Goal: Information Seeking & Learning: Find specific fact

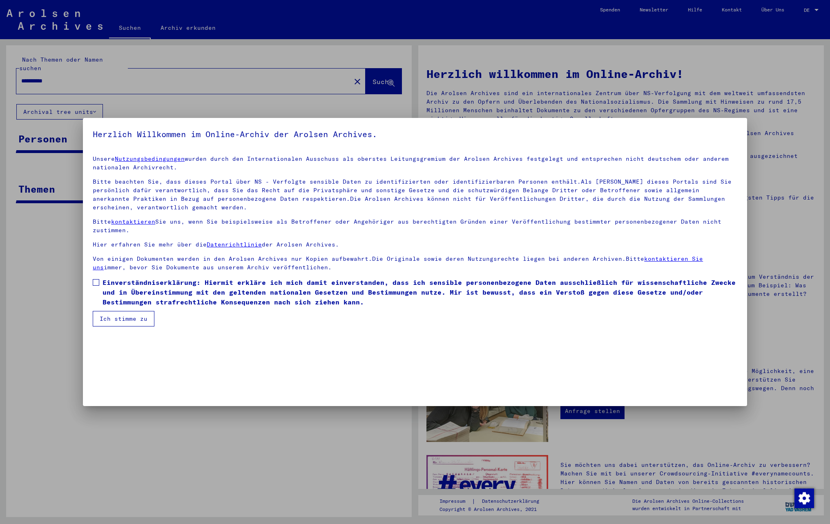
click at [121, 295] on span "Einverständniserklärung: Hiermit erkläre ich mich damit einverstanden, dass ich…" at bounding box center [419, 292] width 635 height 29
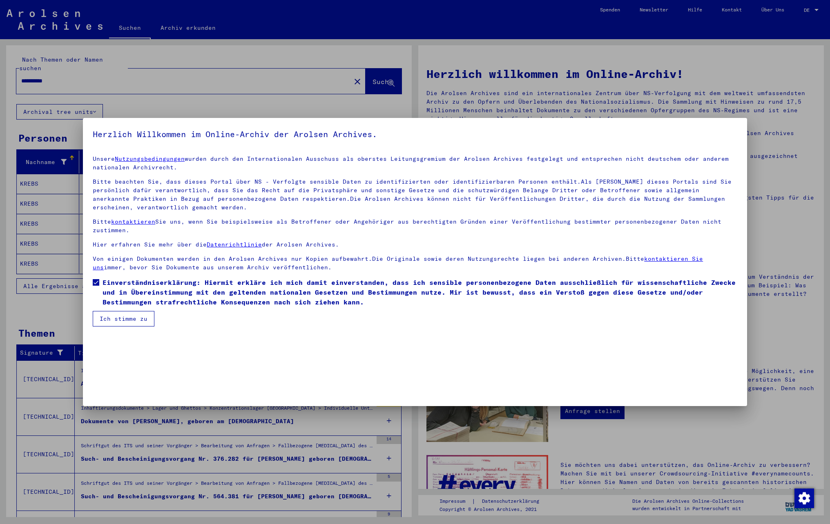
click at [126, 317] on button "Ich stimme zu" at bounding box center [124, 319] width 62 height 16
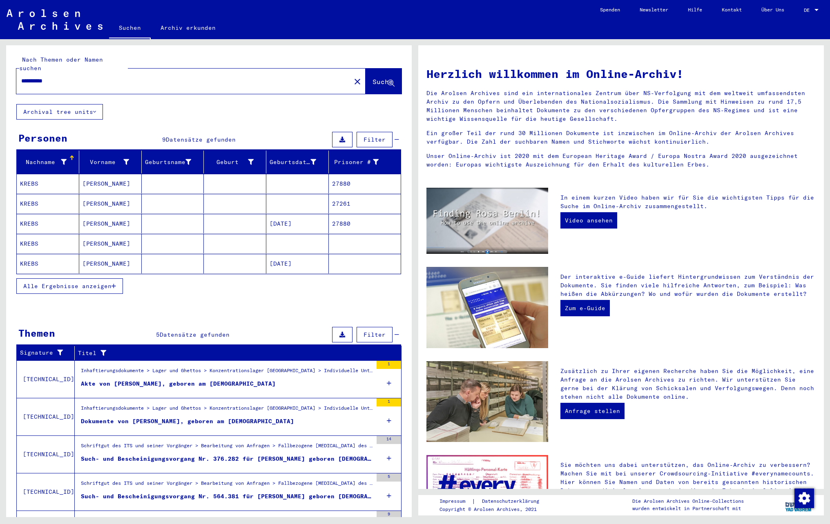
click at [94, 284] on span "Alle Ergebnisse anzeigen" at bounding box center [67, 286] width 88 height 7
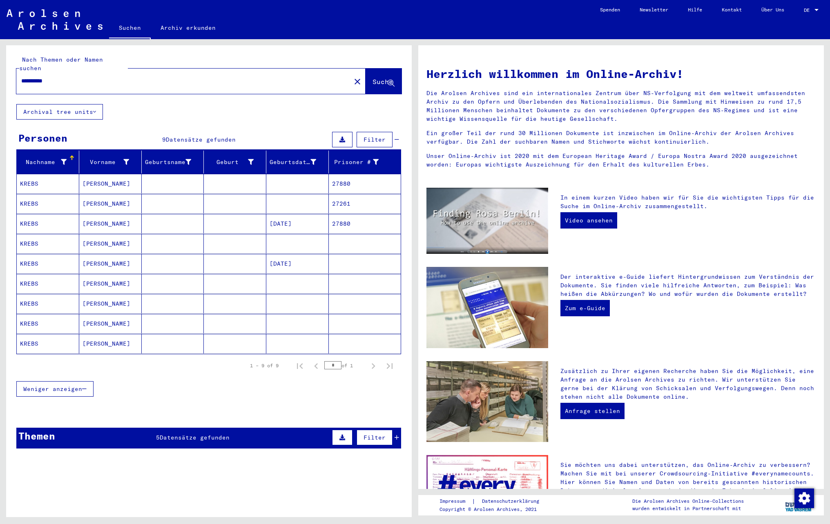
click at [113, 242] on mat-cell "[PERSON_NAME]" at bounding box center [110, 244] width 62 height 20
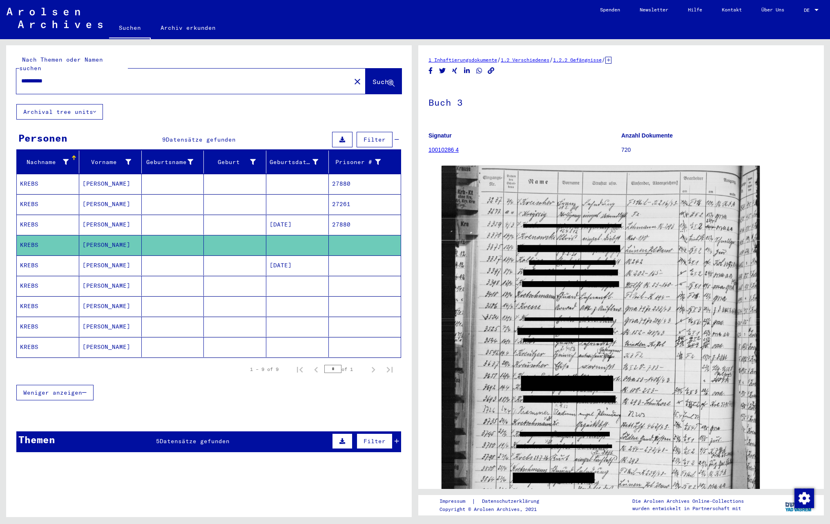
click at [109, 283] on mat-cell "[PERSON_NAME]" at bounding box center [110, 286] width 62 height 20
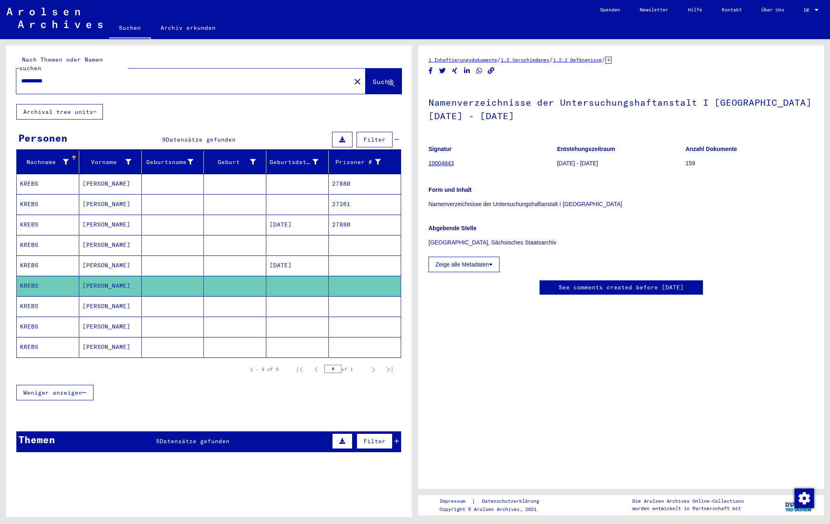
click at [106, 300] on mat-cell "[PERSON_NAME]" at bounding box center [110, 306] width 62 height 20
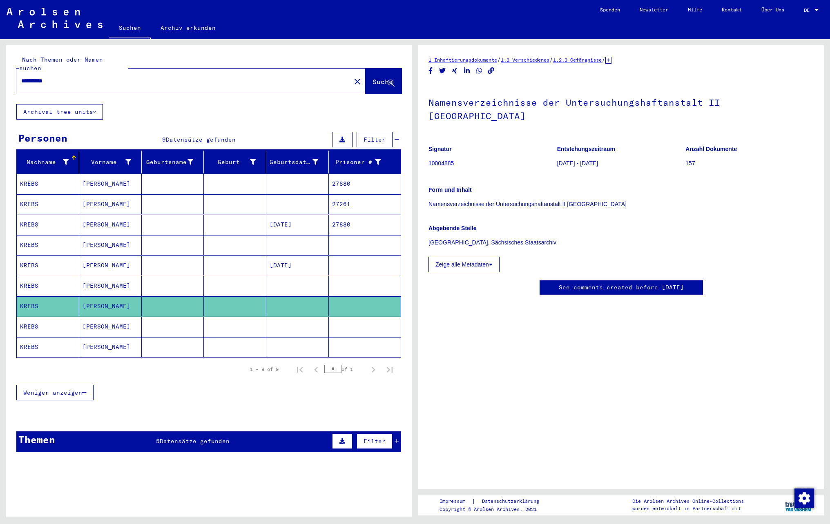
click at [112, 321] on mat-cell "[PERSON_NAME]" at bounding box center [110, 327] width 62 height 20
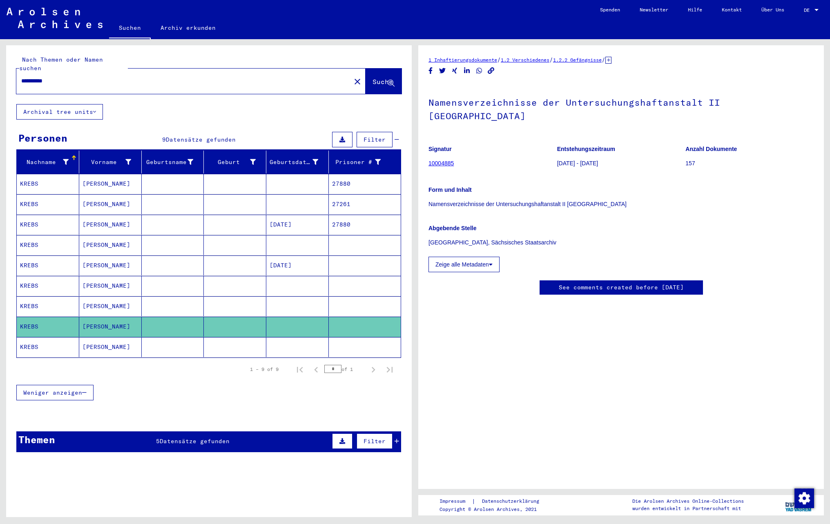
click at [108, 351] on mat-cell "[PERSON_NAME]" at bounding box center [110, 347] width 62 height 20
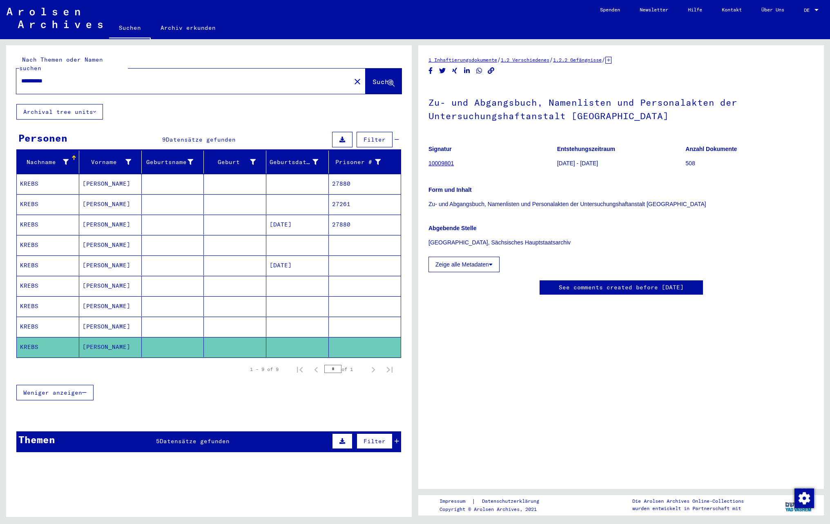
click at [153, 221] on mat-cell at bounding box center [173, 225] width 62 height 20
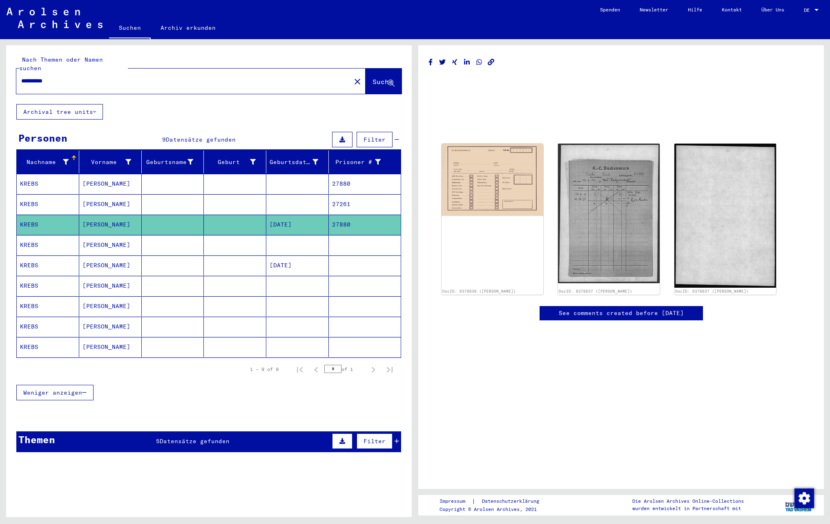
drag, startPoint x: 93, startPoint y: 75, endPoint x: -3, endPoint y: 56, distance: 98.3
click at [0, 56] on html "**********" at bounding box center [415, 262] width 830 height 524
click at [372, 78] on span "Suche" at bounding box center [382, 82] width 20 height 8
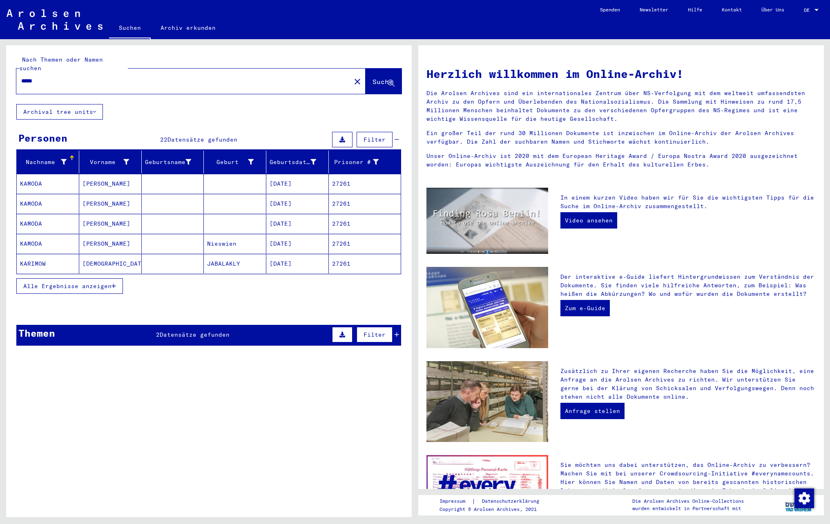
click at [71, 286] on button "Alle Ergebnisse anzeigen" at bounding box center [69, 286] width 107 height 16
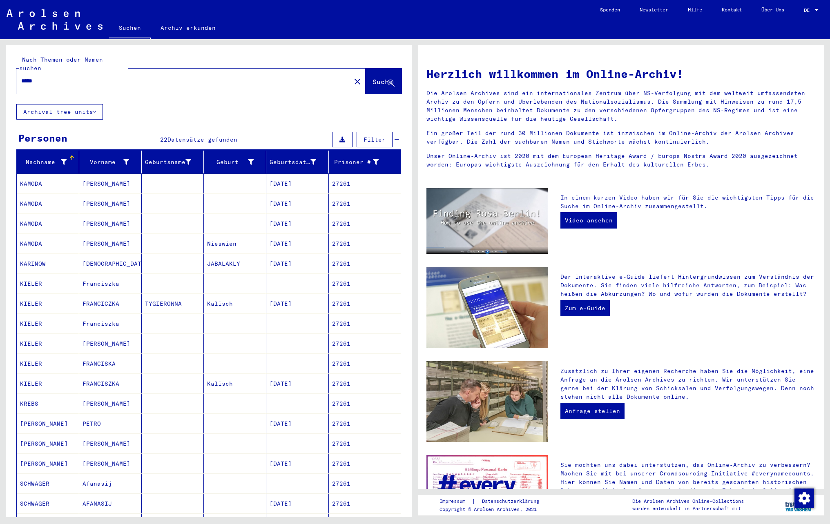
click at [92, 403] on mat-cell "[PERSON_NAME]" at bounding box center [110, 404] width 62 height 20
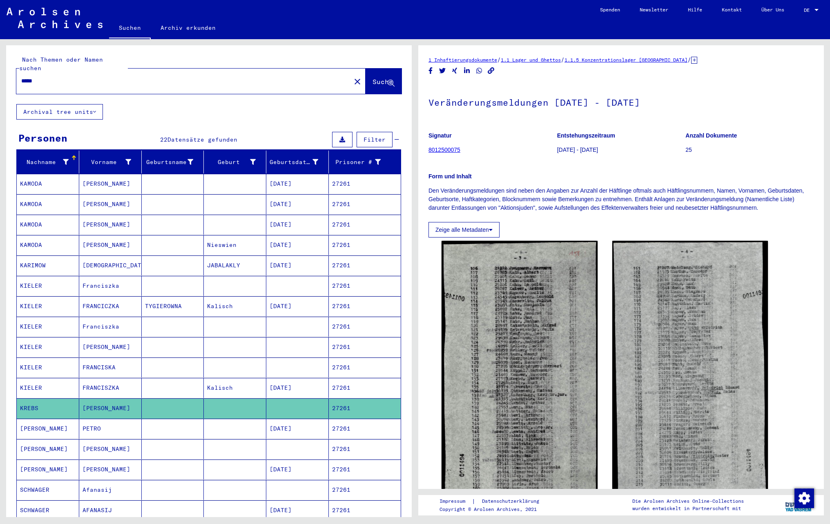
drag, startPoint x: 58, startPoint y: 71, endPoint x: 11, endPoint y: 64, distance: 47.9
click at [11, 64] on div "Nach Themen oder Namen suchen ***** close Suche" at bounding box center [208, 74] width 405 height 59
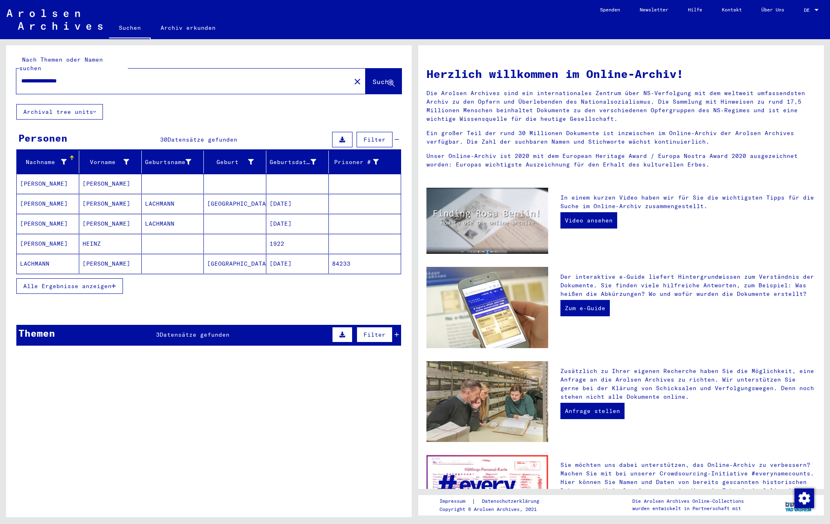
click at [57, 284] on span "Alle Ergebnisse anzeigen" at bounding box center [67, 286] width 88 height 7
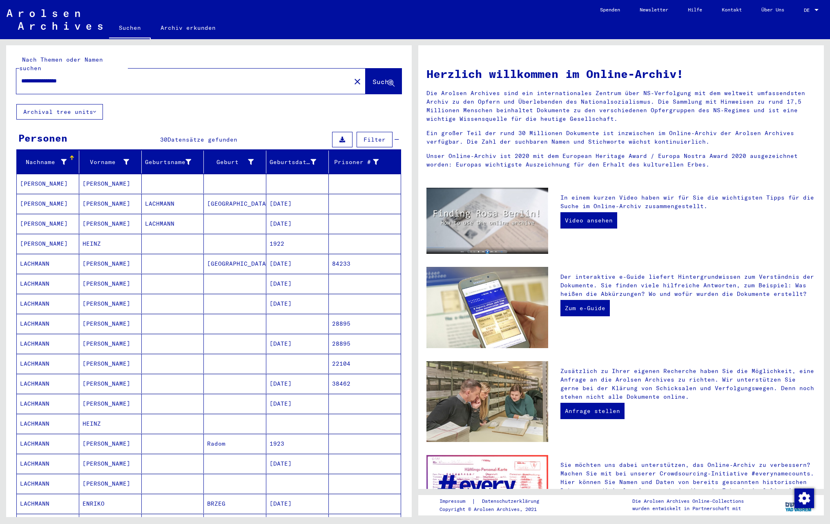
click at [106, 343] on mat-cell "[PERSON_NAME]" at bounding box center [110, 344] width 62 height 20
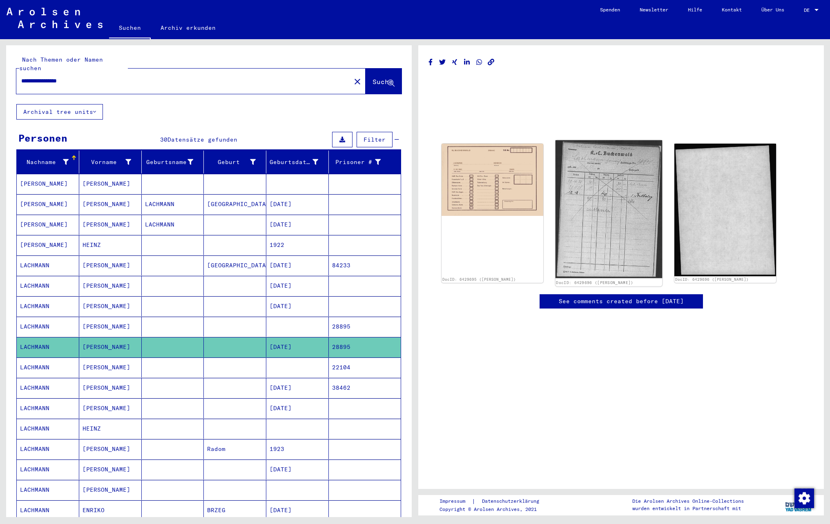
click at [592, 189] on img at bounding box center [608, 209] width 107 height 138
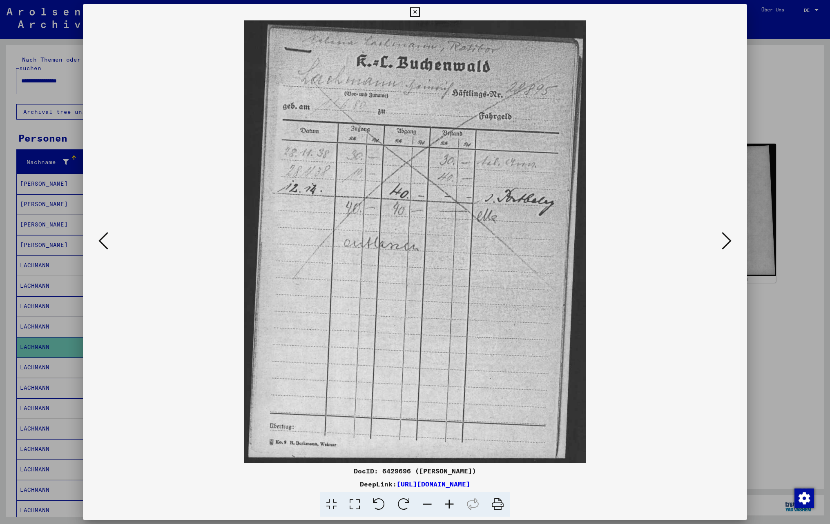
click at [445, 505] on icon at bounding box center [449, 504] width 22 height 25
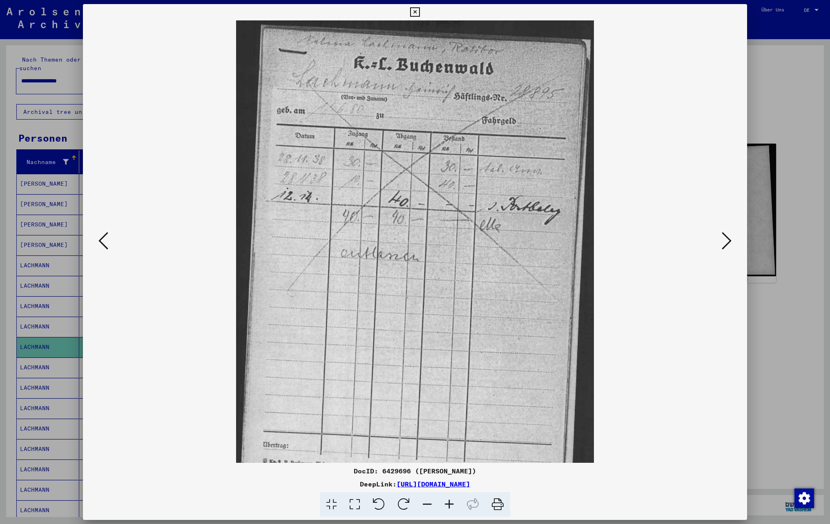
click at [445, 505] on icon at bounding box center [449, 504] width 22 height 25
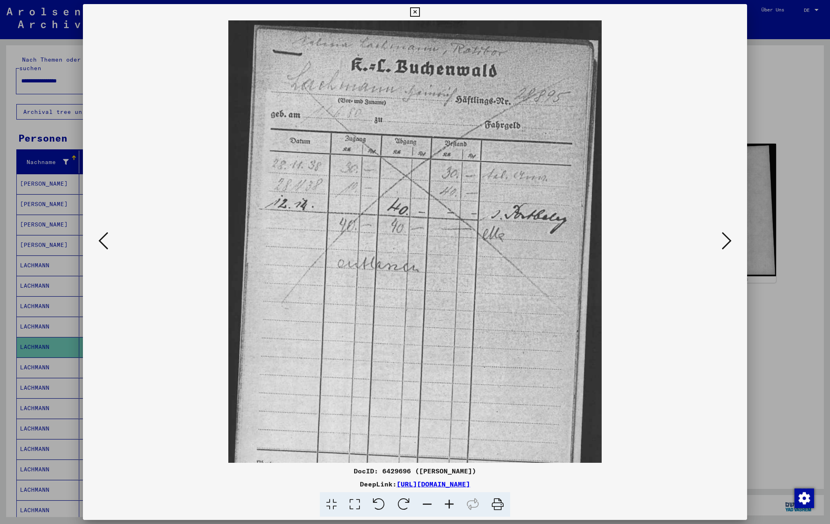
click at [445, 505] on icon at bounding box center [449, 504] width 22 height 25
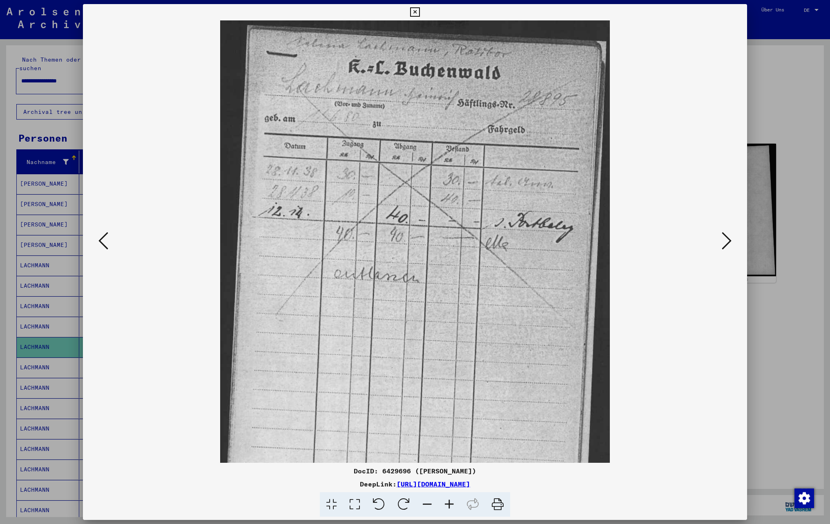
click at [445, 505] on icon at bounding box center [449, 504] width 22 height 25
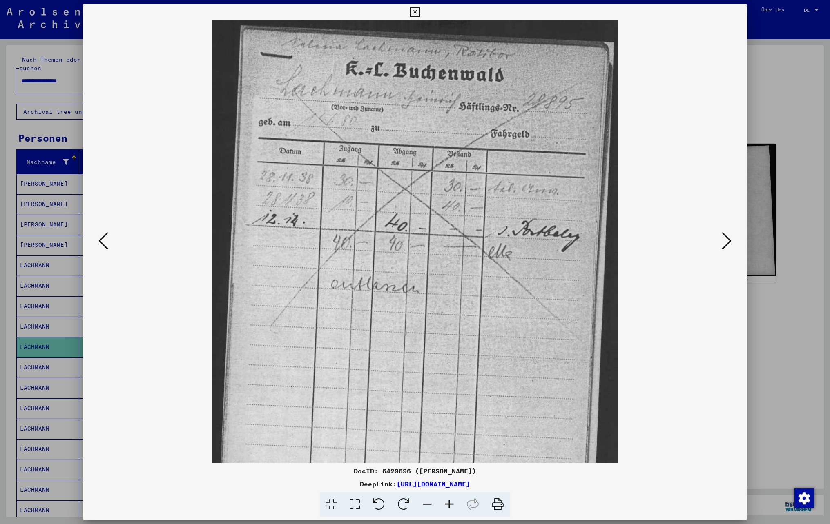
click at [445, 505] on icon at bounding box center [449, 504] width 22 height 25
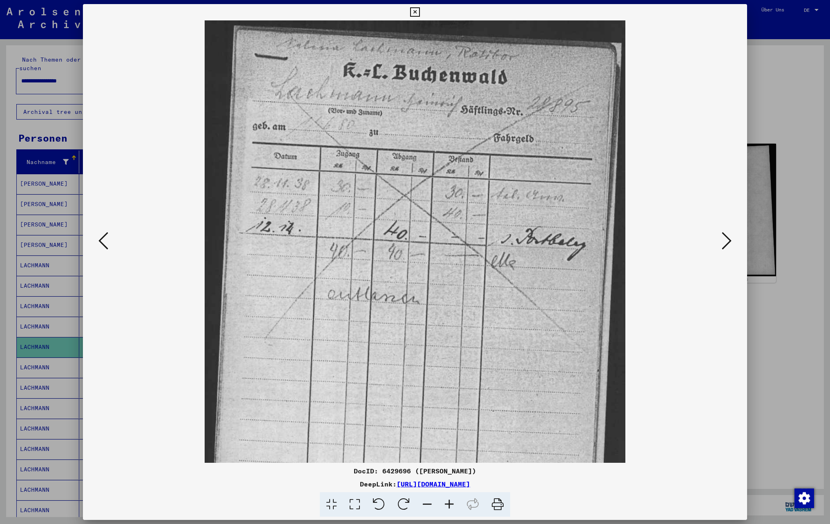
click at [445, 505] on icon at bounding box center [449, 504] width 22 height 25
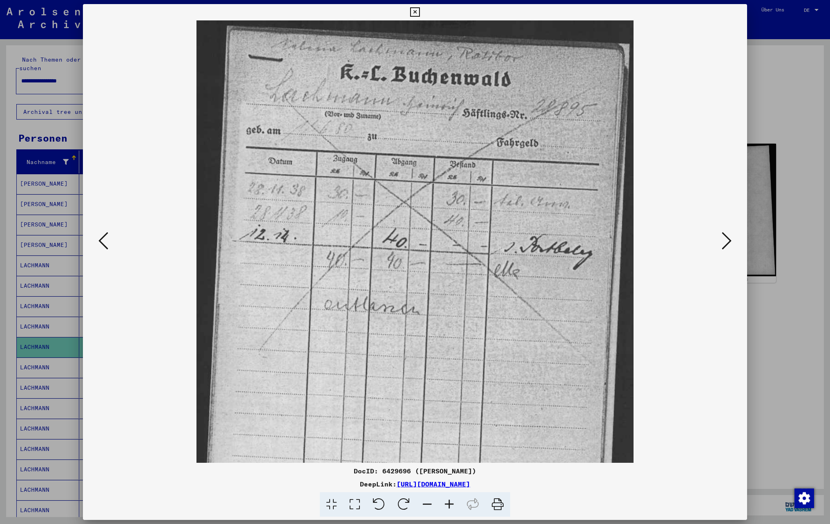
click at [445, 505] on icon at bounding box center [449, 504] width 22 height 25
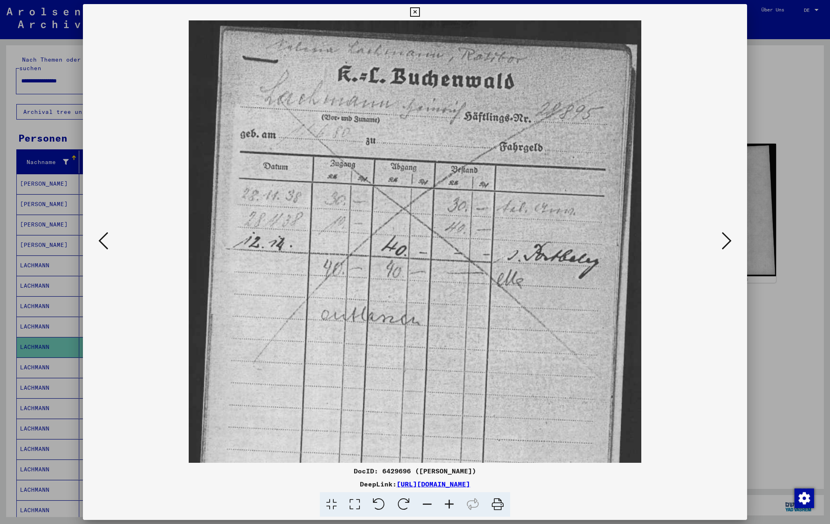
click at [445, 505] on icon at bounding box center [449, 504] width 22 height 25
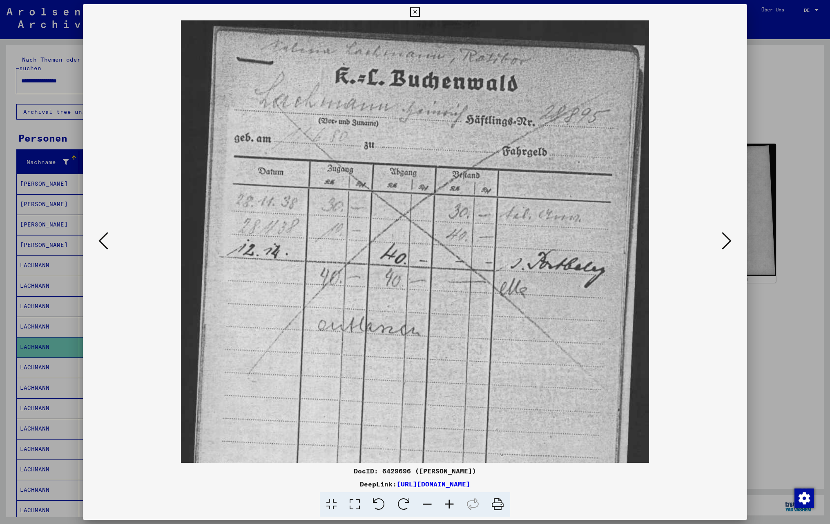
click at [445, 505] on icon at bounding box center [449, 504] width 22 height 25
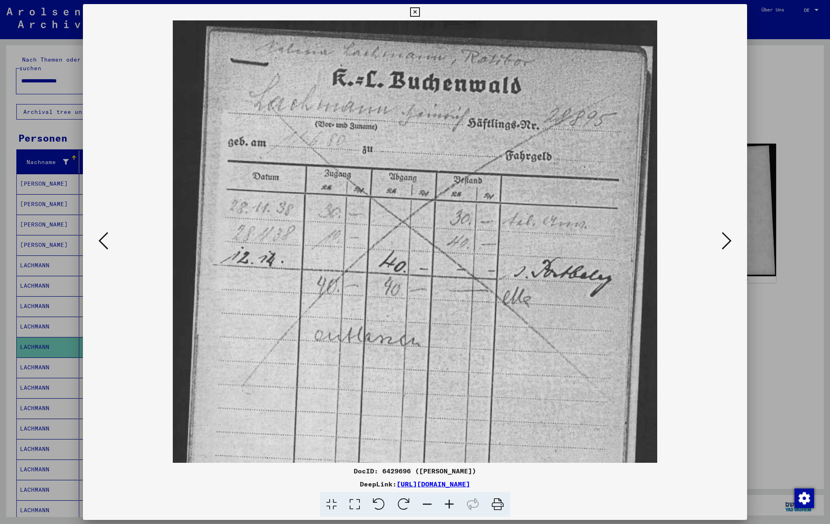
click at [446, 505] on icon at bounding box center [449, 504] width 22 height 25
click at [416, 11] on icon at bounding box center [414, 12] width 9 height 10
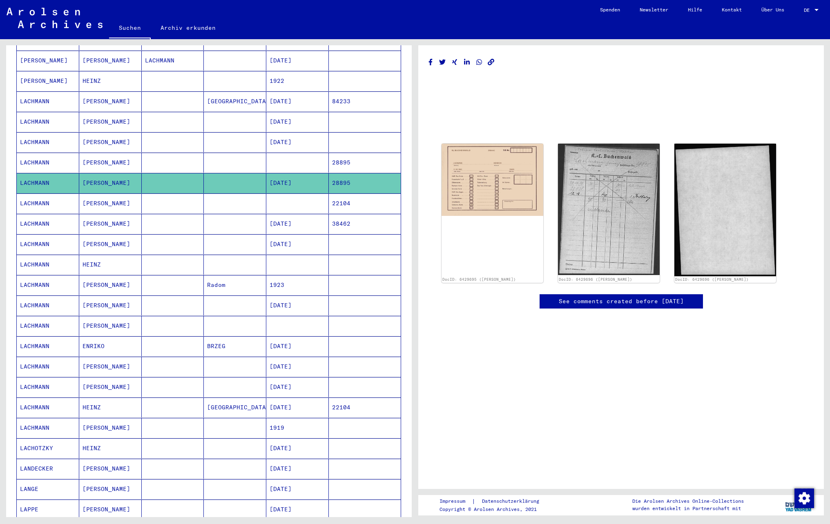
scroll to position [163, 0]
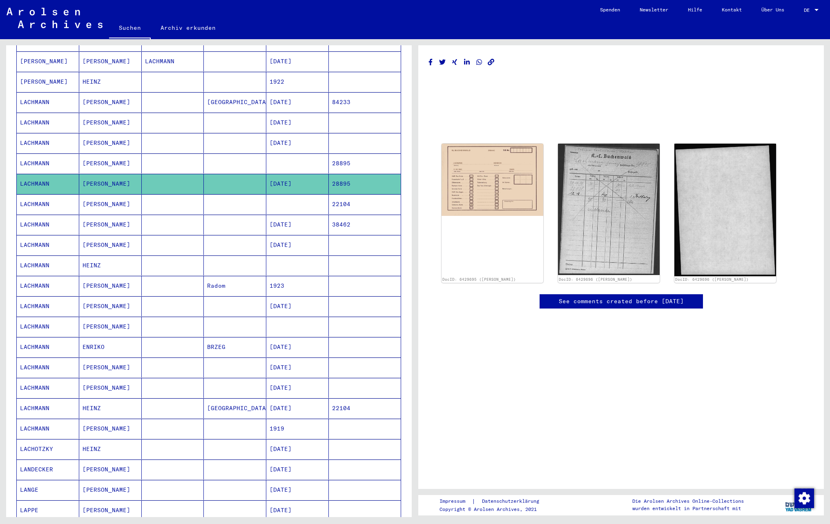
click at [175, 172] on mat-cell at bounding box center [173, 164] width 62 height 20
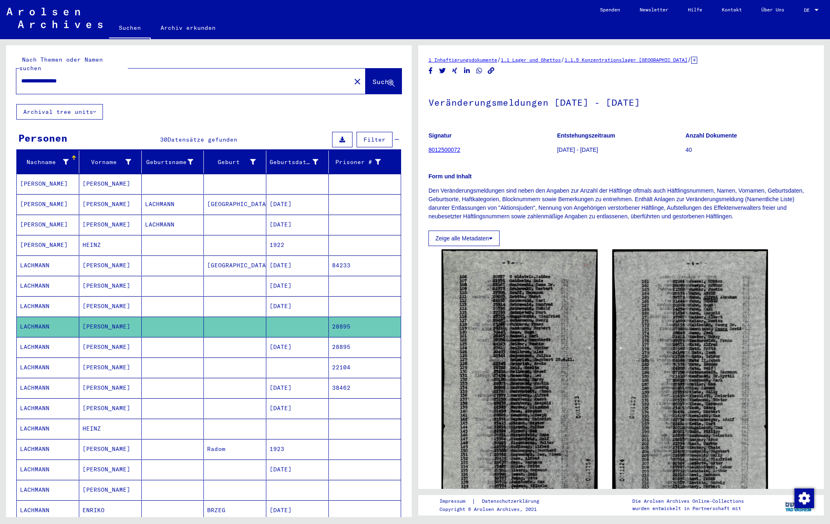
scroll to position [82, 0]
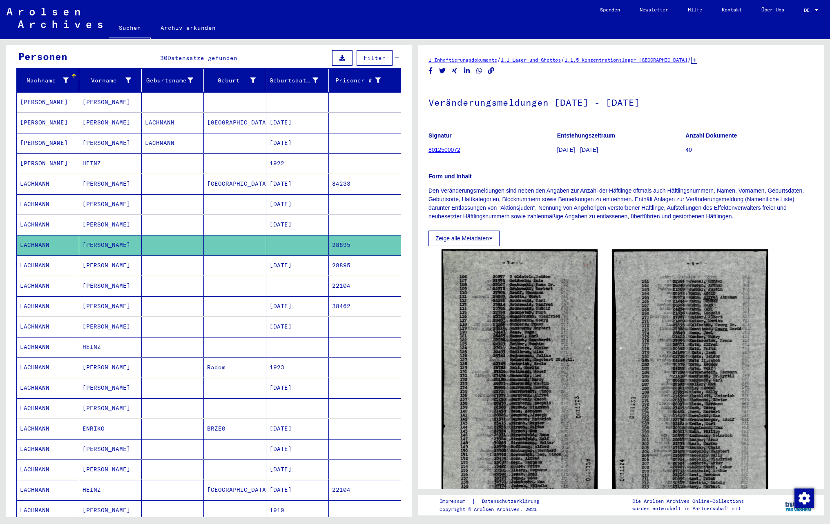
click at [168, 283] on mat-cell at bounding box center [173, 286] width 62 height 20
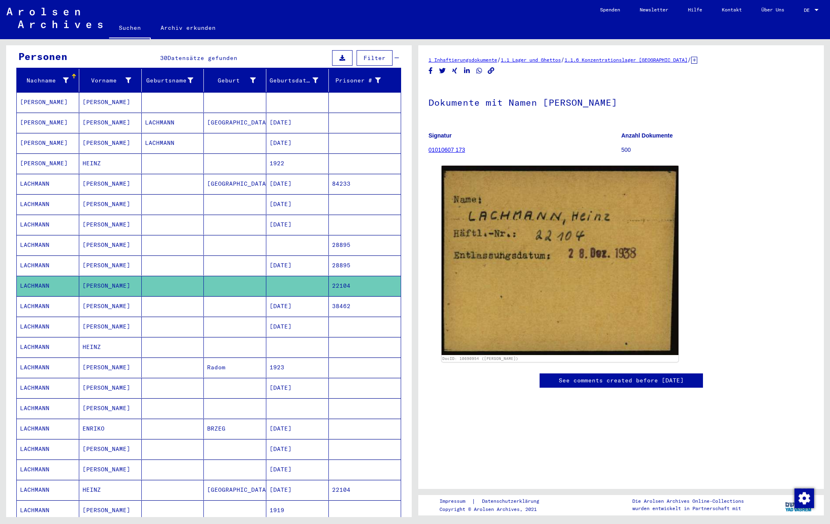
click at [172, 310] on mat-cell at bounding box center [173, 306] width 62 height 20
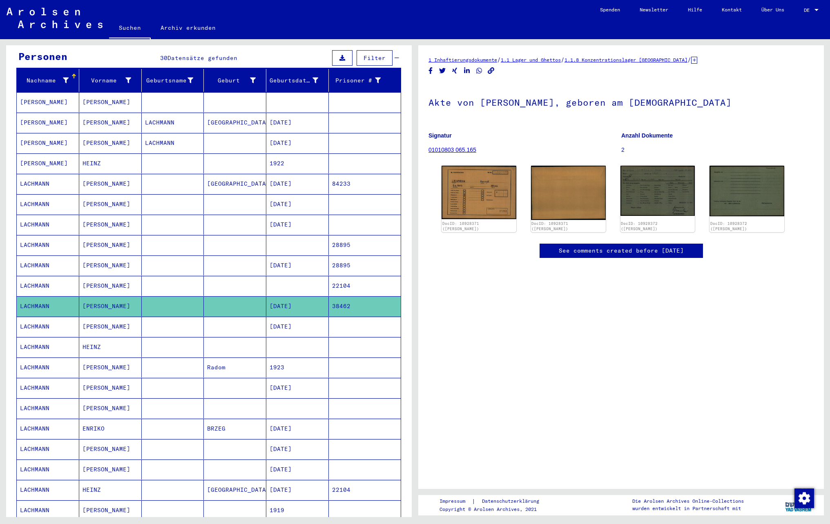
click at [156, 351] on mat-cell at bounding box center [173, 347] width 62 height 20
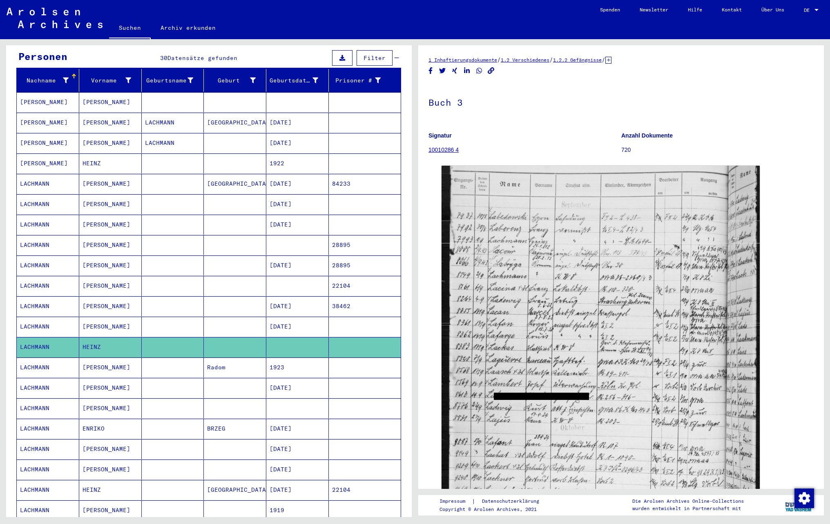
click at [161, 417] on mat-cell at bounding box center [173, 409] width 62 height 20
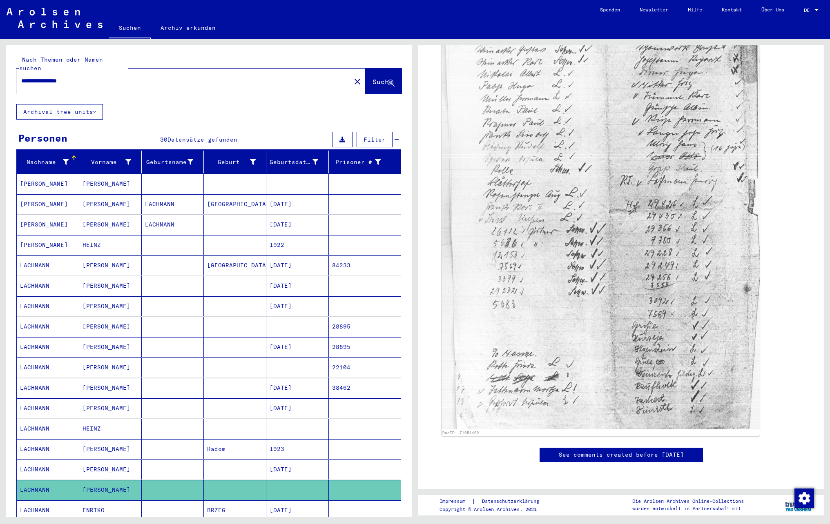
click at [94, 72] on div "**********" at bounding box center [181, 81] width 330 height 18
click at [93, 77] on input "**********" at bounding box center [183, 81] width 325 height 9
type input "**********"
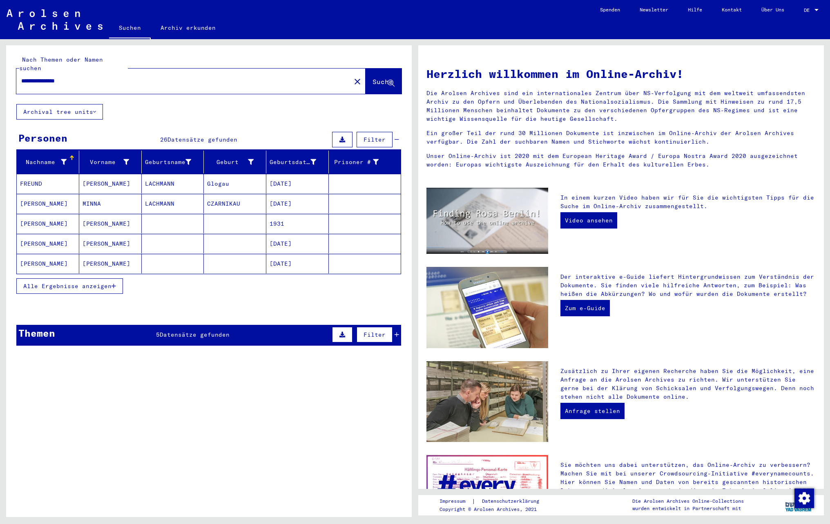
click at [56, 283] on span "Alle Ergebnisse anzeigen" at bounding box center [67, 286] width 88 height 7
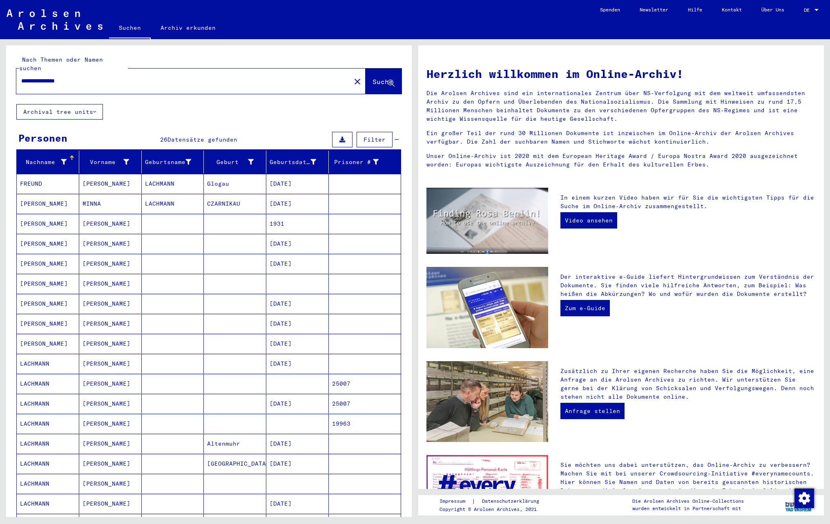
click at [100, 396] on mat-cell "[PERSON_NAME]" at bounding box center [110, 404] width 62 height 20
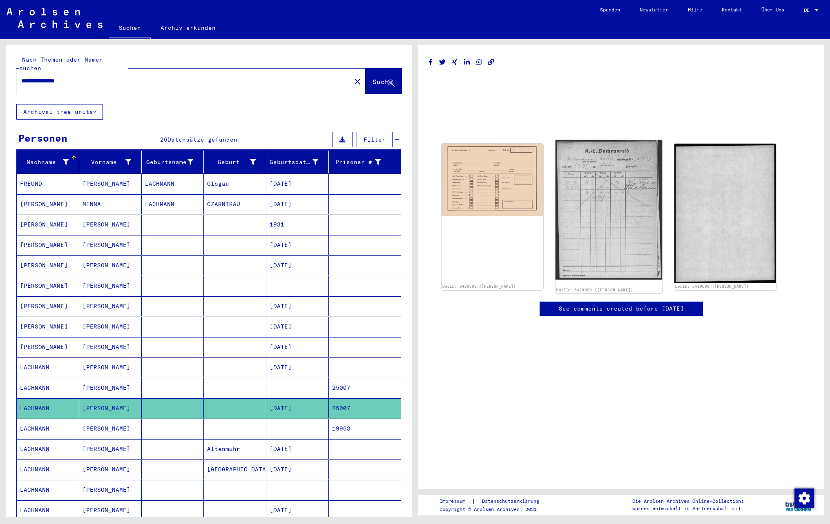
click at [613, 229] on img at bounding box center [608, 210] width 107 height 140
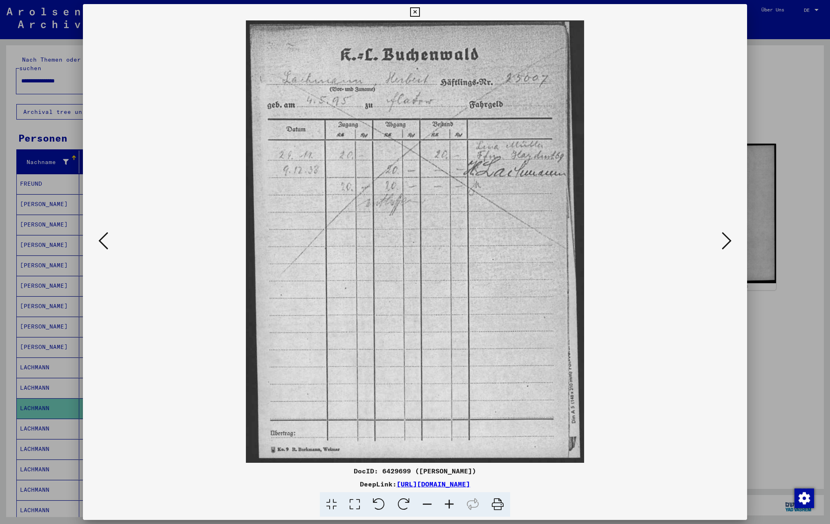
click at [448, 506] on icon at bounding box center [449, 504] width 22 height 25
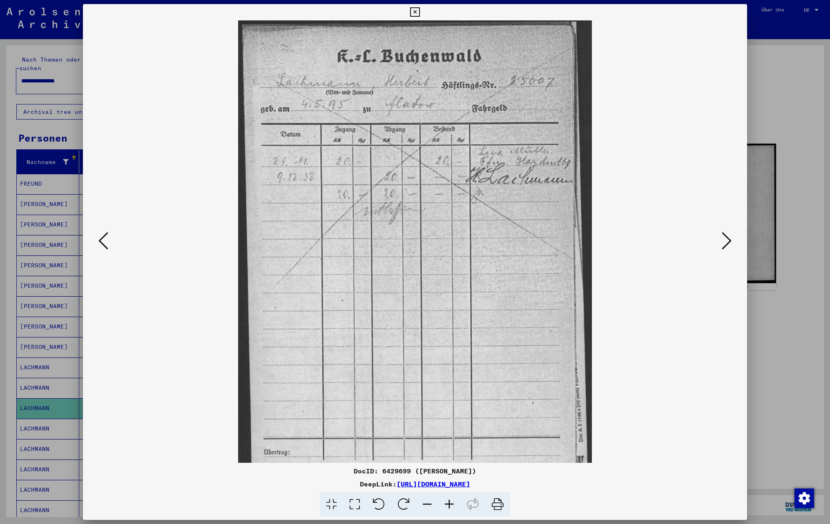
click at [448, 506] on icon at bounding box center [449, 504] width 22 height 25
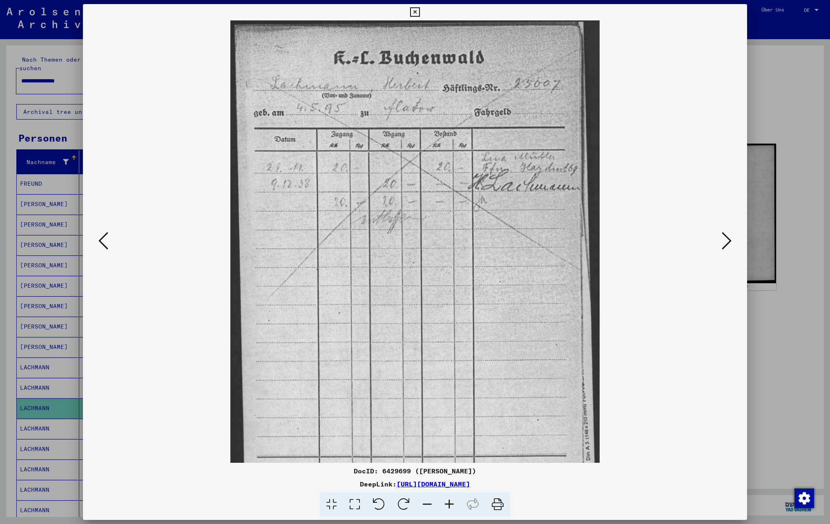
click at [448, 506] on icon at bounding box center [449, 504] width 22 height 25
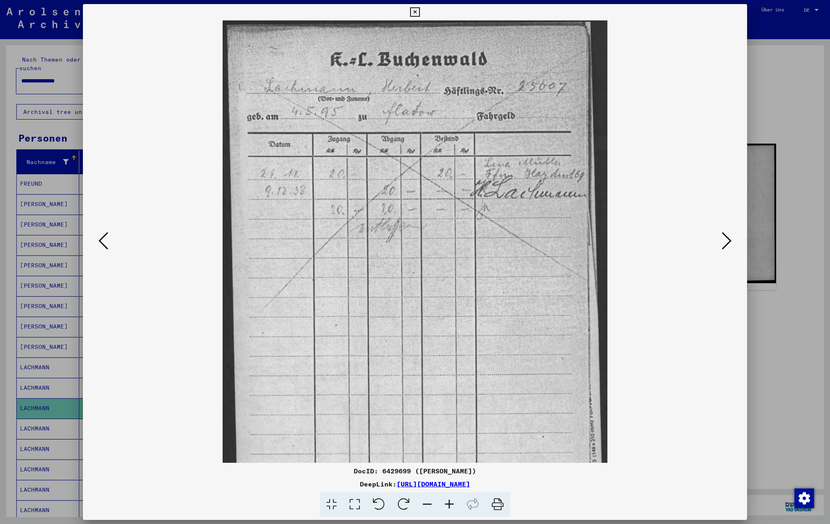
click at [448, 506] on icon at bounding box center [449, 504] width 22 height 25
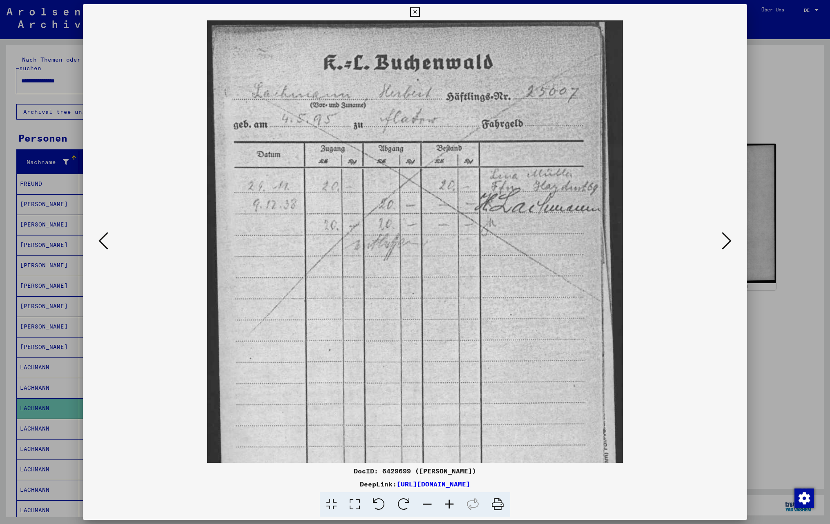
click at [448, 506] on icon at bounding box center [449, 504] width 22 height 25
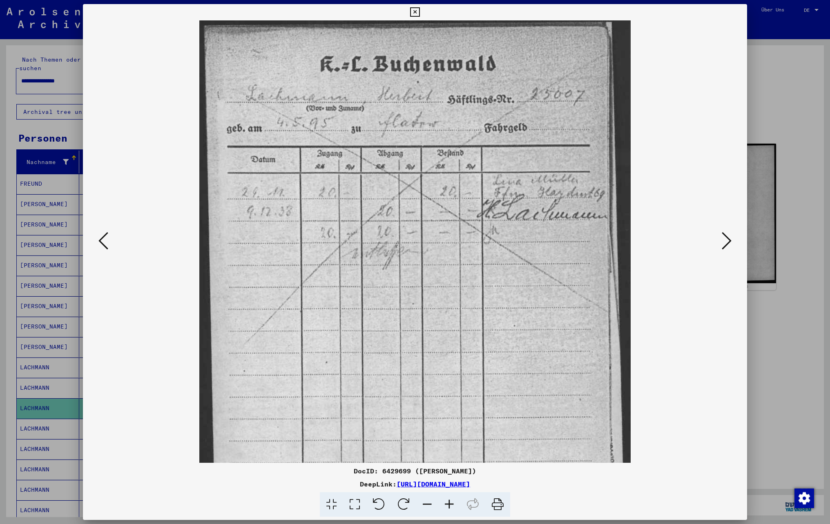
click at [448, 506] on icon at bounding box center [449, 504] width 22 height 25
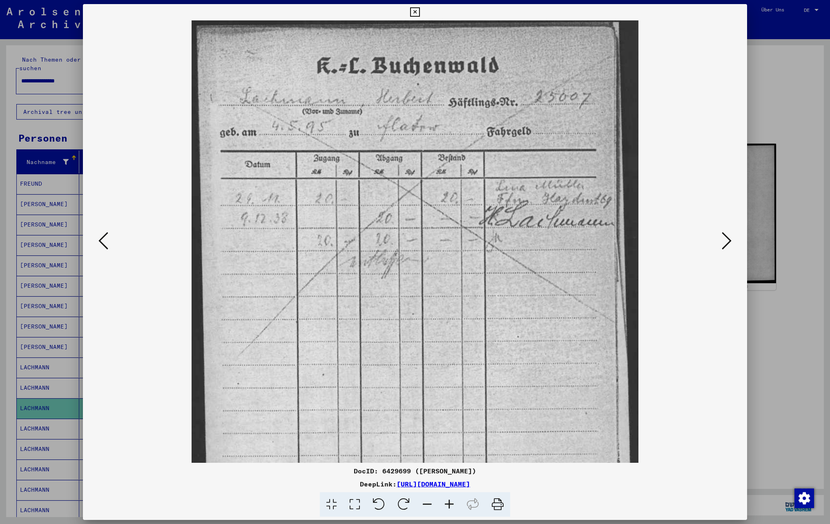
click at [448, 506] on icon at bounding box center [449, 504] width 22 height 25
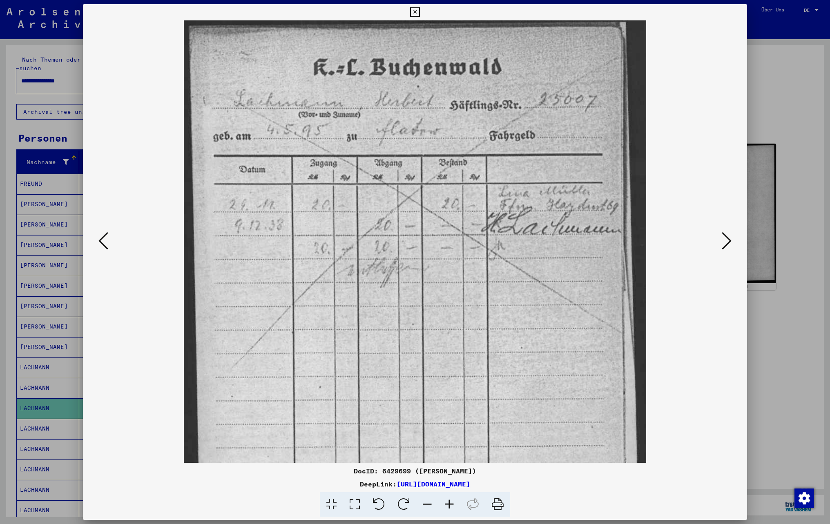
click at [448, 506] on icon at bounding box center [449, 504] width 22 height 25
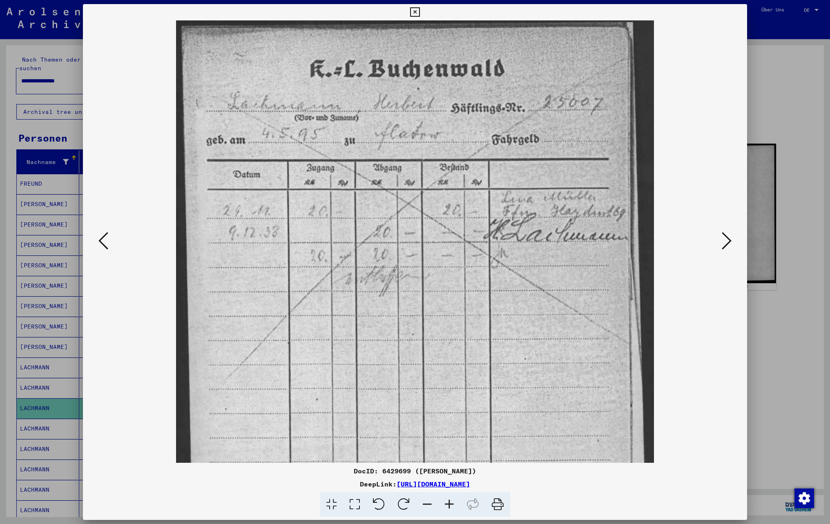
click at [448, 506] on icon at bounding box center [449, 504] width 22 height 25
click at [730, 239] on icon at bounding box center [727, 241] width 10 height 20
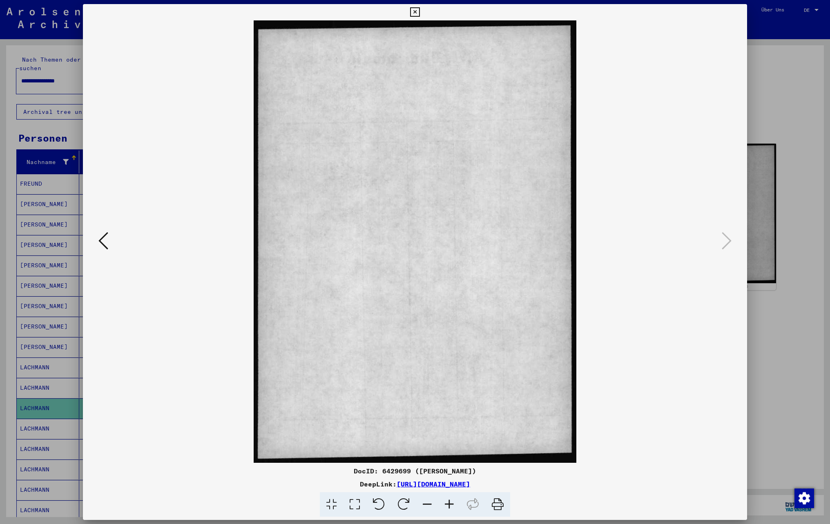
click at [106, 236] on icon at bounding box center [103, 241] width 10 height 20
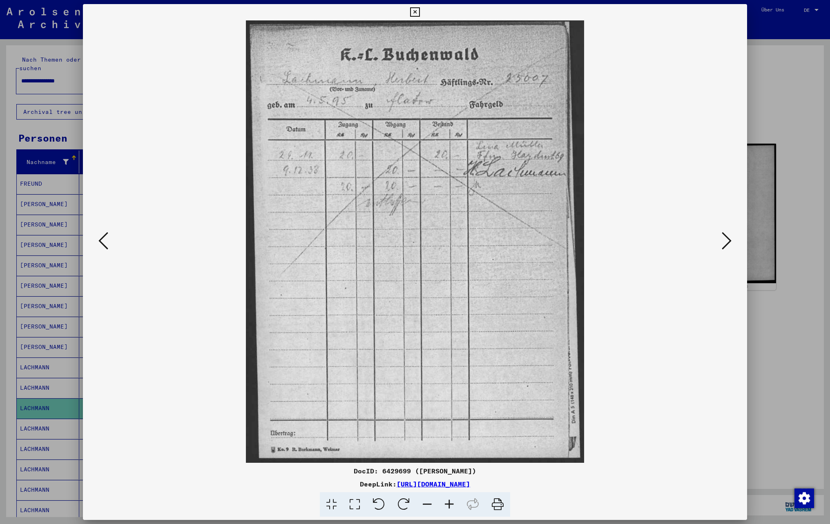
click at [416, 12] on icon at bounding box center [414, 12] width 9 height 10
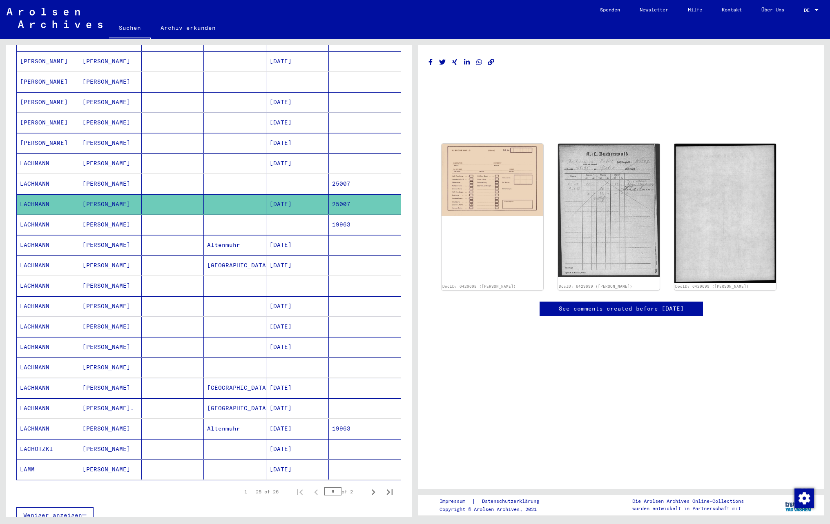
scroll to position [245, 0]
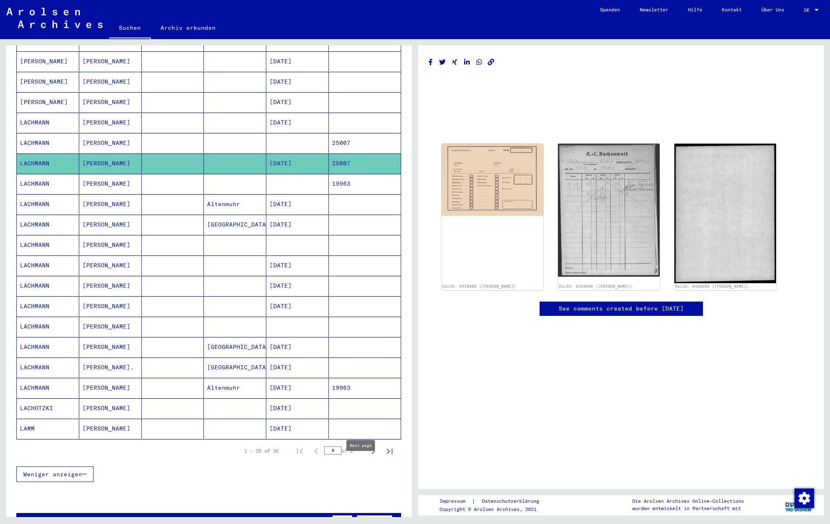
click at [372, 454] on icon "Next page" at bounding box center [374, 452] width 4 height 6
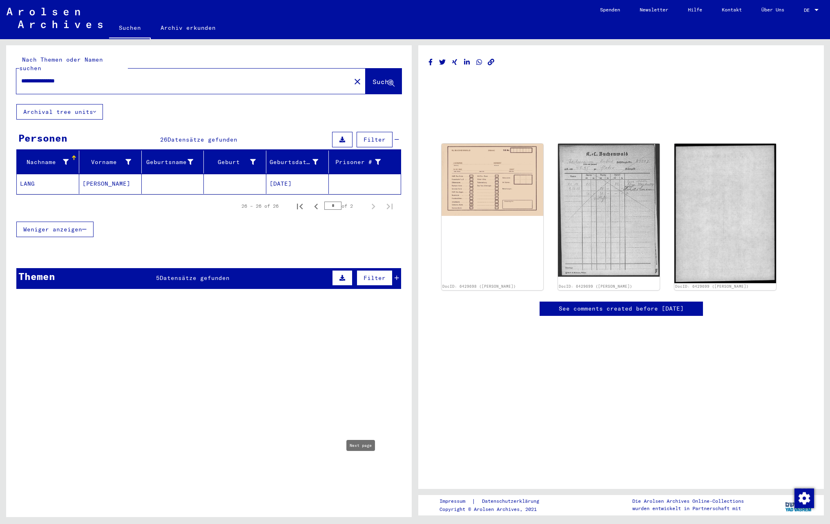
scroll to position [0, 0]
click at [316, 201] on icon "Previous page" at bounding box center [315, 206] width 11 height 11
type input "*"
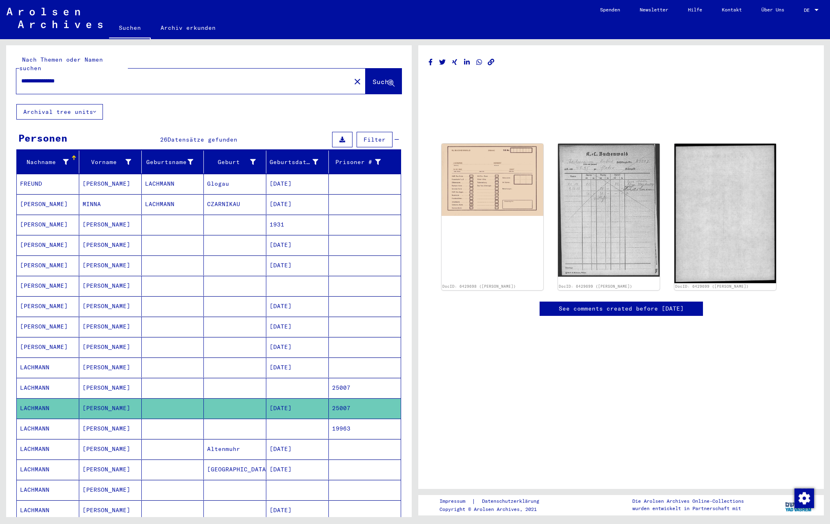
drag, startPoint x: 80, startPoint y: 69, endPoint x: -3, endPoint y: 60, distance: 83.7
click at [0, 60] on html "**********" at bounding box center [415, 262] width 830 height 524
click at [372, 78] on span "Suche" at bounding box center [382, 82] width 20 height 8
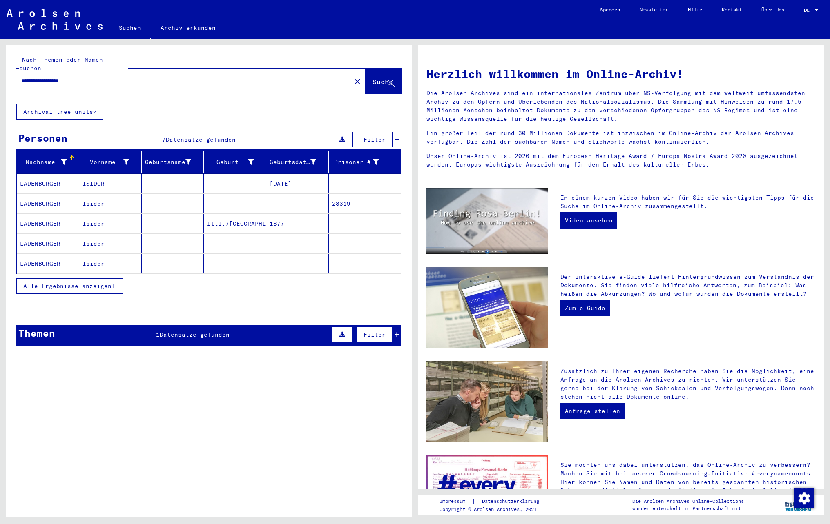
click at [45, 278] on button "Alle Ergebnisse anzeigen" at bounding box center [69, 286] width 107 height 16
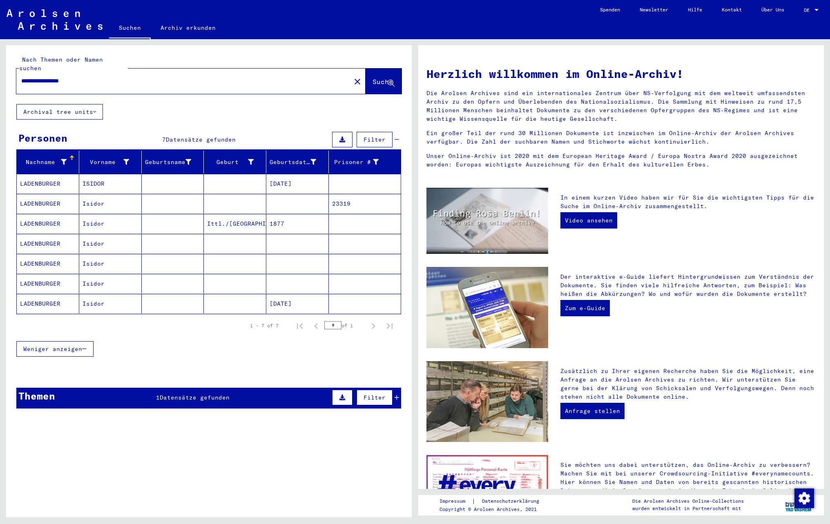
click at [115, 174] on mat-cell "ISIDOR" at bounding box center [110, 184] width 62 height 20
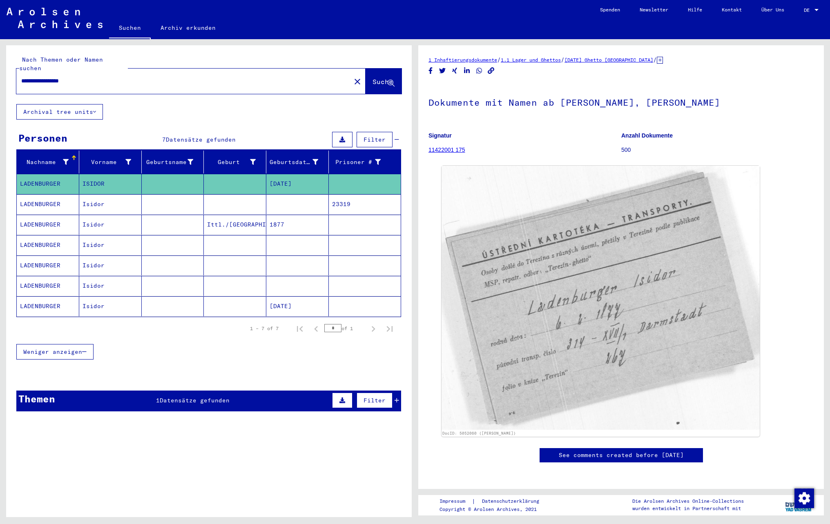
click at [149, 202] on mat-cell at bounding box center [173, 204] width 62 height 20
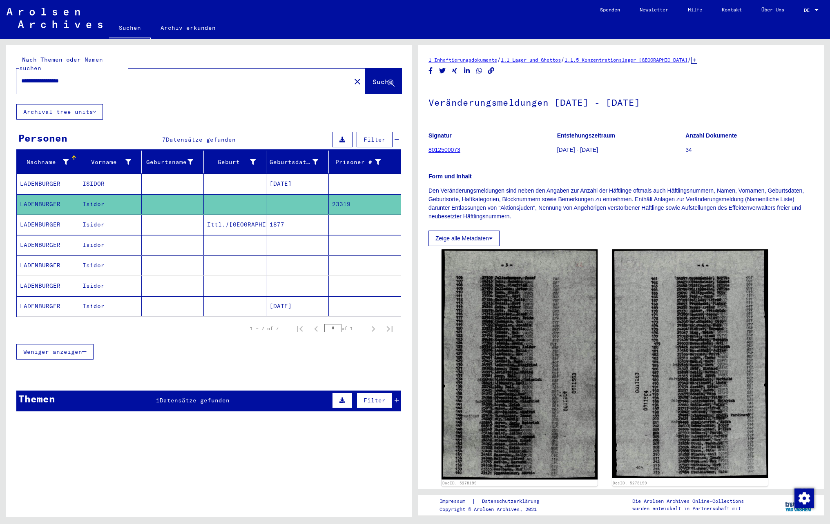
click at [152, 216] on mat-cell at bounding box center [173, 225] width 62 height 20
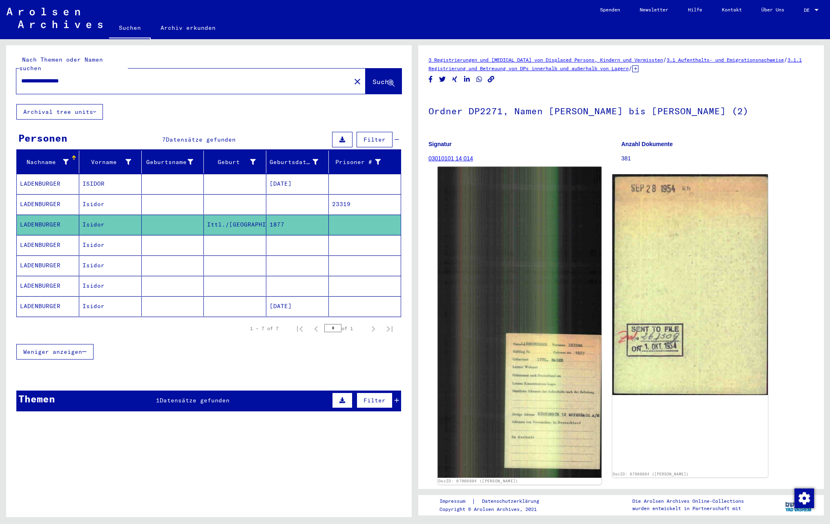
click at [553, 405] on img at bounding box center [519, 322] width 164 height 311
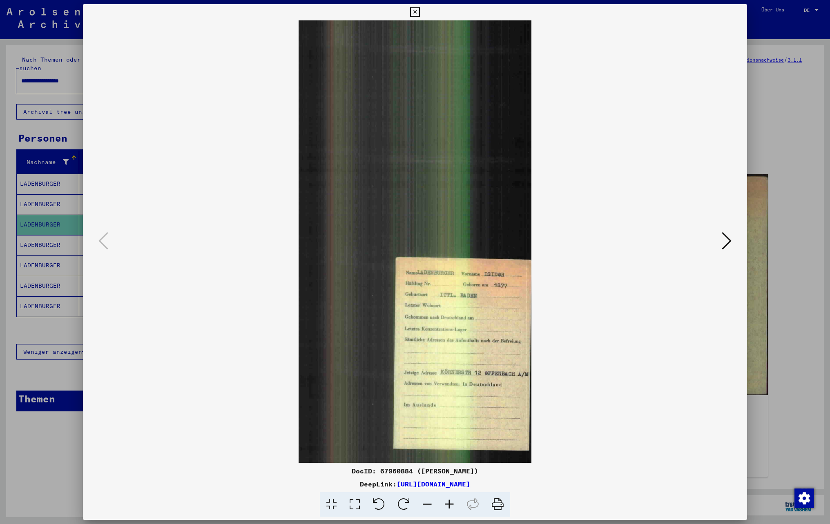
click at [445, 511] on icon at bounding box center [449, 504] width 22 height 25
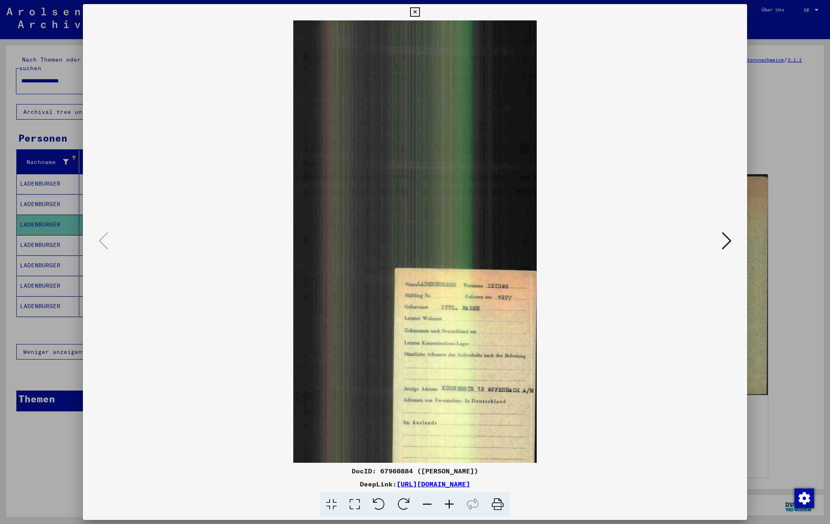
click at [445, 511] on icon at bounding box center [449, 504] width 22 height 25
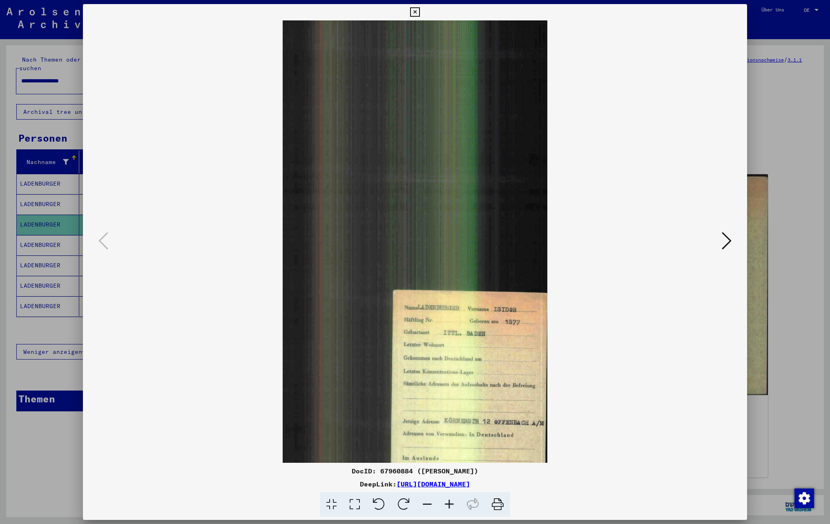
click at [445, 511] on icon at bounding box center [449, 504] width 22 height 25
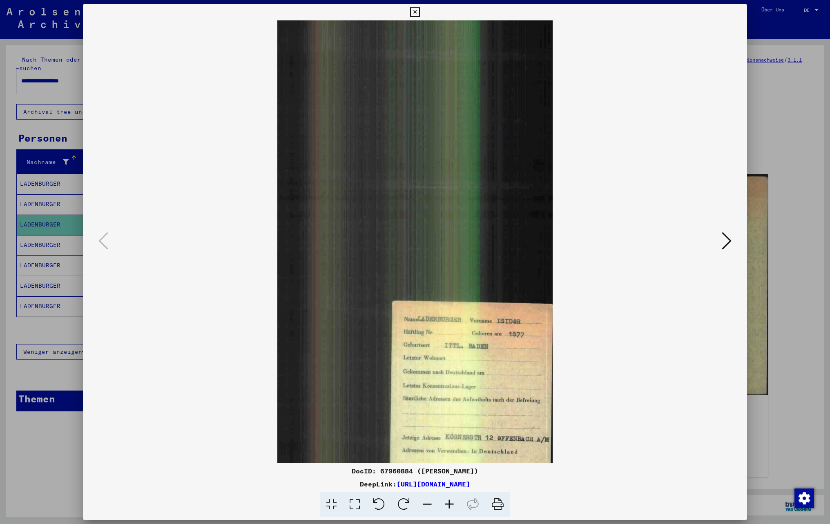
click at [445, 511] on icon at bounding box center [449, 504] width 22 height 25
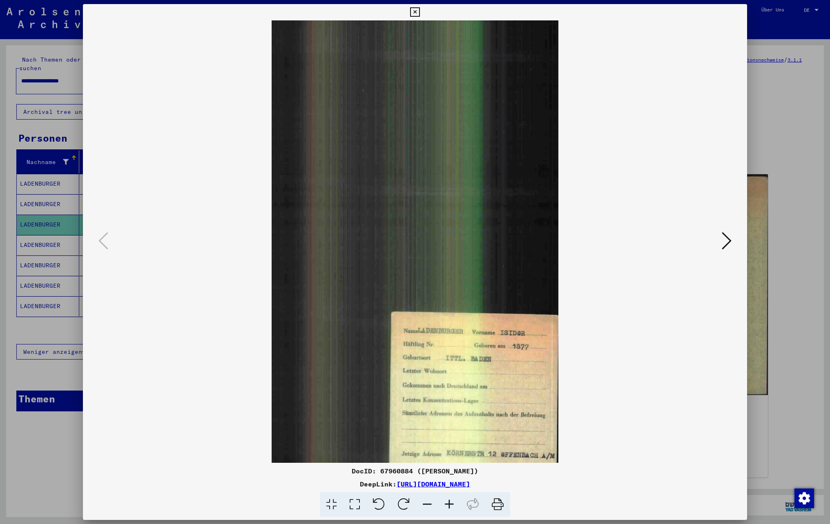
click at [445, 511] on icon at bounding box center [449, 504] width 22 height 25
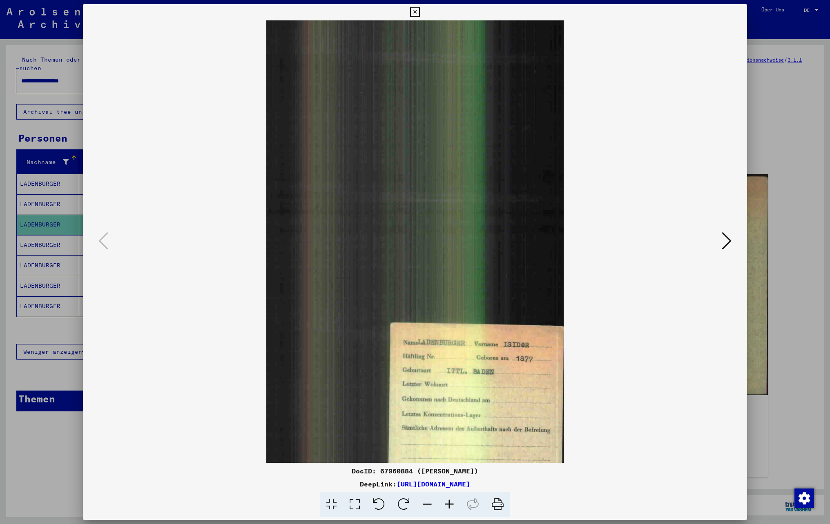
click at [445, 513] on icon at bounding box center [449, 504] width 22 height 25
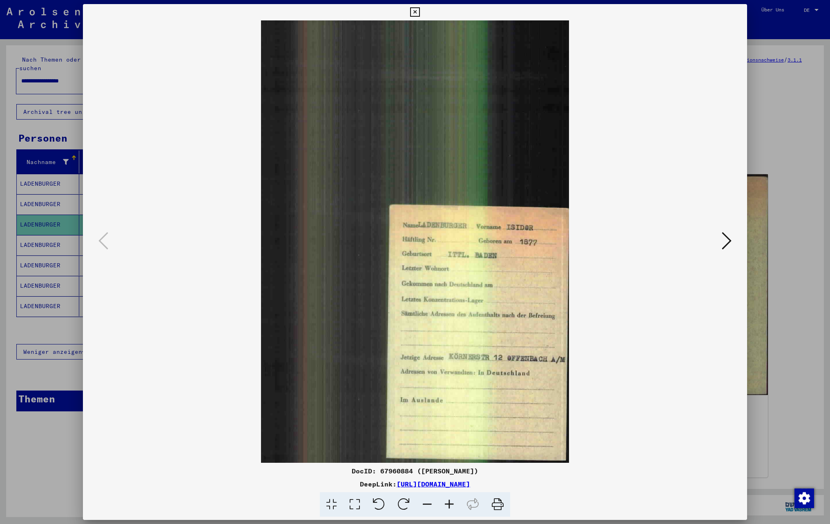
scroll to position [143, 0]
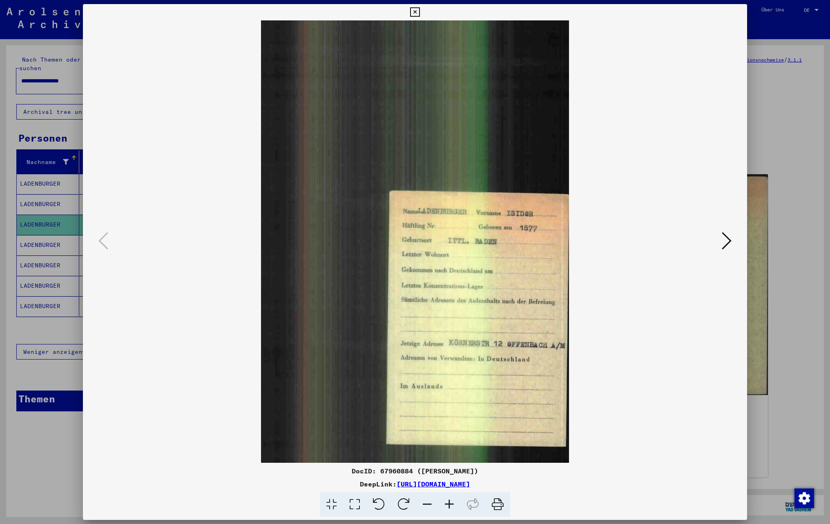
drag, startPoint x: 477, startPoint y: 412, endPoint x: 475, endPoint y: 160, distance: 251.5
click at [475, 160] on img at bounding box center [415, 170] width 308 height 586
click at [418, 16] on icon at bounding box center [414, 12] width 9 height 10
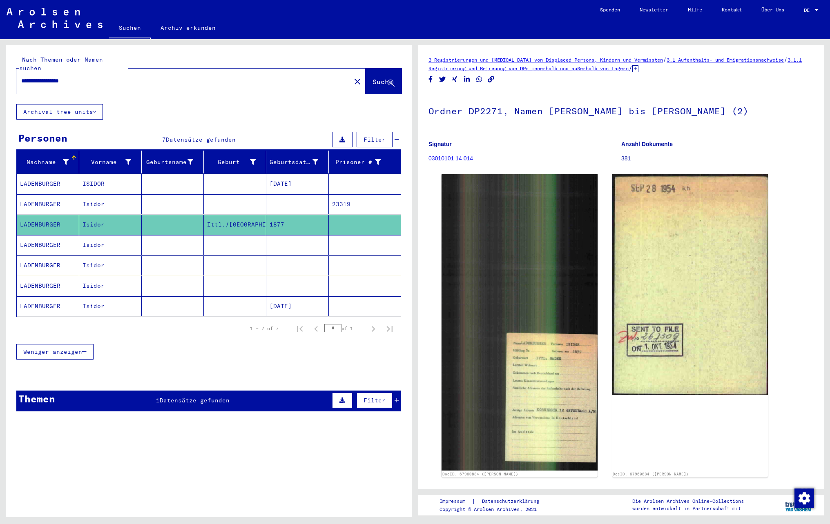
click at [118, 308] on mat-cell "Isidor" at bounding box center [110, 306] width 62 height 20
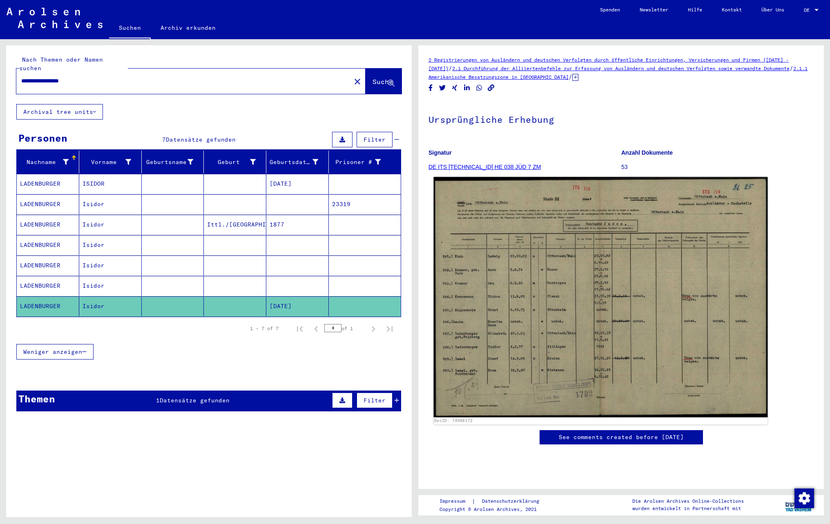
click at [638, 340] on img at bounding box center [601, 297] width 334 height 241
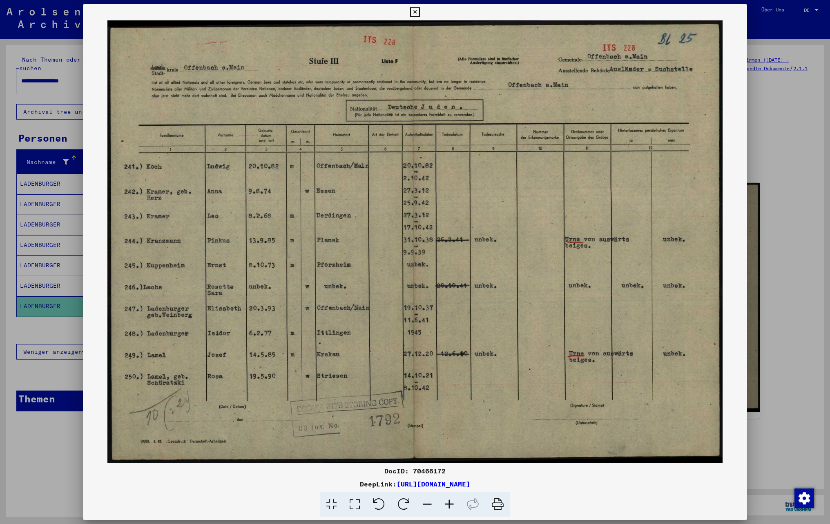
click at [446, 506] on icon at bounding box center [449, 504] width 22 height 25
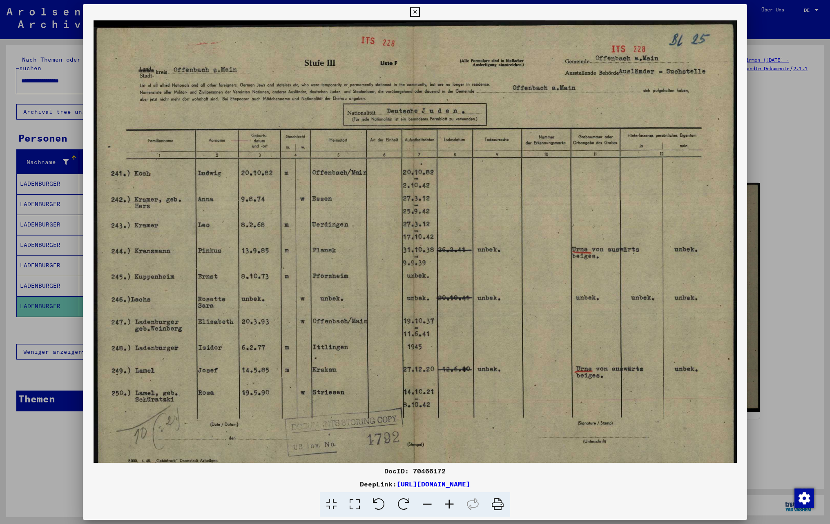
click at [446, 506] on icon at bounding box center [449, 504] width 22 height 25
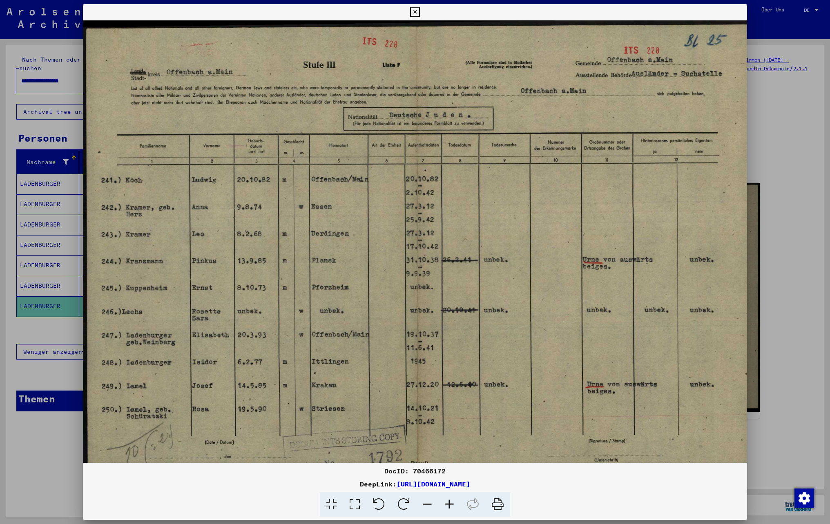
click at [447, 506] on icon at bounding box center [449, 504] width 22 height 25
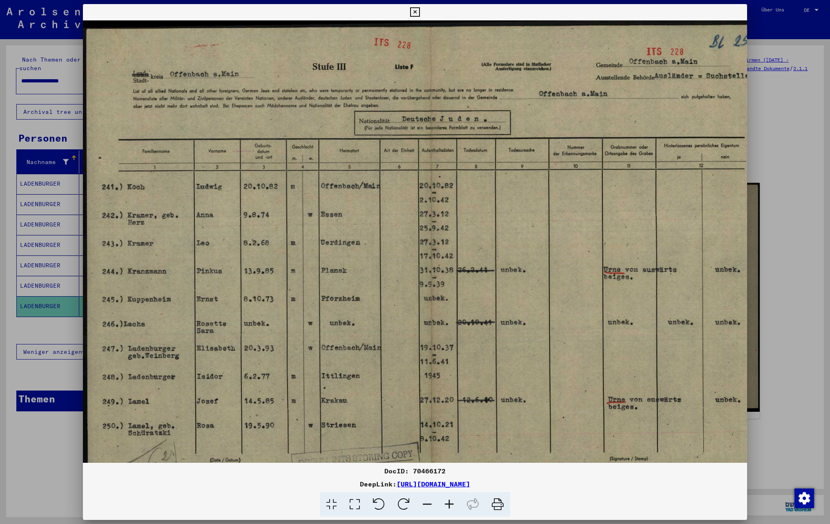
click at [447, 506] on icon at bounding box center [449, 504] width 22 height 25
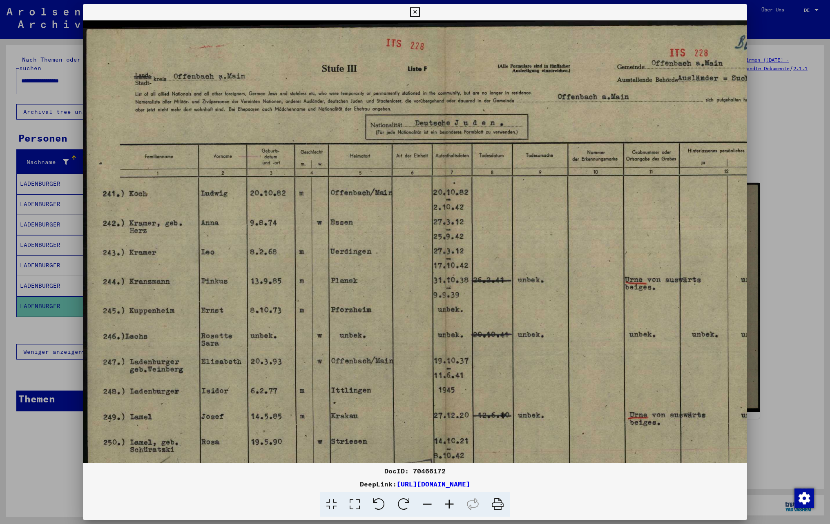
click at [447, 506] on icon at bounding box center [449, 504] width 22 height 25
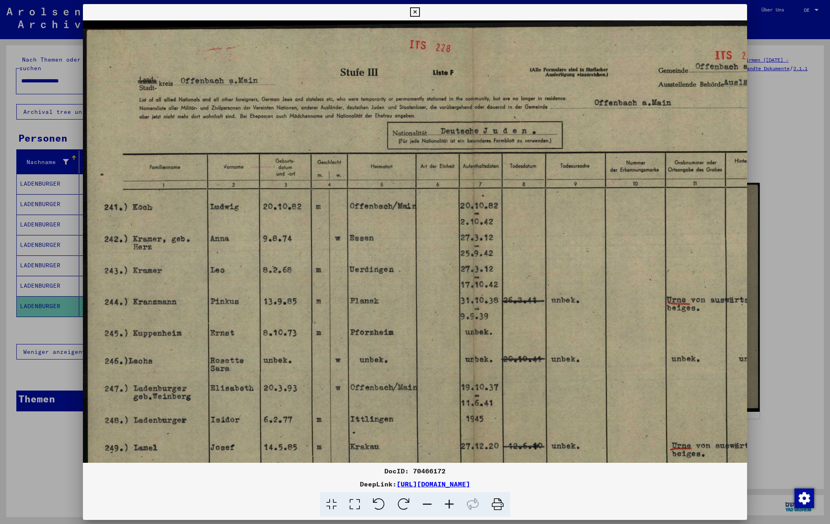
click at [447, 506] on icon at bounding box center [449, 504] width 22 height 25
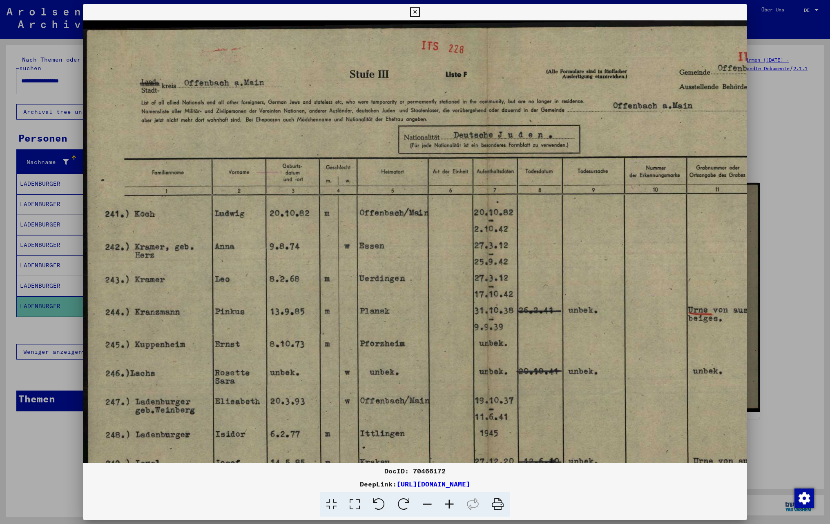
click at [447, 506] on icon at bounding box center [449, 504] width 22 height 25
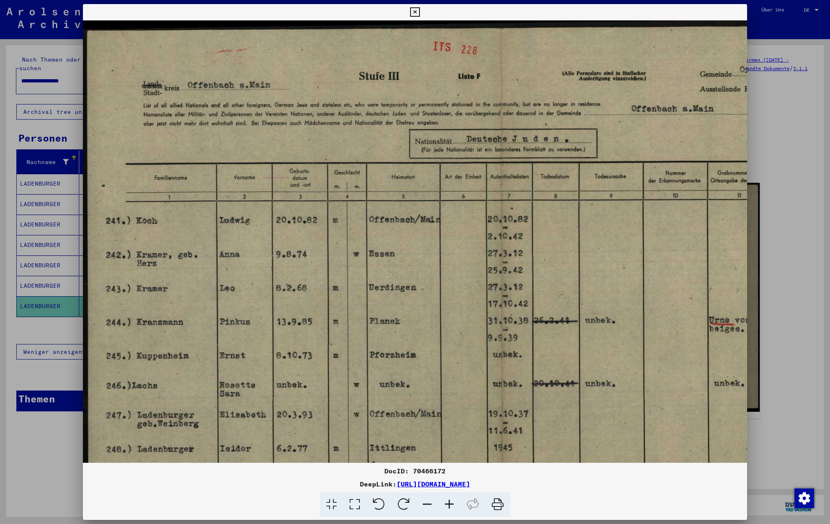
click at [447, 506] on icon at bounding box center [449, 504] width 22 height 25
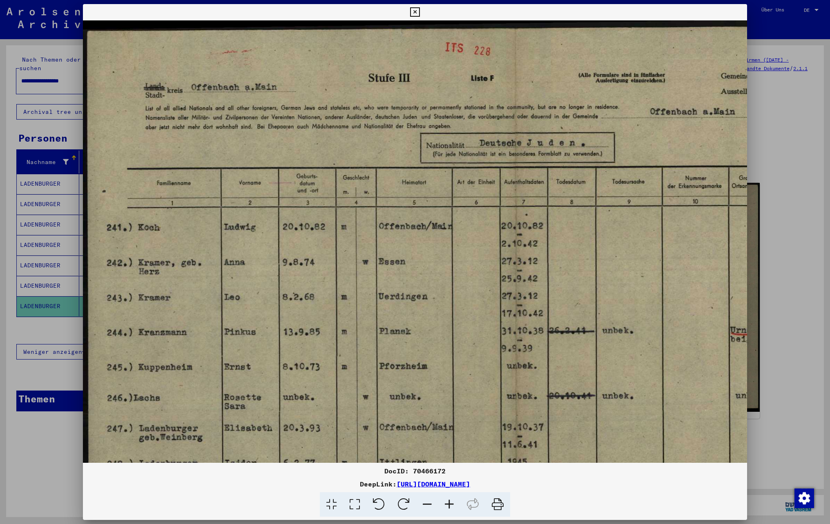
click at [447, 506] on icon at bounding box center [449, 504] width 22 height 25
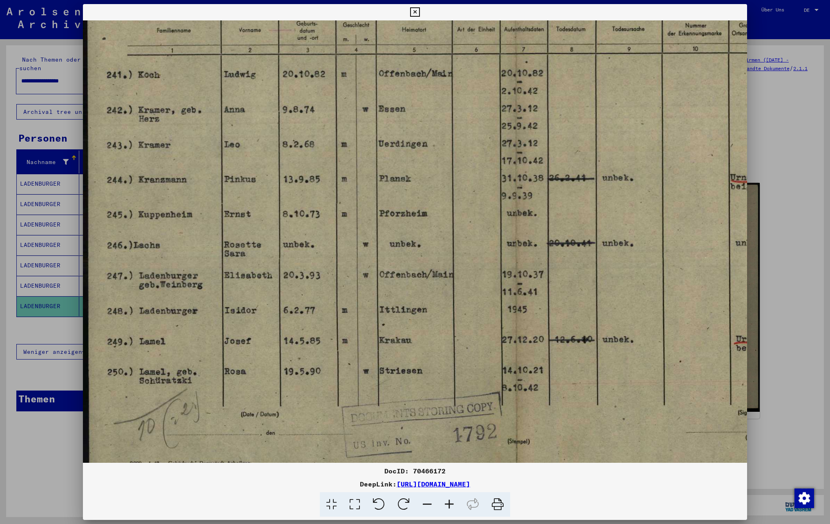
scroll to position [167, 3]
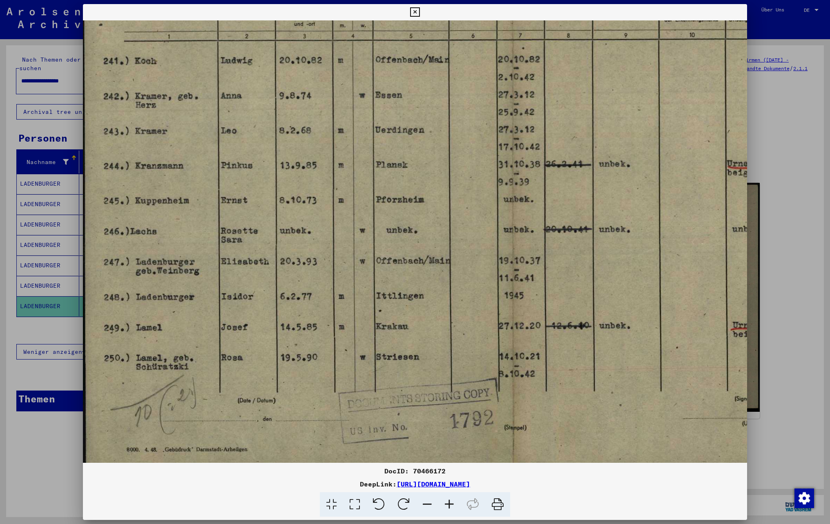
drag, startPoint x: 422, startPoint y: 270, endPoint x: 426, endPoint y: 103, distance: 166.7
click at [426, 103] on img at bounding box center [515, 167] width 870 height 626
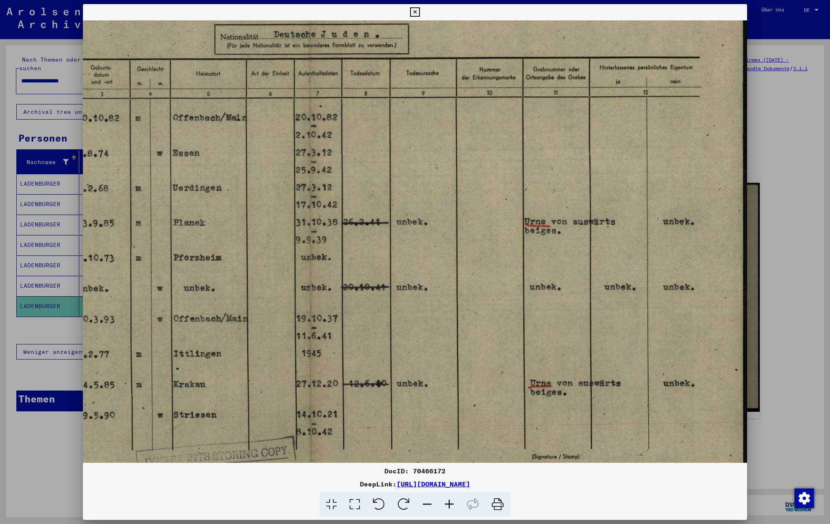
scroll to position [106, 206]
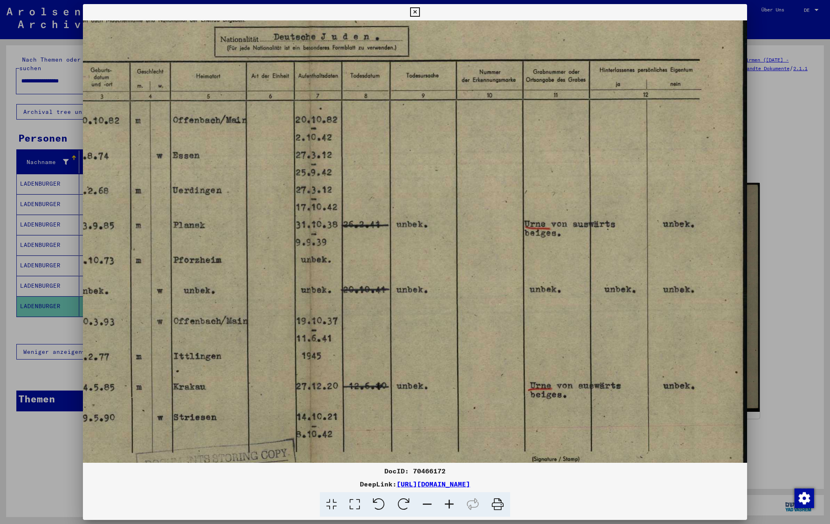
drag, startPoint x: 651, startPoint y: 359, endPoint x: 425, endPoint y: 420, distance: 233.4
click at [425, 420] on img at bounding box center [312, 227] width 870 height 626
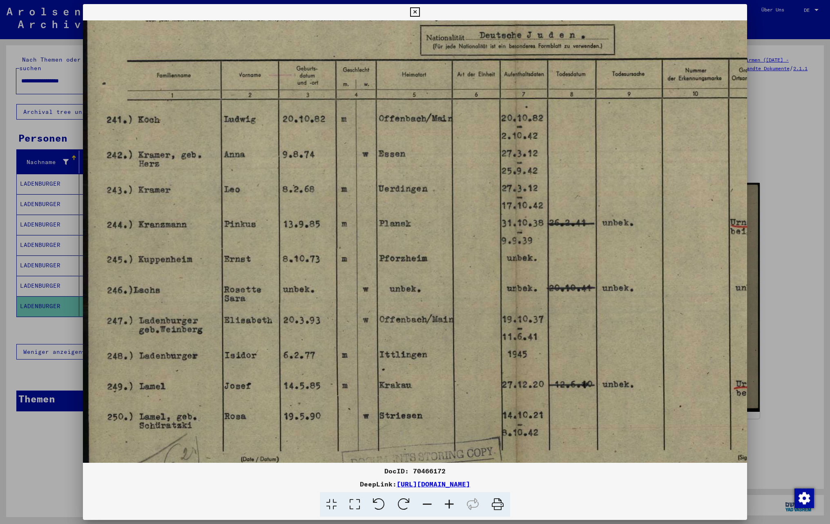
scroll to position [114, 0]
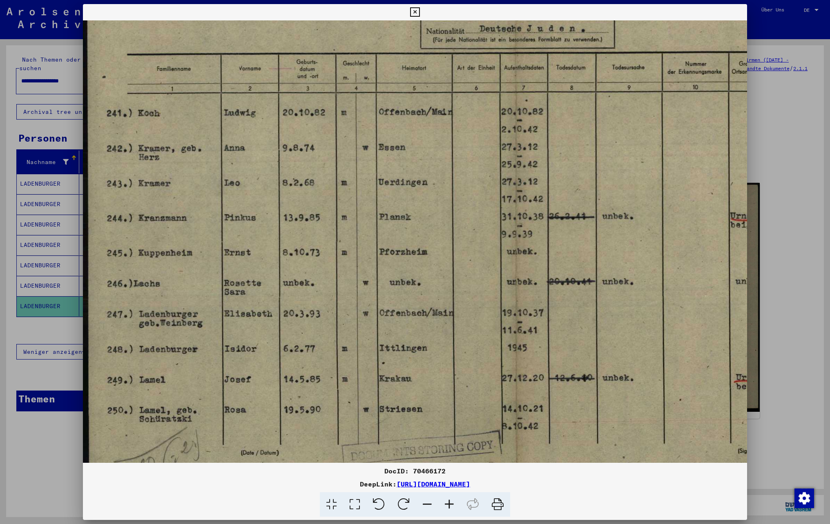
drag, startPoint x: 213, startPoint y: 236, endPoint x: 498, endPoint y: 228, distance: 285.1
click at [498, 228] on img at bounding box center [518, 219] width 870 height 626
click at [419, 13] on icon at bounding box center [414, 12] width 9 height 10
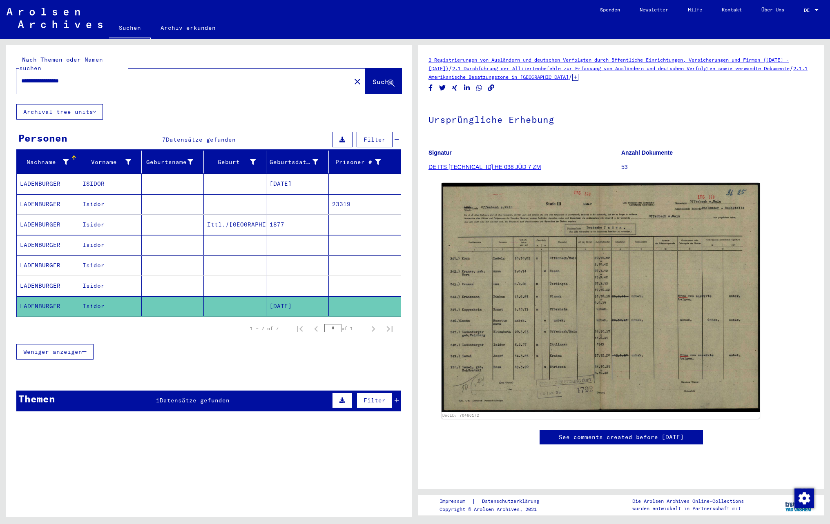
drag, startPoint x: 93, startPoint y: 73, endPoint x: -3, endPoint y: 60, distance: 97.1
click at [0, 60] on html "**********" at bounding box center [415, 262] width 830 height 524
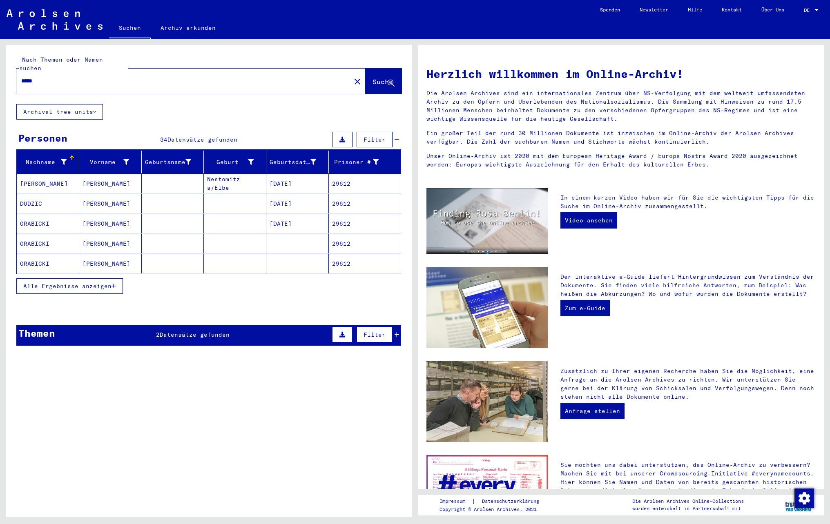
click at [45, 285] on span "Alle Ergebnisse anzeigen" at bounding box center [67, 286] width 88 height 7
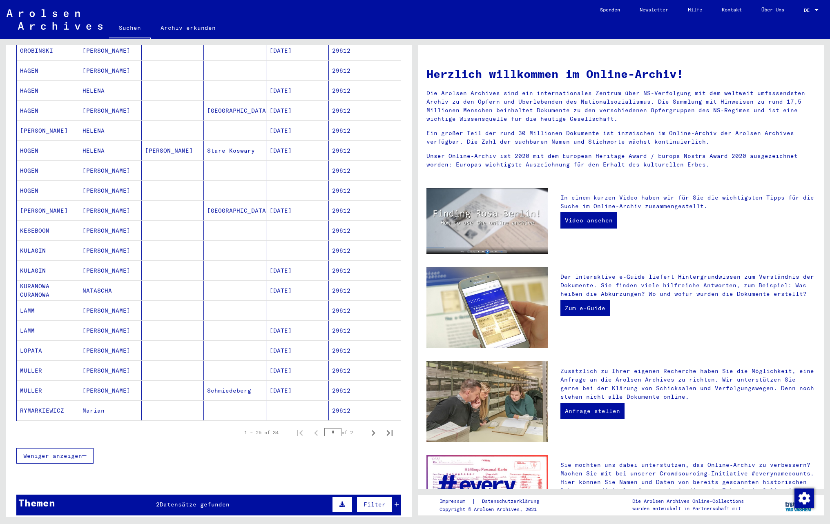
scroll to position [327, 0]
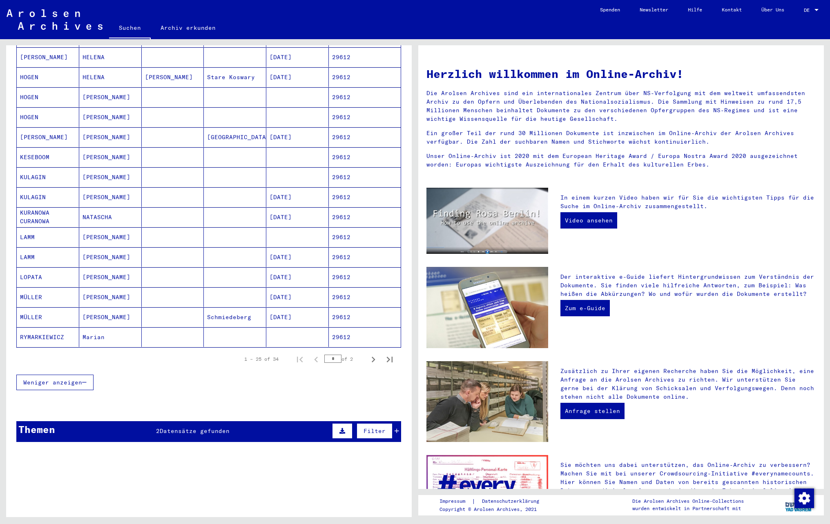
click at [104, 260] on mat-cell "[PERSON_NAME]" at bounding box center [110, 257] width 62 height 20
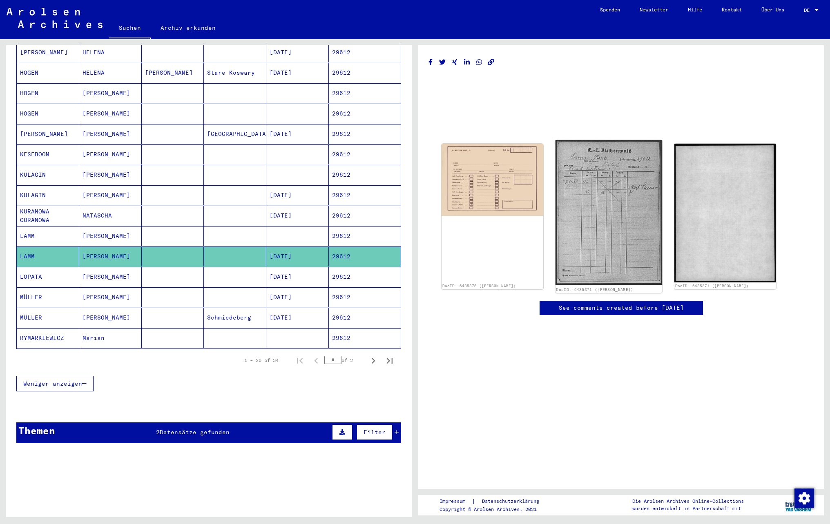
click at [581, 199] on img at bounding box center [608, 212] width 107 height 145
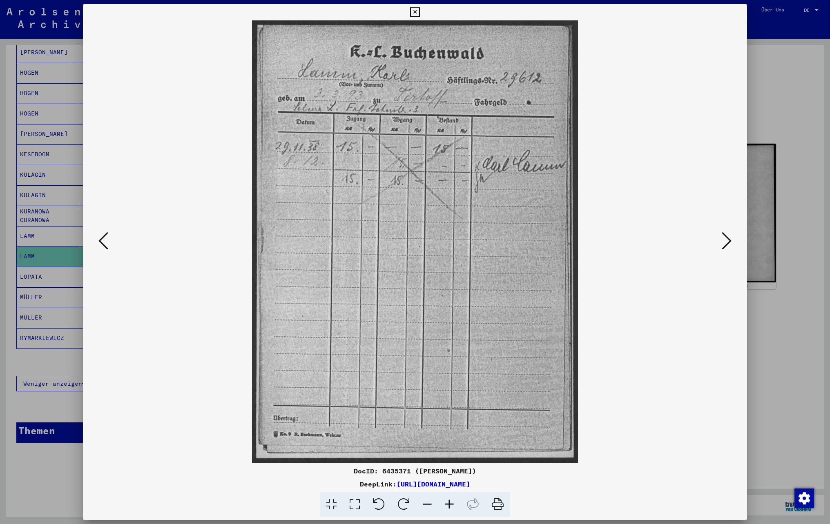
click at [447, 509] on icon at bounding box center [449, 504] width 22 height 25
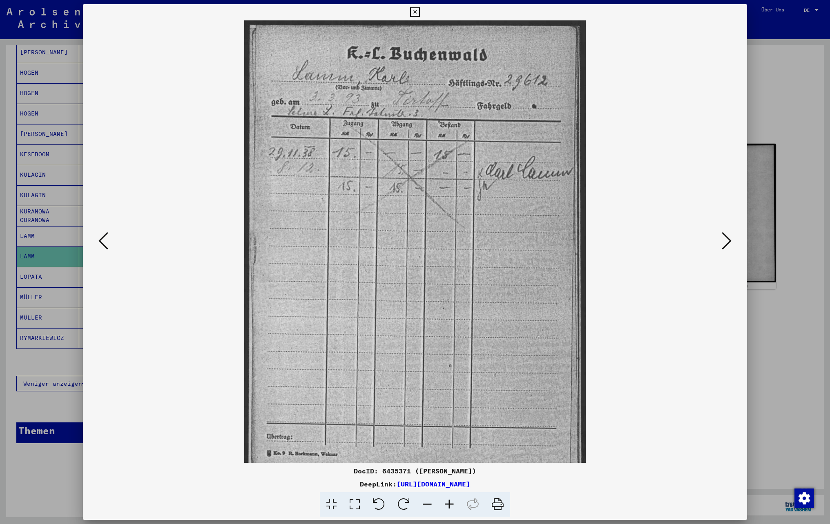
click at [447, 509] on icon at bounding box center [449, 504] width 22 height 25
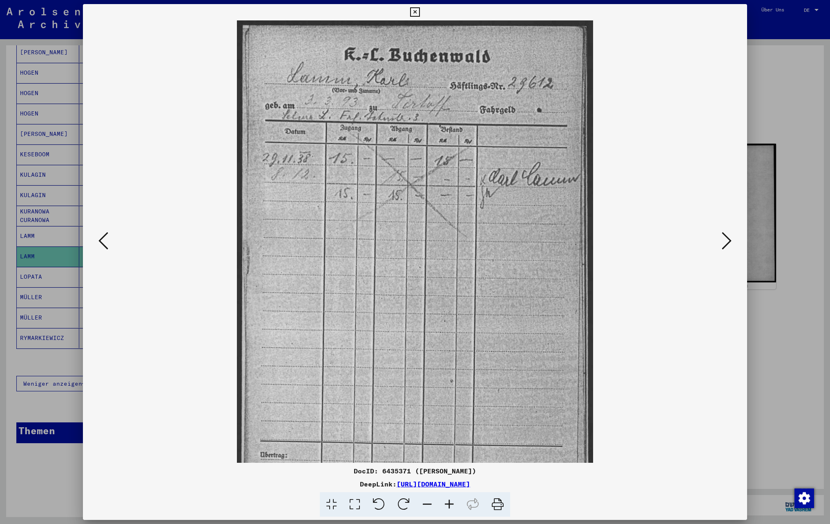
click at [447, 509] on icon at bounding box center [449, 504] width 22 height 25
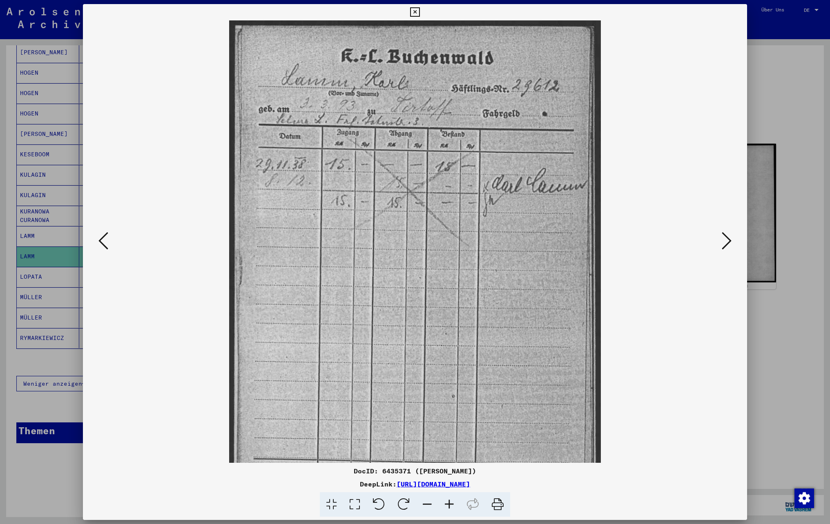
click at [447, 509] on icon at bounding box center [449, 504] width 22 height 25
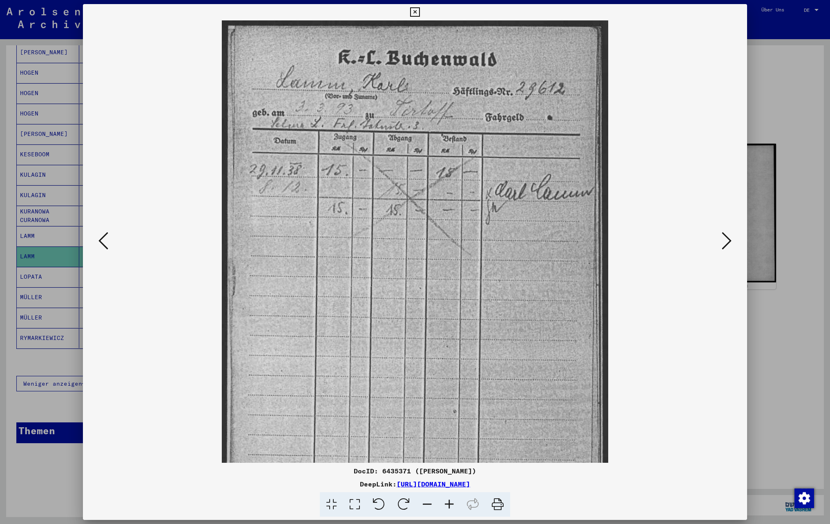
click at [447, 509] on icon at bounding box center [449, 504] width 22 height 25
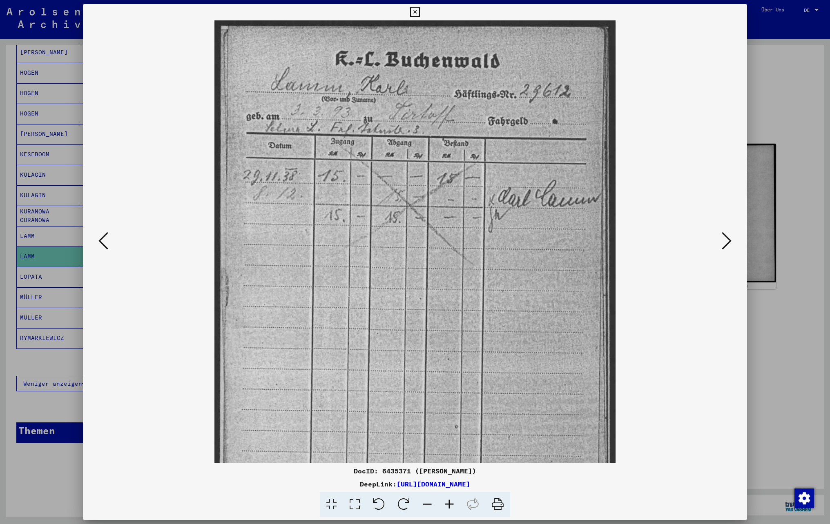
click at [447, 509] on icon at bounding box center [449, 504] width 22 height 25
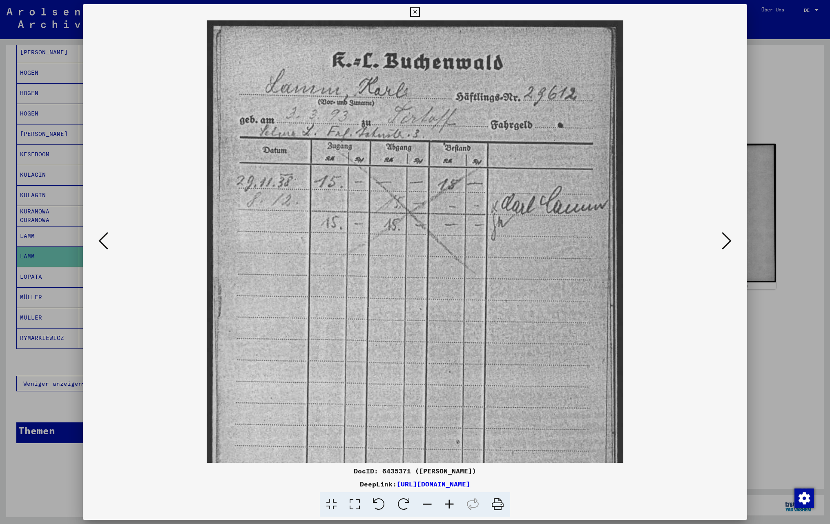
click at [447, 509] on icon at bounding box center [449, 504] width 22 height 25
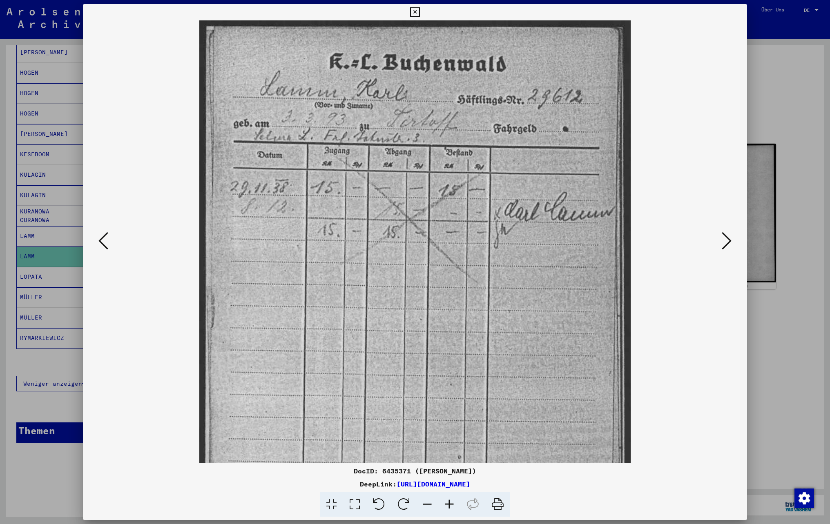
click at [447, 509] on icon at bounding box center [449, 504] width 22 height 25
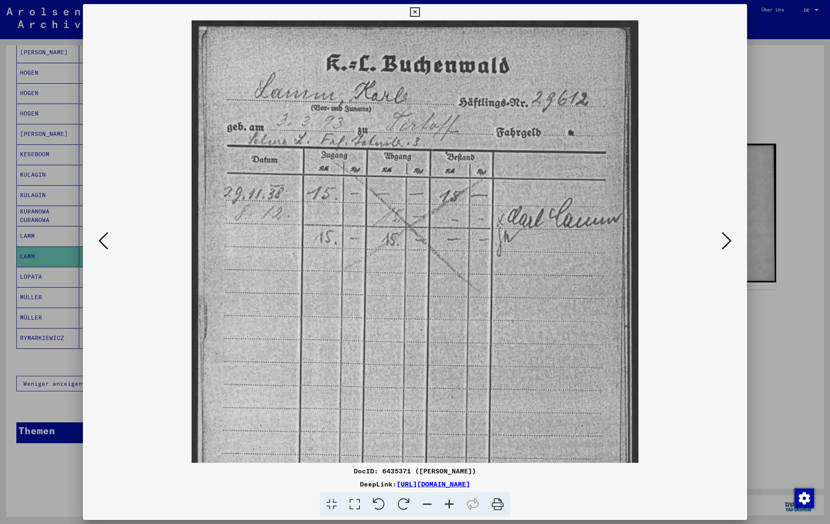
click at [447, 509] on icon at bounding box center [449, 504] width 22 height 25
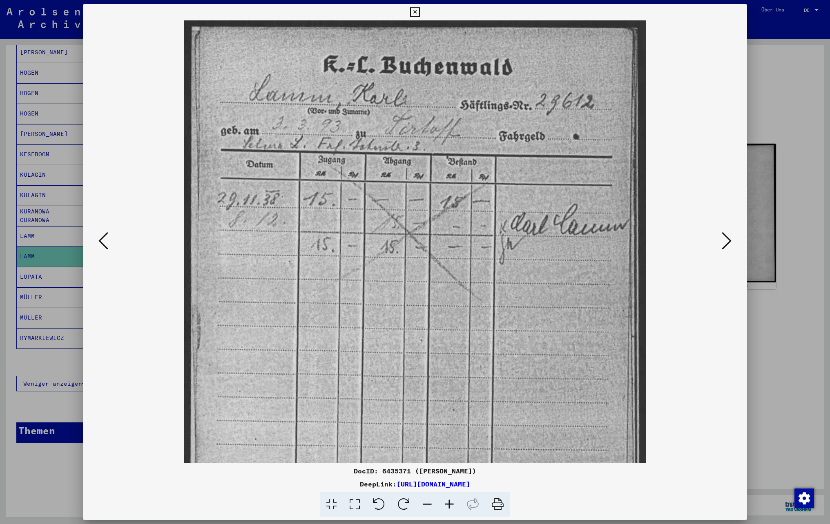
click at [447, 509] on icon at bounding box center [449, 504] width 22 height 25
click at [414, 15] on icon at bounding box center [414, 12] width 9 height 10
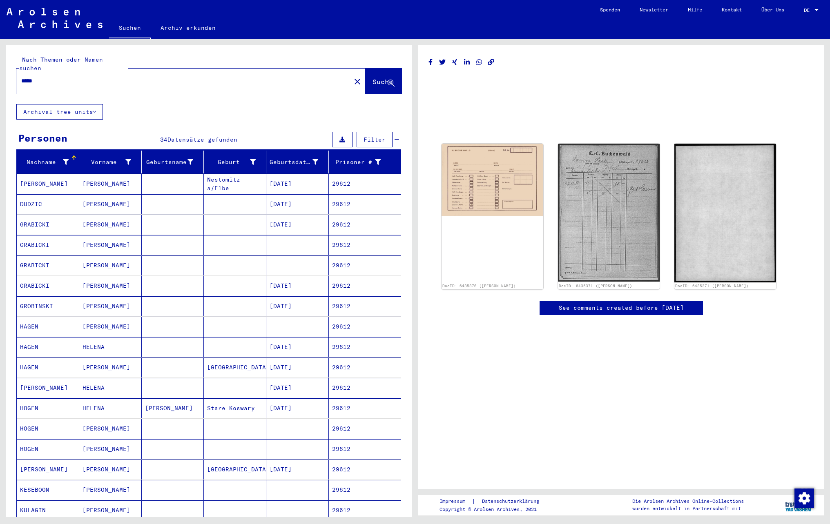
drag, startPoint x: 60, startPoint y: 74, endPoint x: -3, endPoint y: 68, distance: 64.0
click at [0, 68] on html "Suchen Archiv erkunden Spenden Newsletter Hilfe Kontakt Über Uns Suchen Archiv …" at bounding box center [415, 262] width 830 height 524
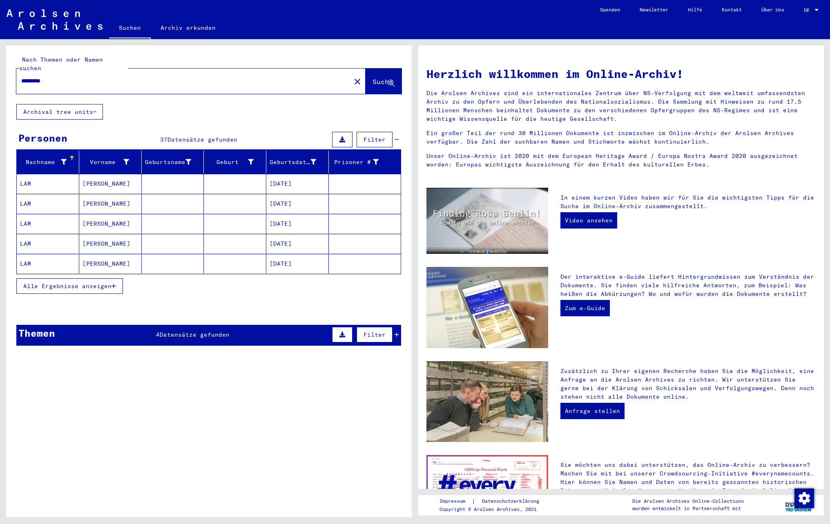
click at [88, 285] on span "Alle Ergebnisse anzeigen" at bounding box center [67, 286] width 88 height 7
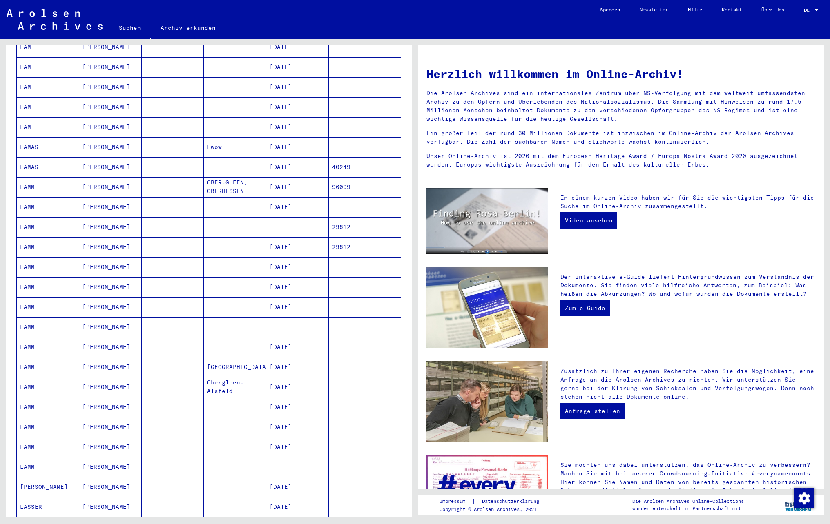
scroll to position [163, 0]
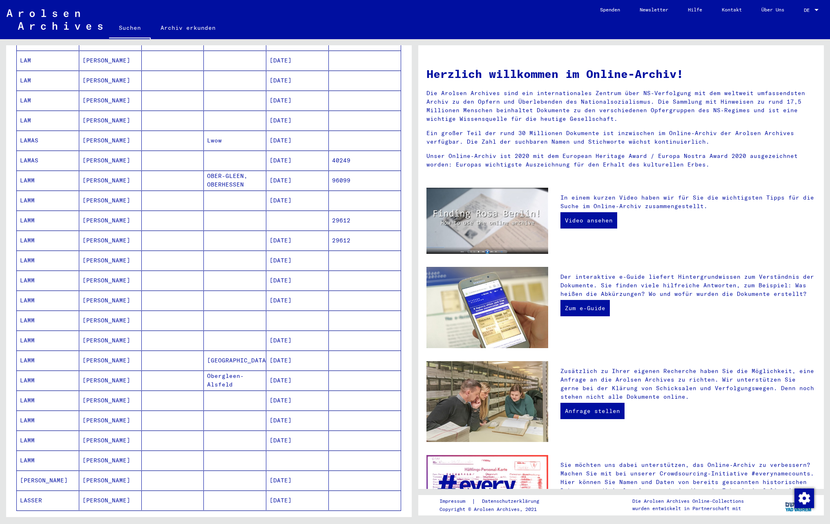
click at [177, 261] on mat-cell at bounding box center [173, 261] width 62 height 20
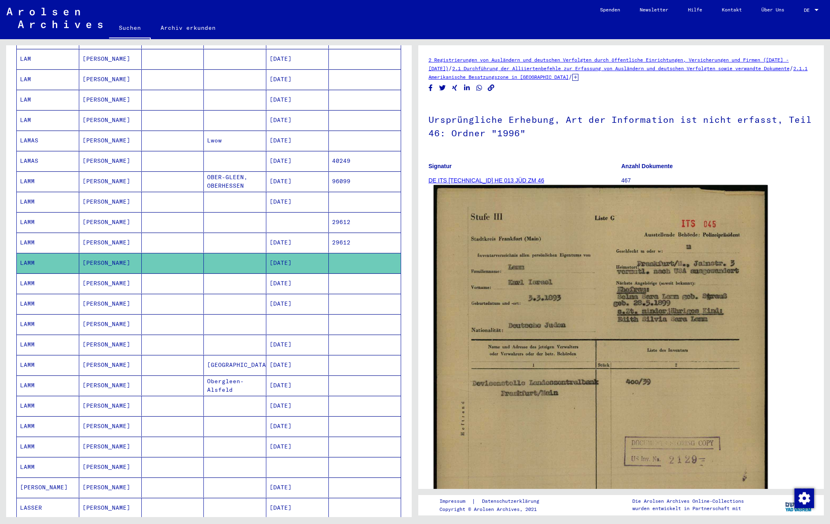
click at [556, 354] on img at bounding box center [601, 419] width 334 height 469
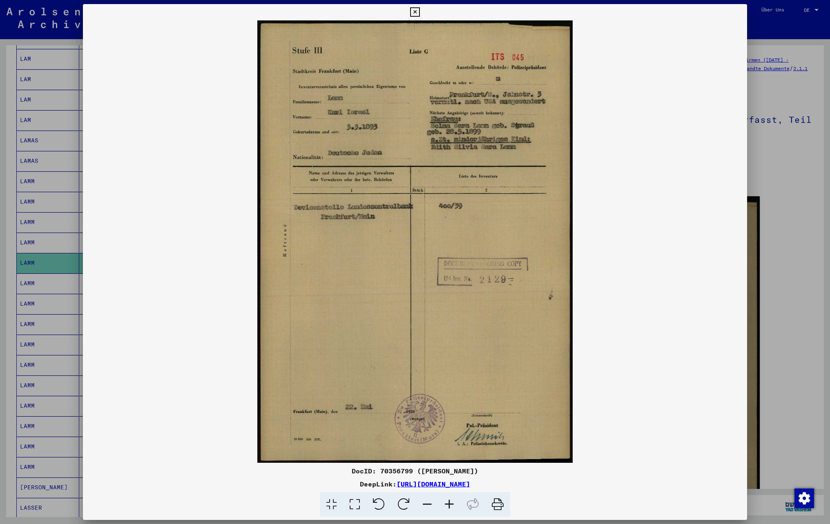
click at [451, 506] on icon at bounding box center [449, 504] width 22 height 25
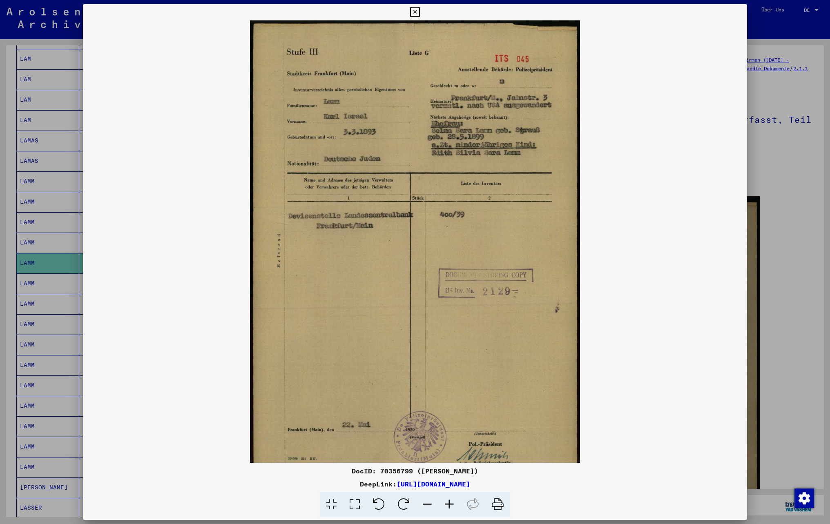
click at [451, 506] on icon at bounding box center [449, 504] width 22 height 25
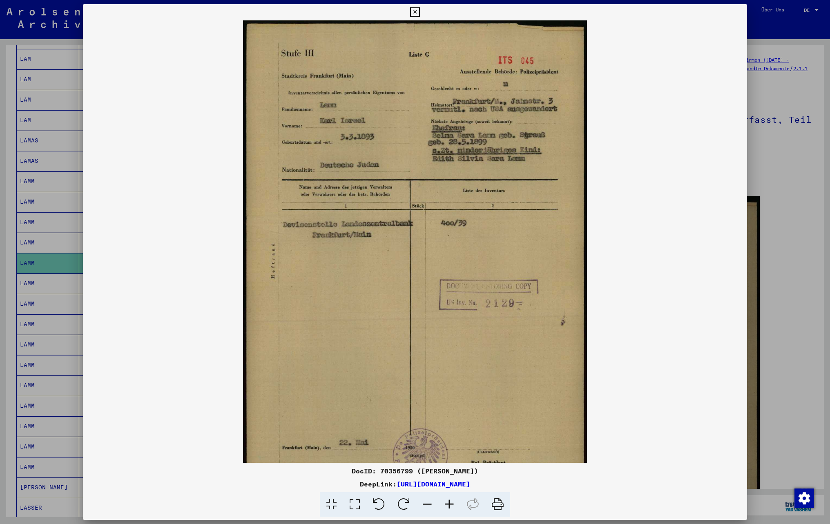
click at [451, 506] on icon at bounding box center [449, 504] width 22 height 25
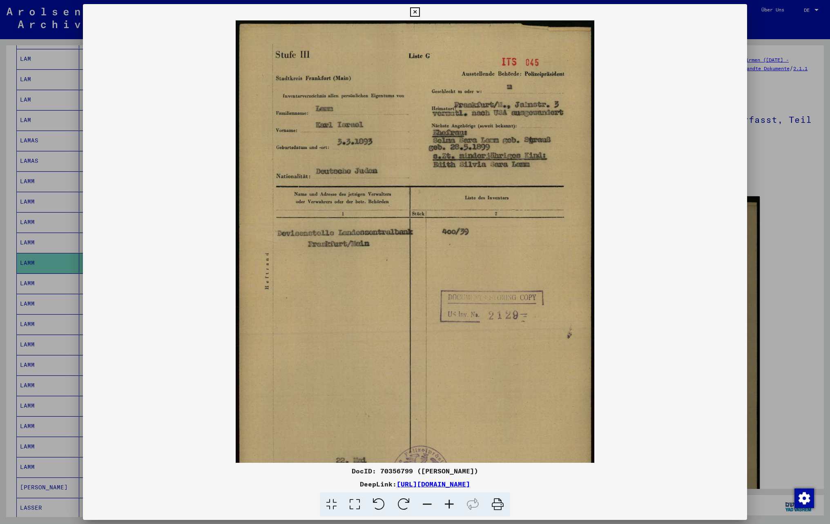
click at [451, 508] on icon at bounding box center [449, 504] width 22 height 25
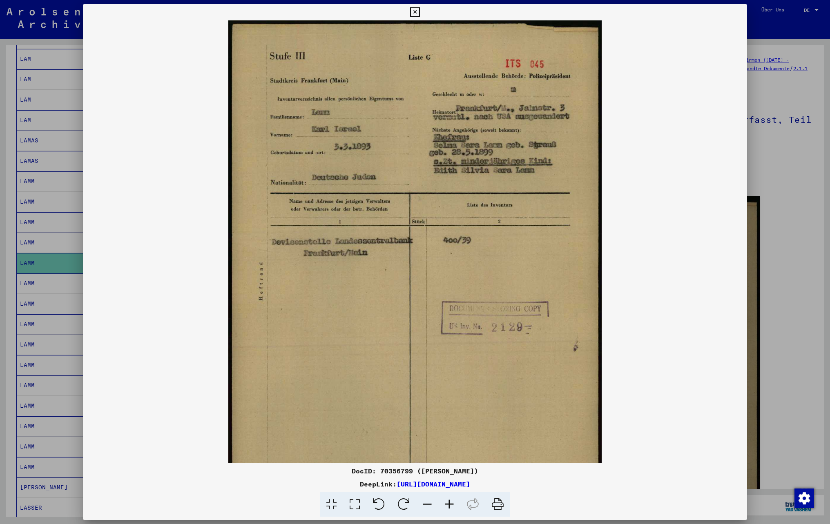
click at [451, 512] on icon at bounding box center [449, 504] width 22 height 25
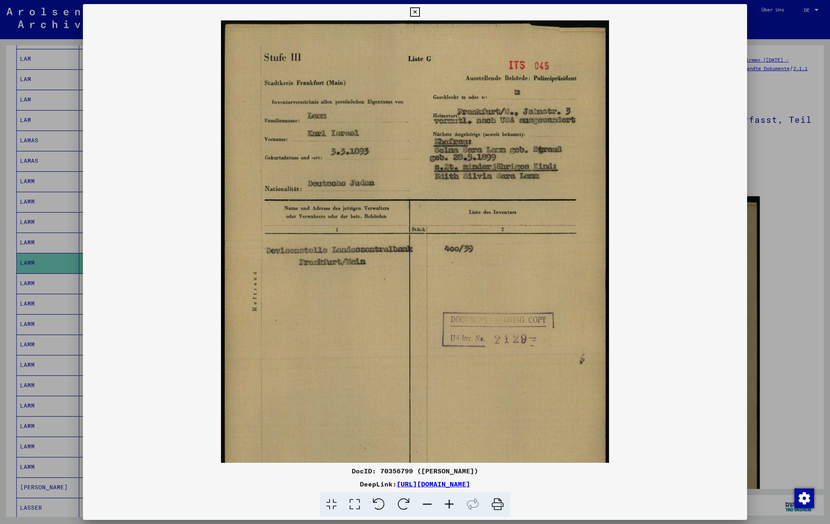
click at [451, 512] on icon at bounding box center [449, 504] width 22 height 25
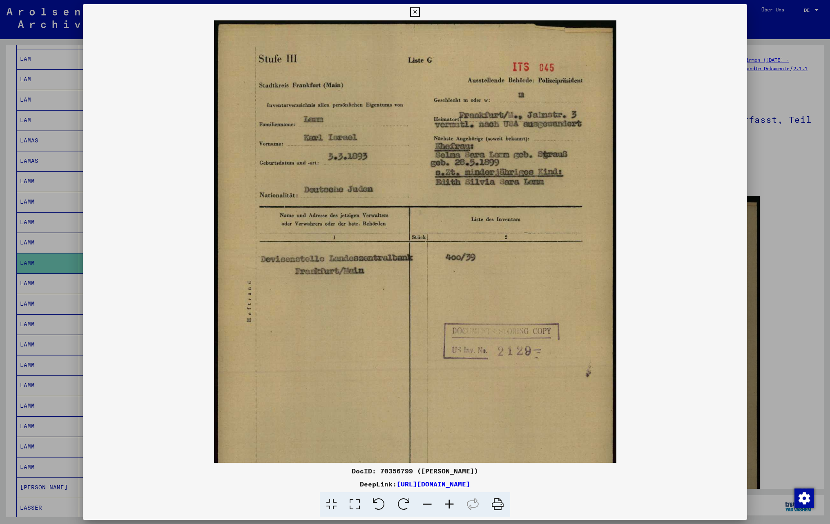
click at [451, 517] on icon at bounding box center [449, 504] width 22 height 25
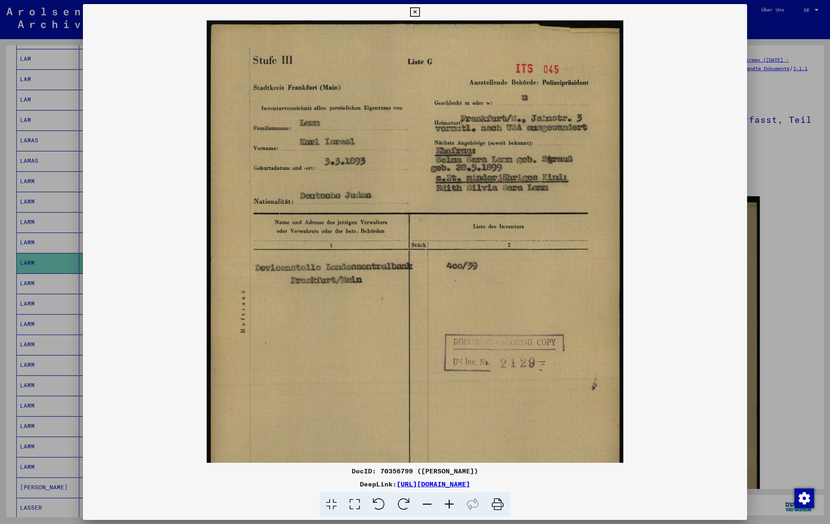
click at [451, 517] on icon at bounding box center [449, 504] width 22 height 25
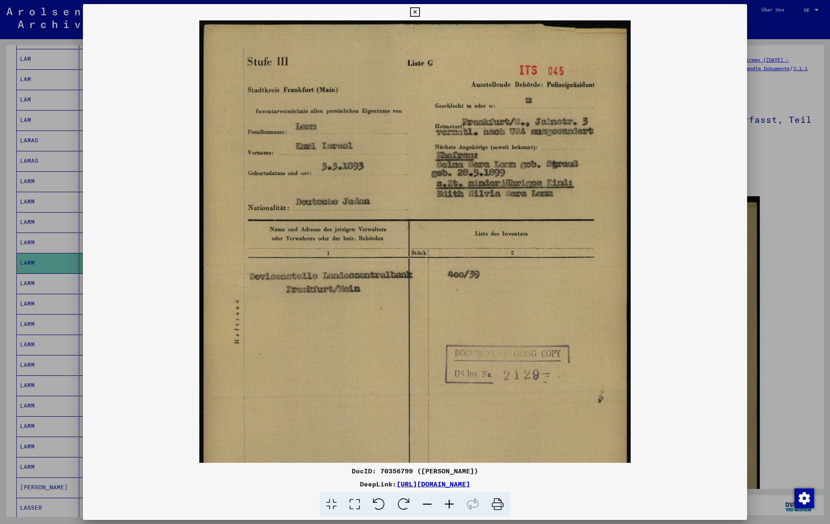
click at [451, 519] on mat-dialog-container "DocID: 70356799 ([PERSON_NAME]) DeepLink: [URL][DOMAIN_NAME]" at bounding box center [415, 262] width 664 height 517
click at [411, 16] on icon at bounding box center [414, 12] width 9 height 10
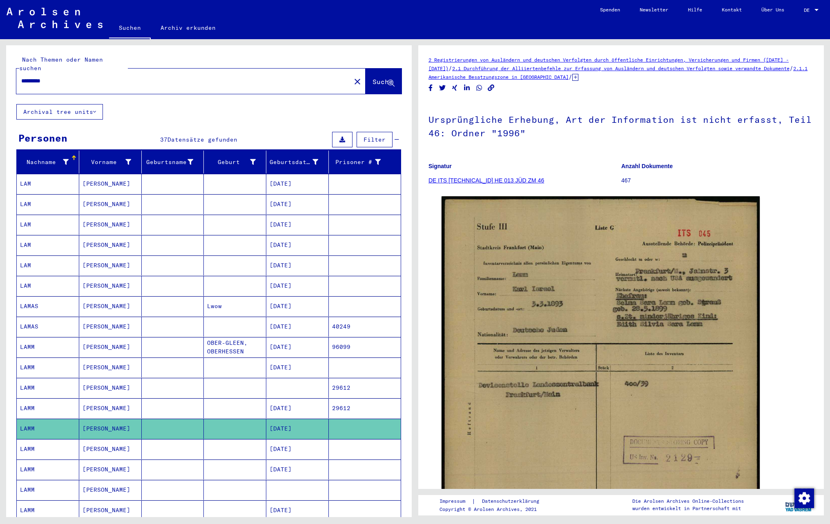
drag, startPoint x: 69, startPoint y: 70, endPoint x: -3, endPoint y: 53, distance: 74.7
click at [0, 53] on html "Suchen Archiv erkunden Spenden Newsletter Hilfe Kontakt Über Uns Suchen Archiv …" at bounding box center [415, 262] width 830 height 524
click at [365, 81] on button "Suche" at bounding box center [383, 81] width 36 height 25
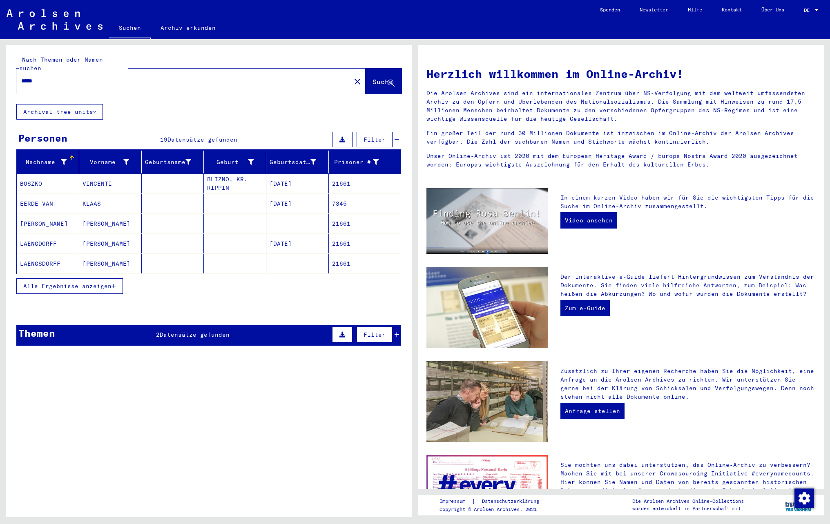
click at [70, 286] on button "Alle Ergebnisse anzeigen" at bounding box center [69, 286] width 107 height 16
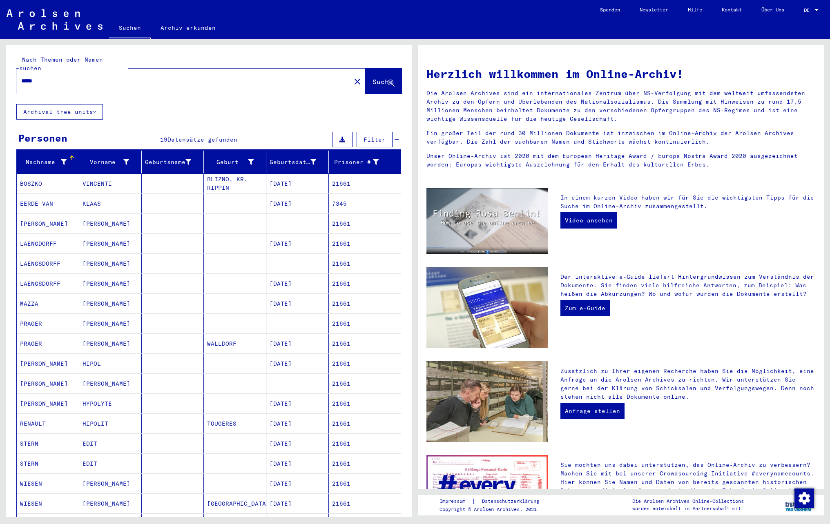
click at [103, 282] on mat-cell "[PERSON_NAME]" at bounding box center [110, 284] width 62 height 20
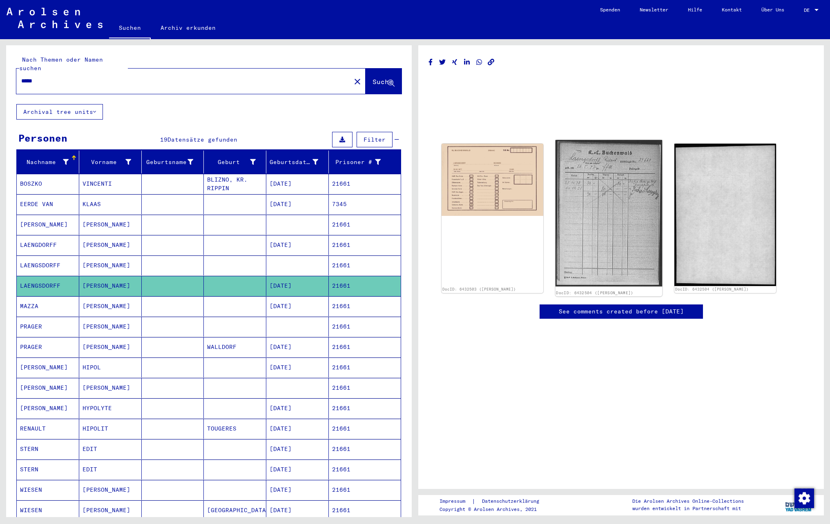
click at [618, 199] on img at bounding box center [608, 213] width 107 height 147
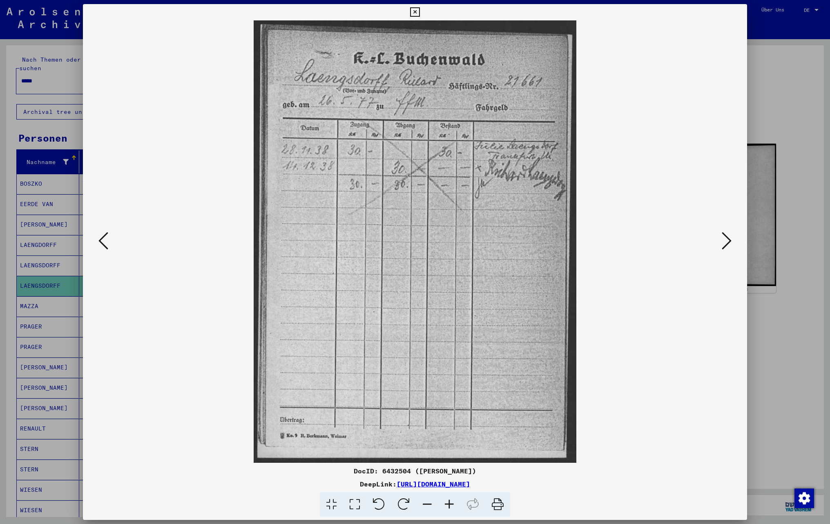
click at [454, 502] on icon at bounding box center [449, 504] width 22 height 25
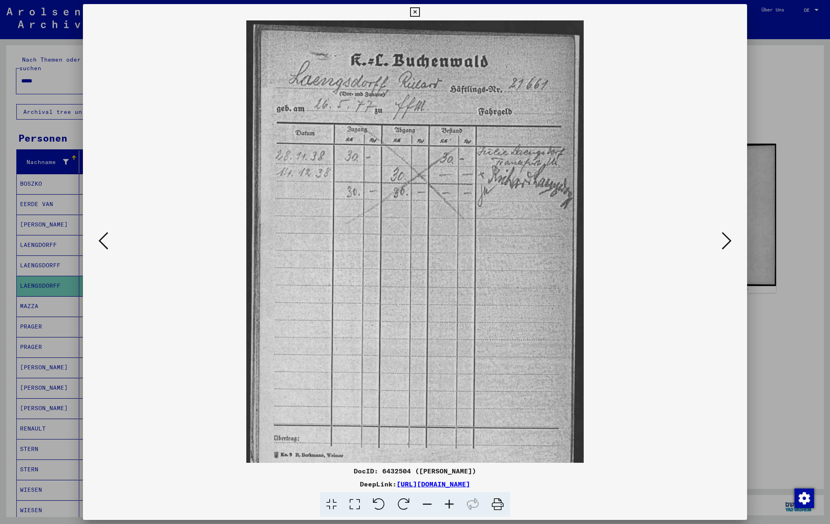
click at [454, 502] on icon at bounding box center [449, 504] width 22 height 25
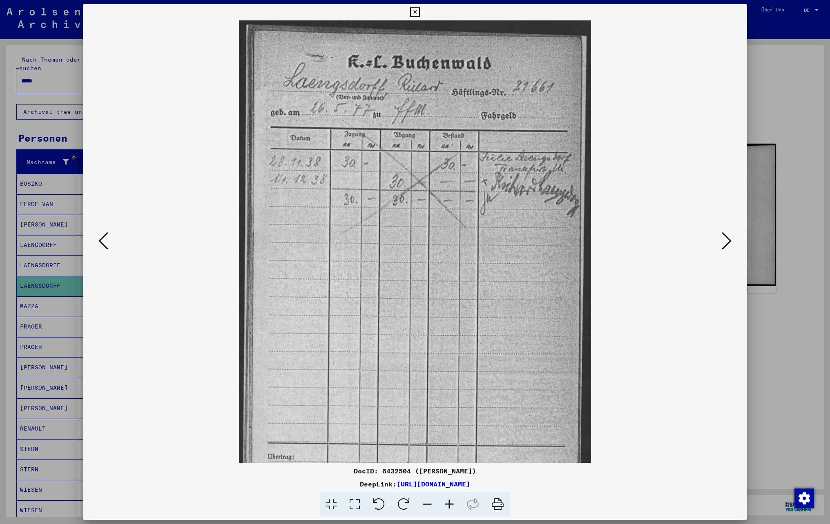
click at [454, 502] on icon at bounding box center [449, 504] width 22 height 25
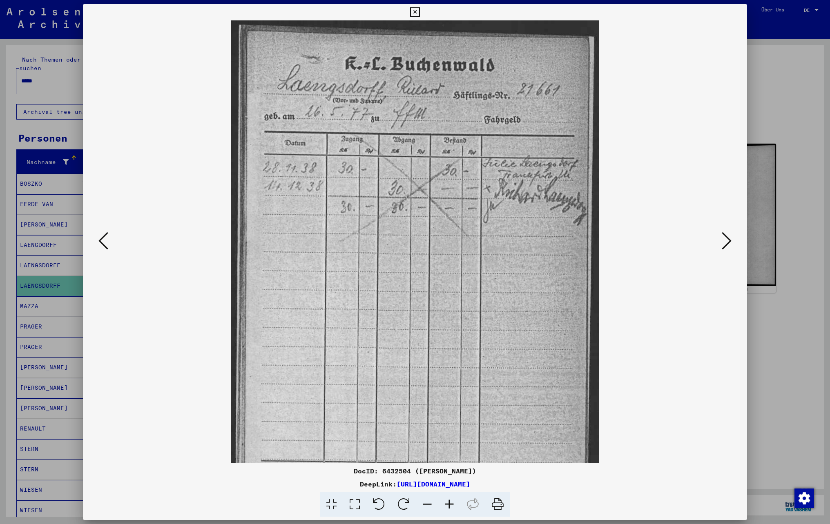
click at [454, 502] on icon at bounding box center [449, 504] width 22 height 25
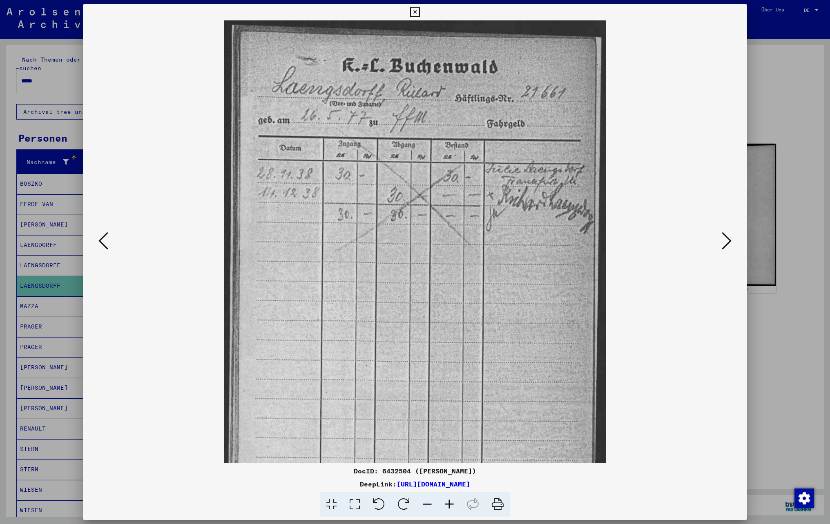
click at [454, 502] on icon at bounding box center [449, 504] width 22 height 25
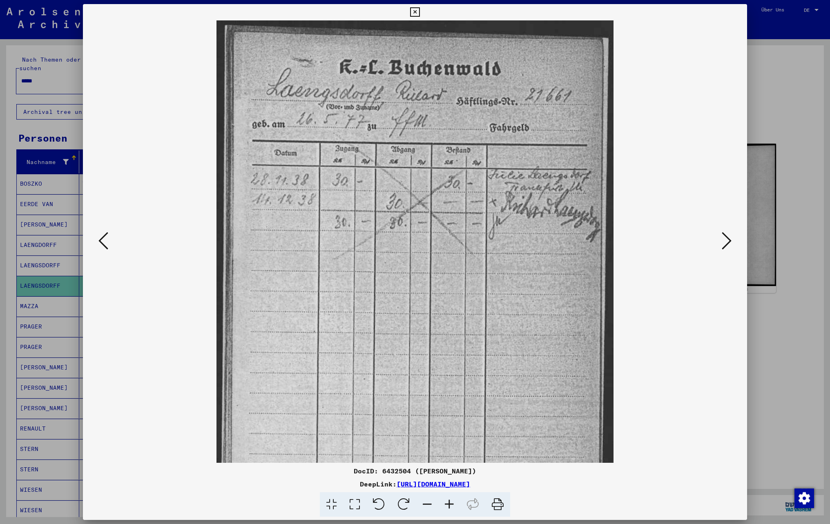
click at [454, 502] on icon at bounding box center [449, 504] width 22 height 25
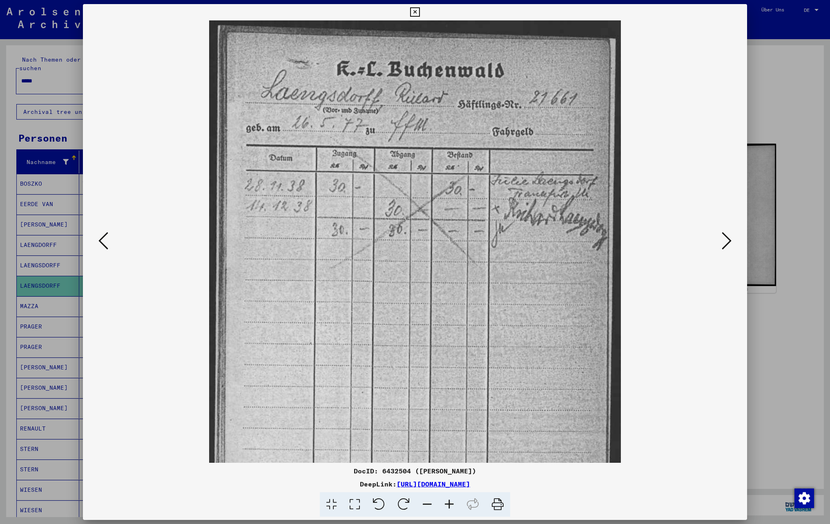
click at [419, 15] on icon at bounding box center [414, 12] width 9 height 10
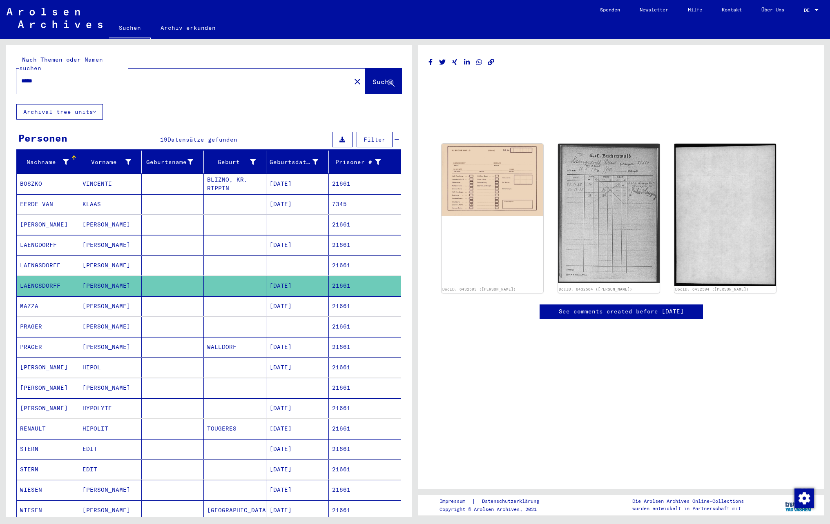
click at [56, 77] on input "*****" at bounding box center [183, 81] width 325 height 9
type input "*"
click at [372, 78] on span "Suche" at bounding box center [382, 82] width 20 height 8
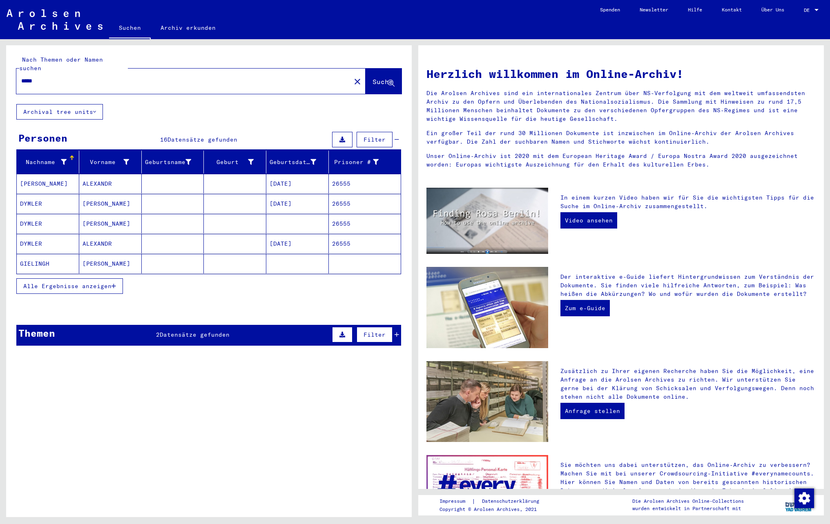
click at [61, 292] on div "Alle Ergebnisse anzeigen" at bounding box center [208, 286] width 385 height 24
click at [65, 286] on button "Alle Ergebnisse anzeigen" at bounding box center [69, 286] width 107 height 16
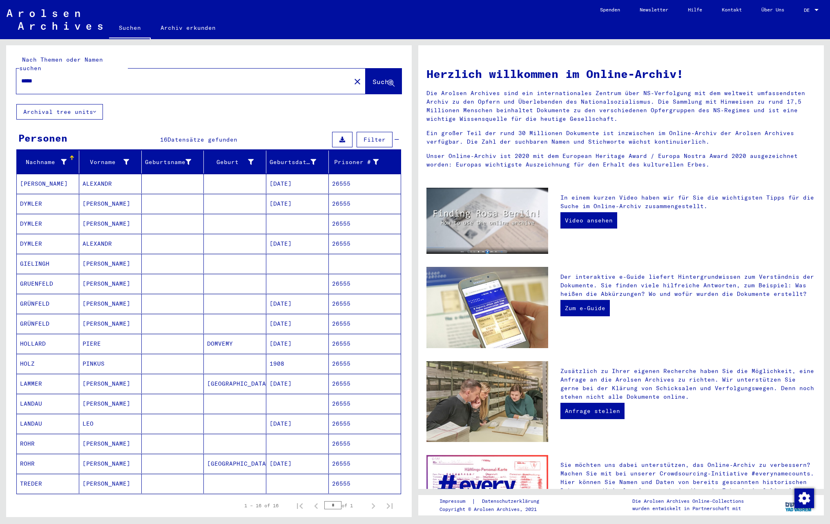
click at [55, 421] on mat-cell "LANDAU" at bounding box center [48, 424] width 62 height 20
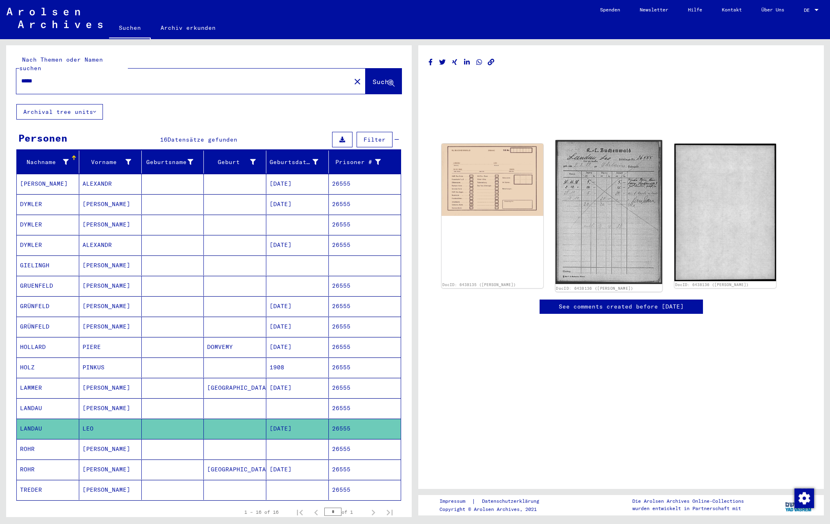
click at [587, 205] on img at bounding box center [608, 212] width 107 height 144
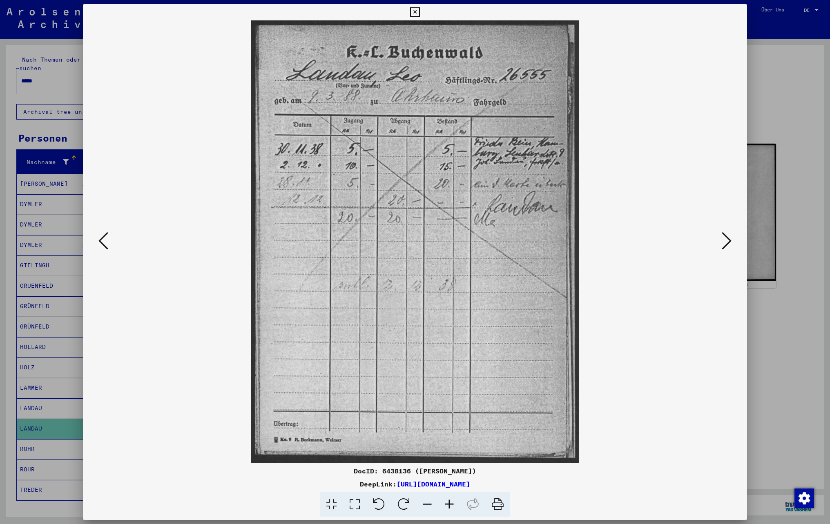
click at [446, 503] on icon at bounding box center [449, 504] width 22 height 25
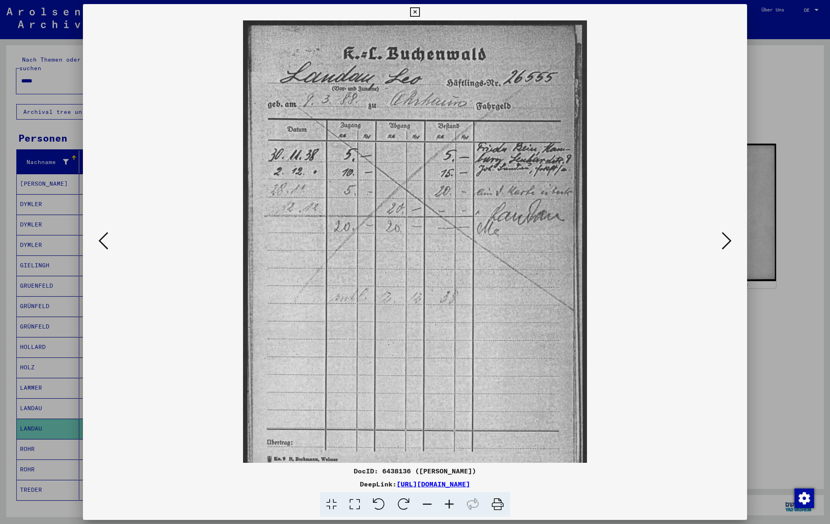
click at [446, 503] on icon at bounding box center [449, 504] width 22 height 25
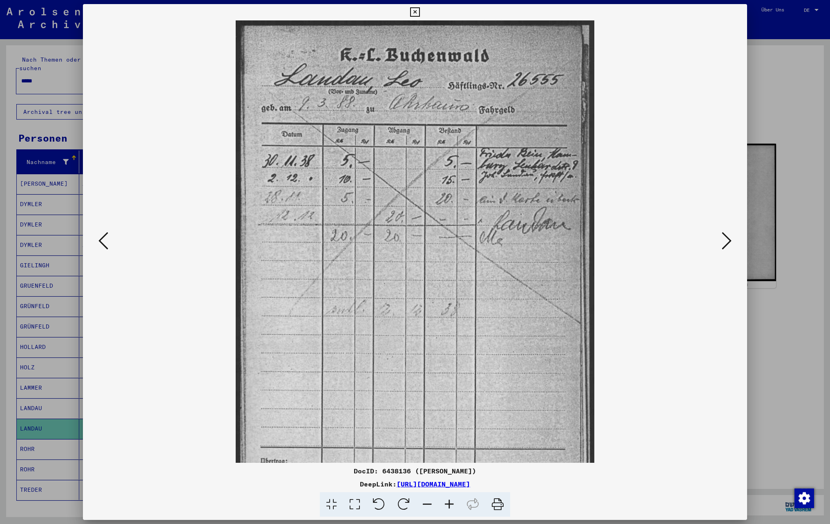
click at [446, 503] on icon at bounding box center [449, 504] width 22 height 25
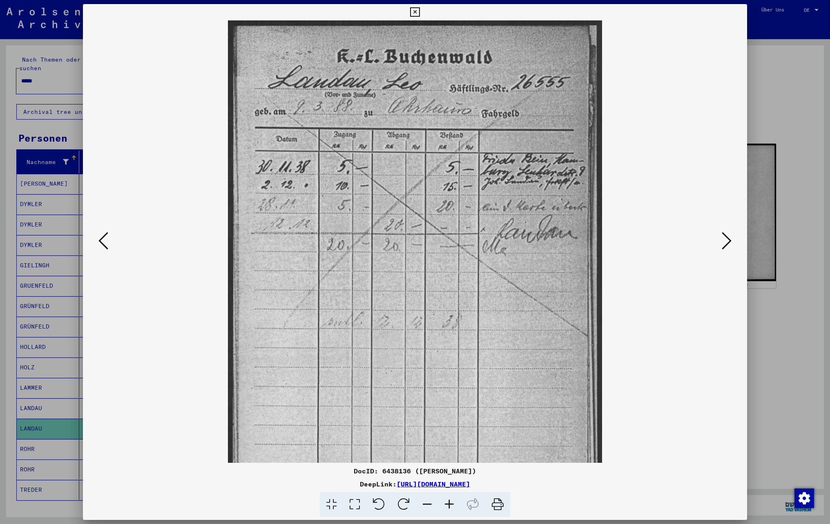
click at [446, 503] on icon at bounding box center [449, 504] width 22 height 25
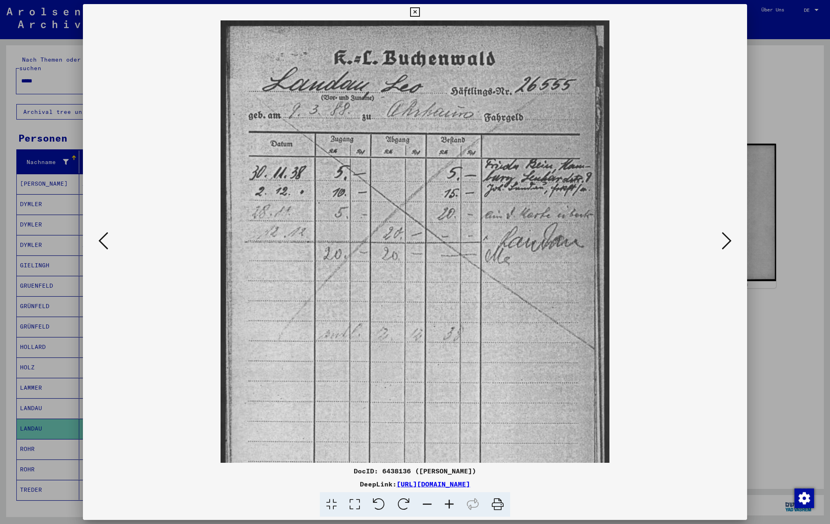
click at [446, 503] on icon at bounding box center [449, 504] width 22 height 25
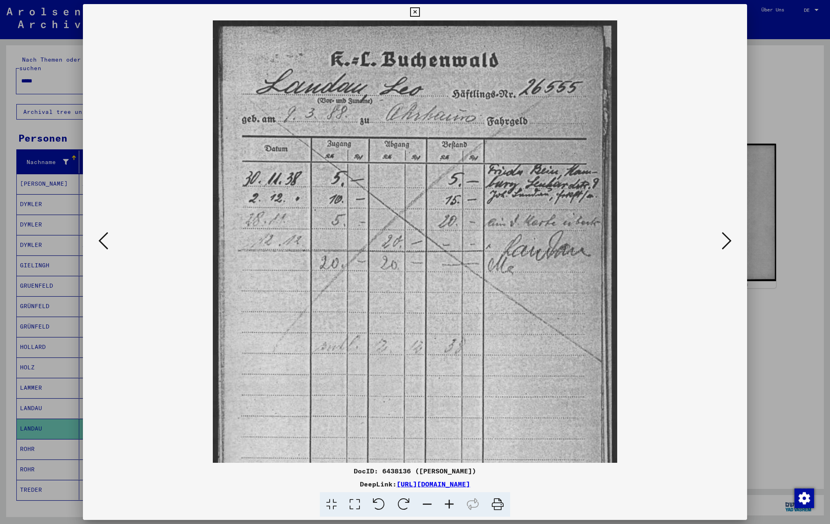
click at [446, 503] on icon at bounding box center [449, 504] width 22 height 25
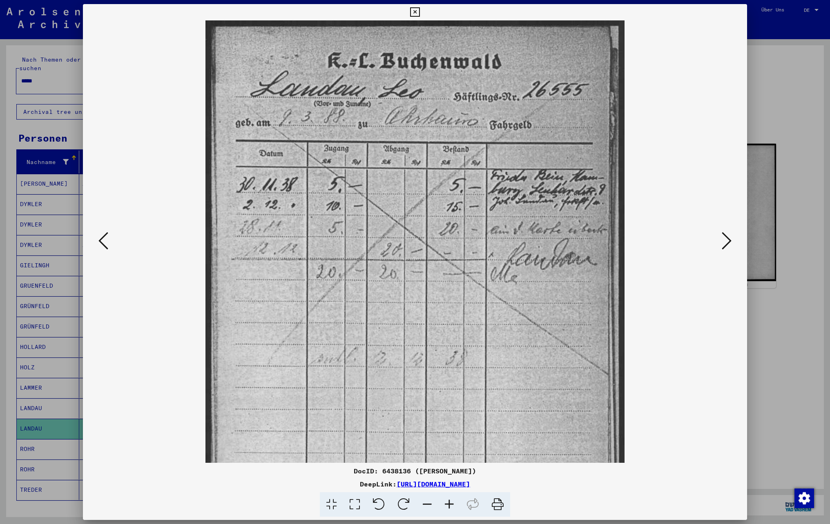
click at [446, 503] on icon at bounding box center [449, 504] width 22 height 25
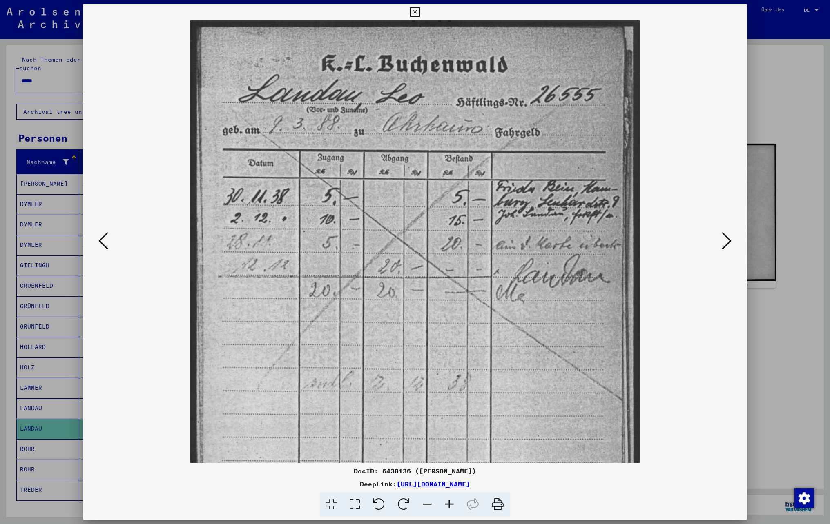
click at [446, 503] on icon at bounding box center [449, 504] width 22 height 25
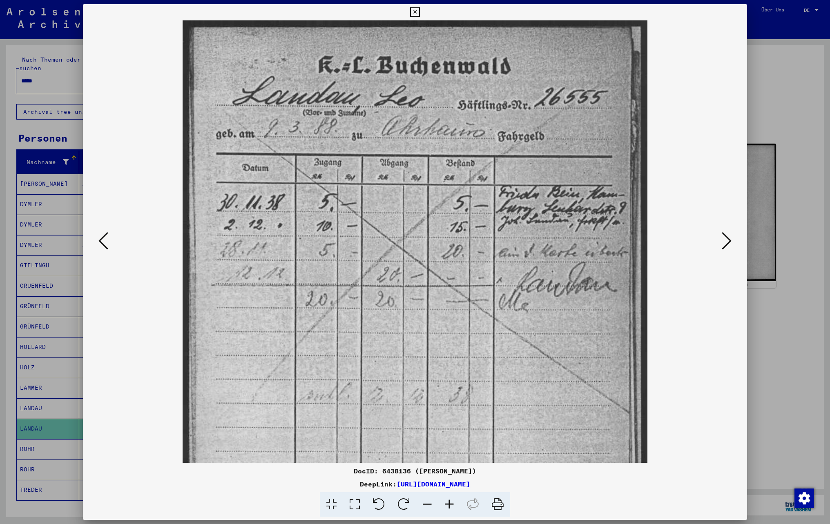
click at [416, 10] on icon at bounding box center [414, 12] width 9 height 10
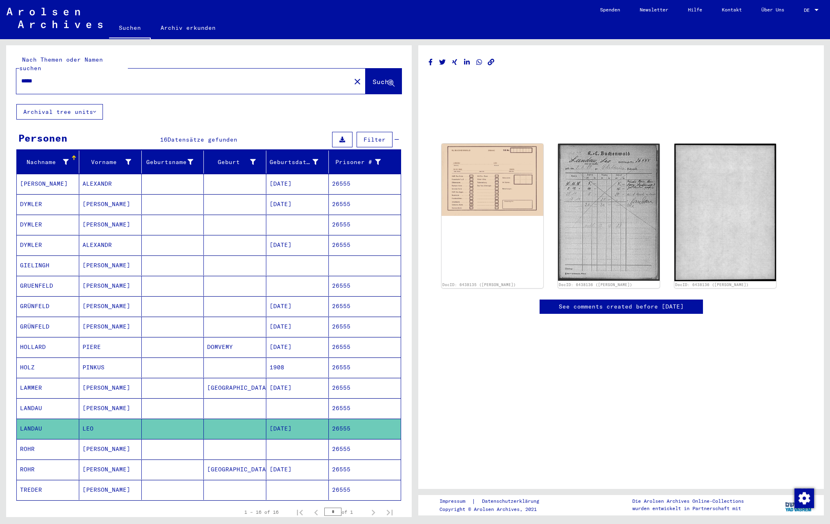
drag, startPoint x: 47, startPoint y: 75, endPoint x: -3, endPoint y: 61, distance: 52.5
click at [0, 61] on html "Suchen Archiv erkunden Spenden Newsletter Hilfe Kontakt Über Uns Suchen Archiv …" at bounding box center [415, 262] width 830 height 524
click at [372, 78] on span "Suche" at bounding box center [383, 82] width 22 height 9
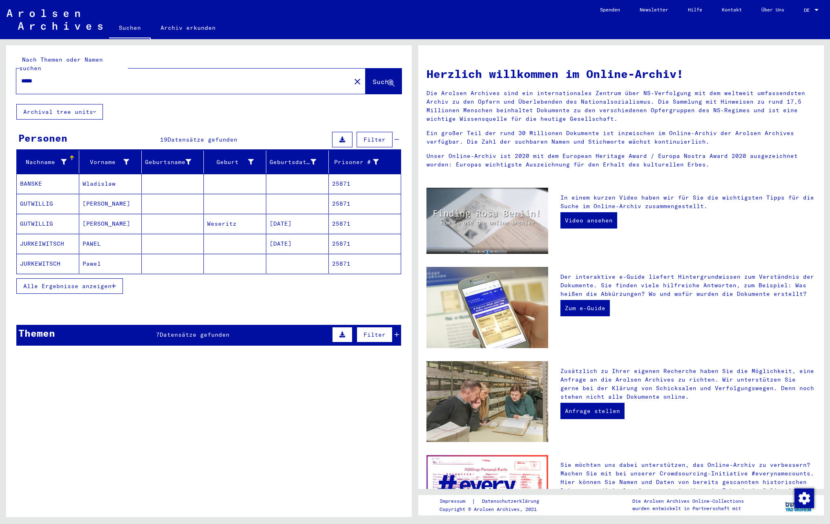
click at [79, 287] on button "Alle Ergebnisse anzeigen" at bounding box center [69, 286] width 107 height 16
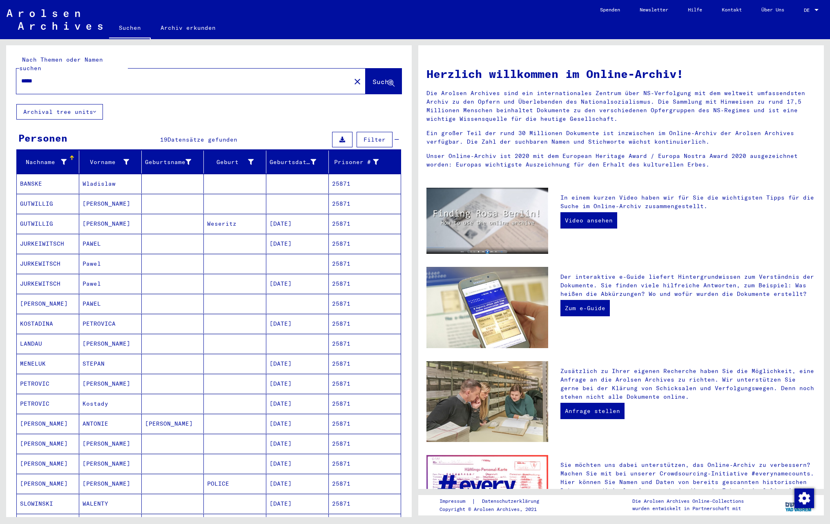
click at [101, 343] on mat-cell "[PERSON_NAME]" at bounding box center [110, 344] width 62 height 20
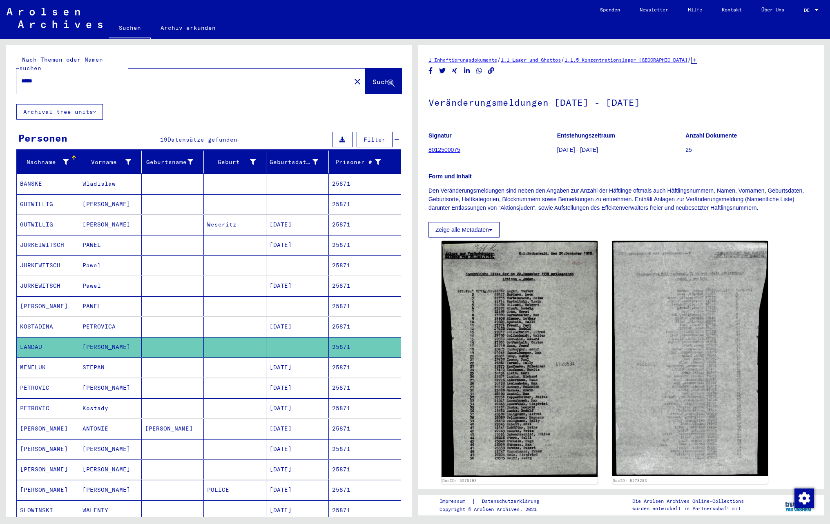
drag, startPoint x: 74, startPoint y: 75, endPoint x: -3, endPoint y: 69, distance: 77.8
click at [0, 69] on html "Suchen Archiv erkunden Spenden Newsletter Hilfe Kontakt Über Uns Suchen Archiv …" at bounding box center [415, 262] width 830 height 524
type input "**********"
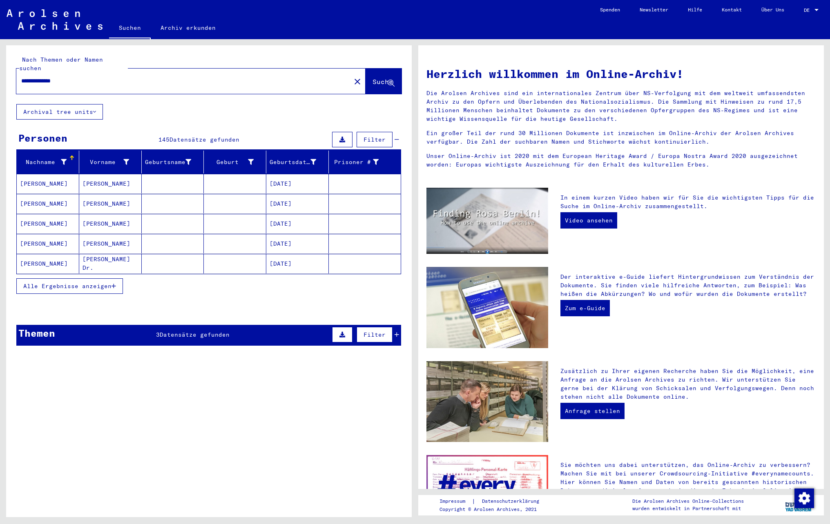
click at [47, 287] on button "Alle Ergebnisse anzeigen" at bounding box center [69, 286] width 107 height 16
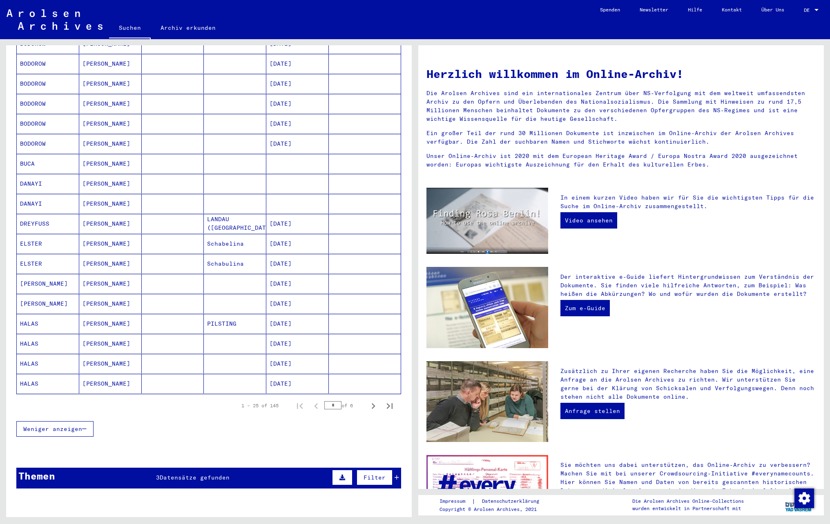
scroll to position [327, 0]
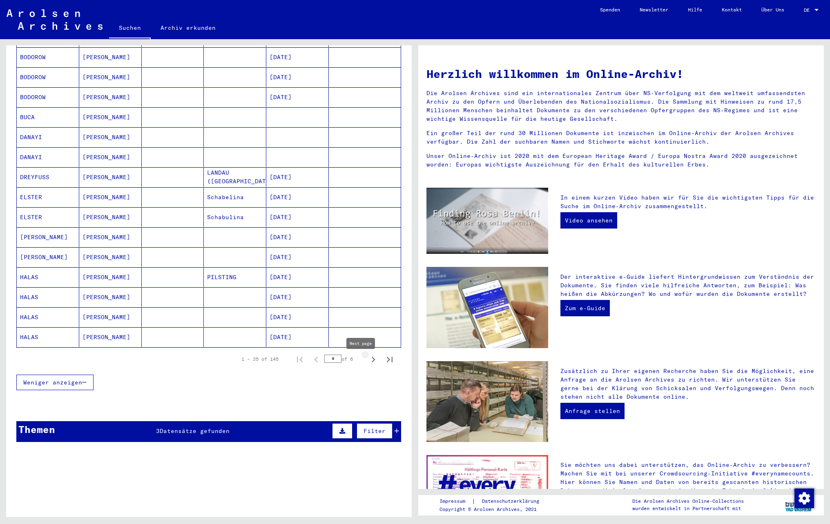
click at [372, 363] on icon "Next page" at bounding box center [374, 360] width 4 height 6
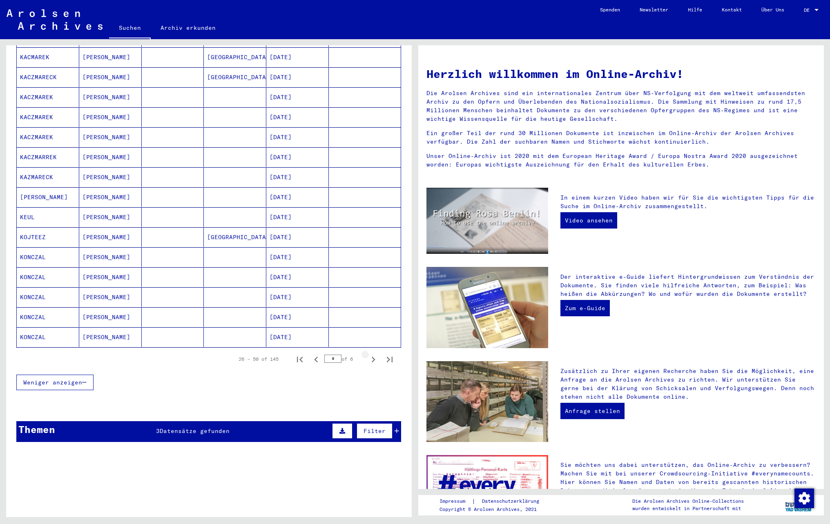
click at [372, 363] on icon "Next page" at bounding box center [374, 360] width 4 height 6
type input "*"
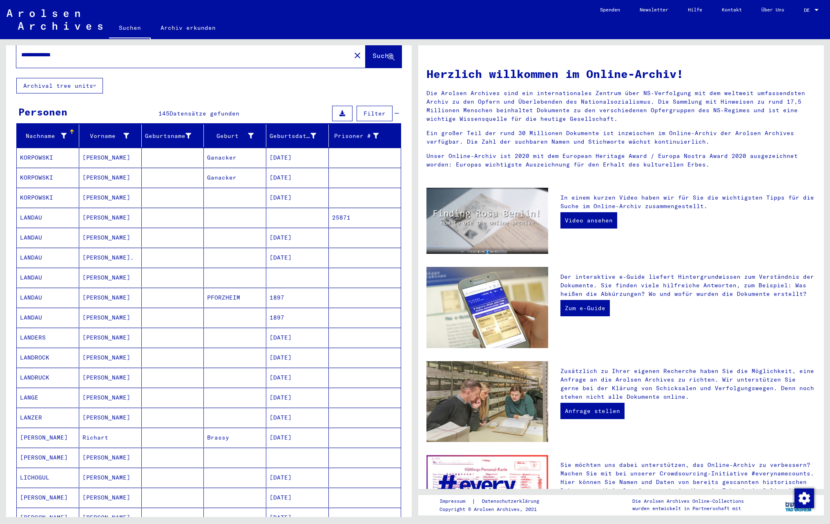
scroll to position [0, 0]
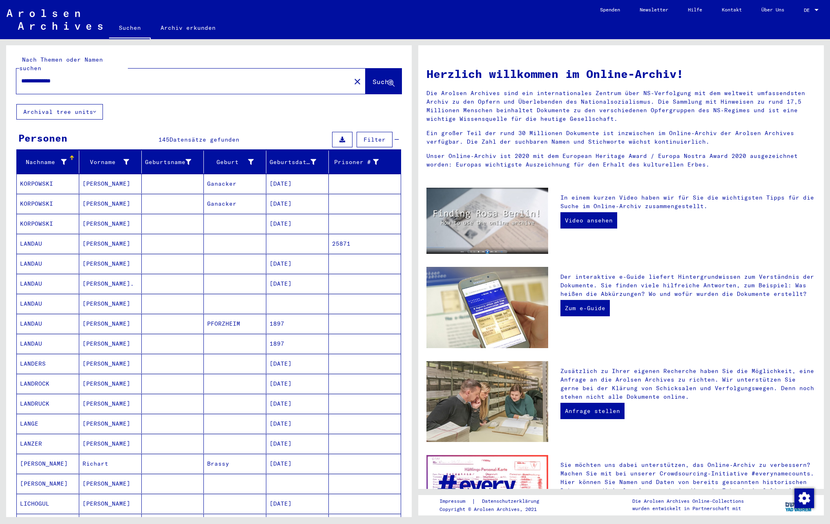
click at [103, 341] on mat-cell "[PERSON_NAME]" at bounding box center [110, 344] width 62 height 20
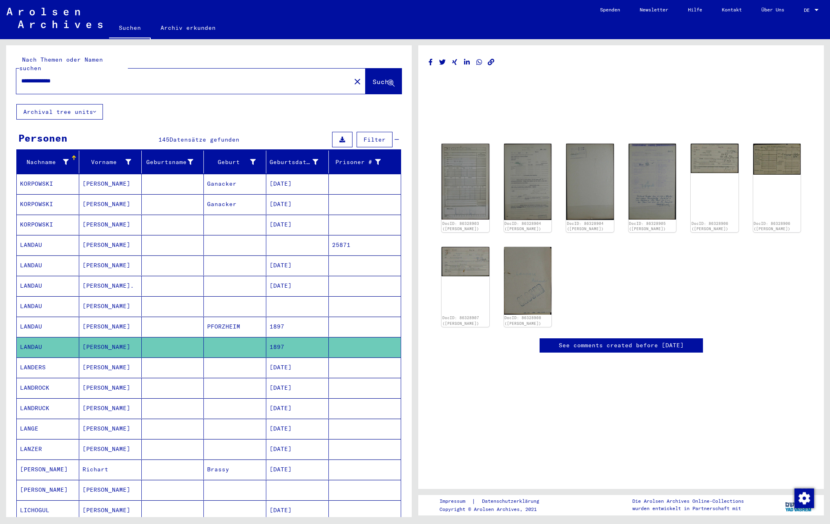
click at [165, 282] on mat-cell at bounding box center [173, 286] width 62 height 20
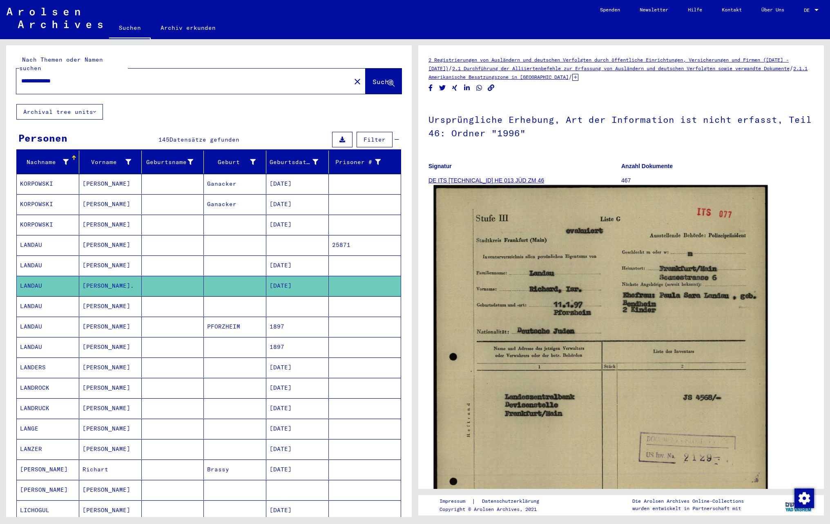
click at [619, 368] on img at bounding box center [601, 418] width 334 height 467
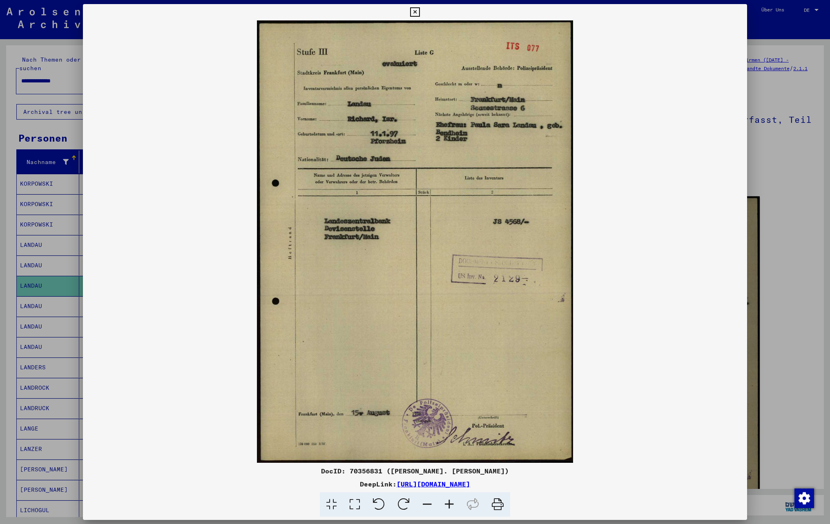
click at [452, 504] on icon at bounding box center [449, 504] width 22 height 25
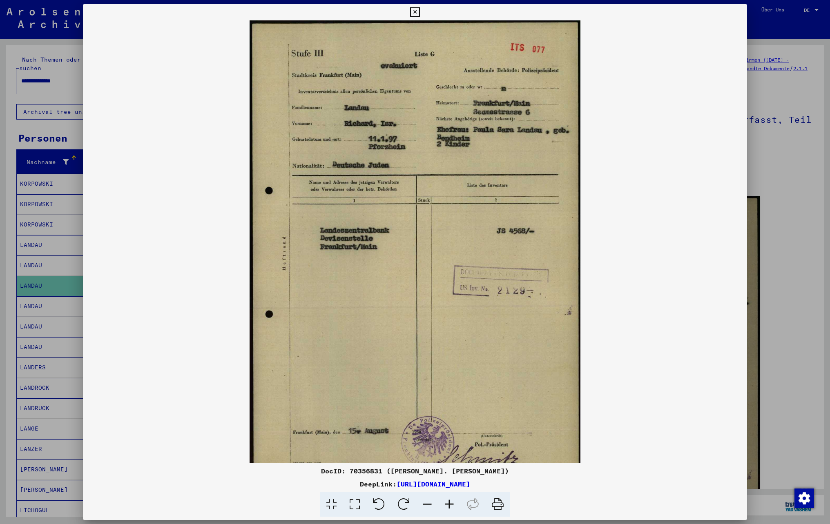
click at [452, 504] on icon at bounding box center [449, 504] width 22 height 25
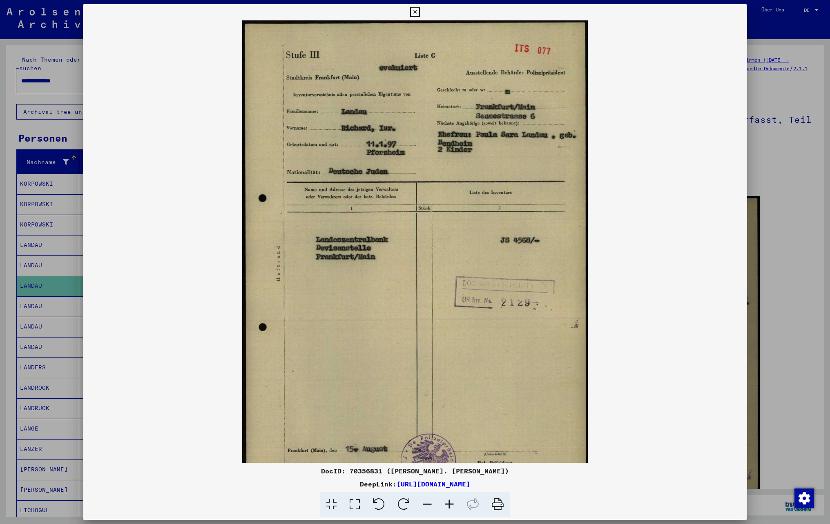
click at [452, 504] on icon at bounding box center [449, 504] width 22 height 25
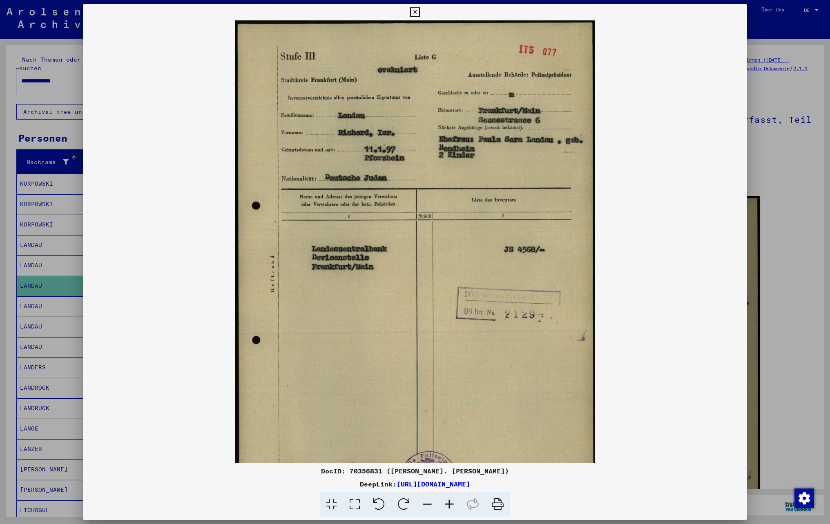
click at [452, 504] on icon at bounding box center [449, 504] width 22 height 25
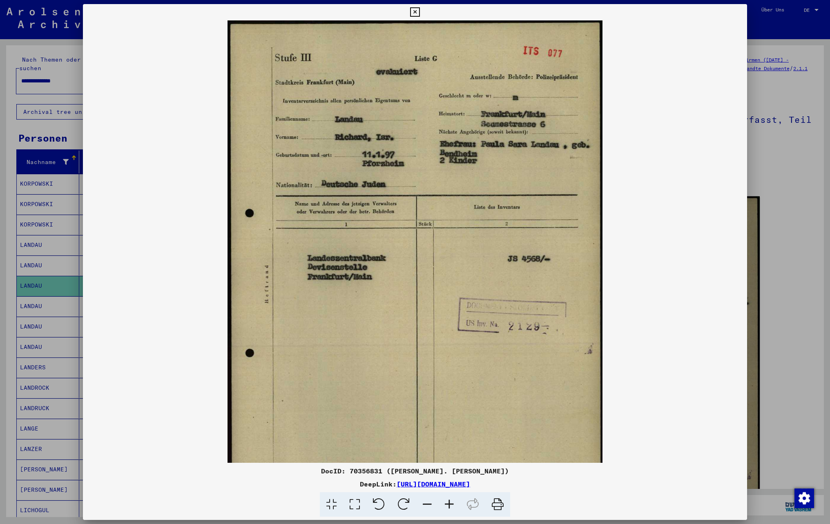
click at [452, 504] on icon at bounding box center [449, 504] width 22 height 25
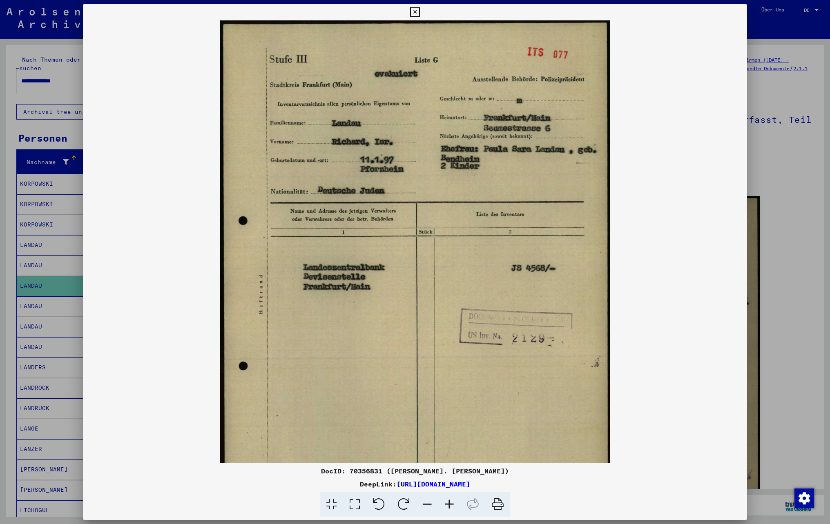
click at [452, 504] on icon at bounding box center [449, 504] width 22 height 25
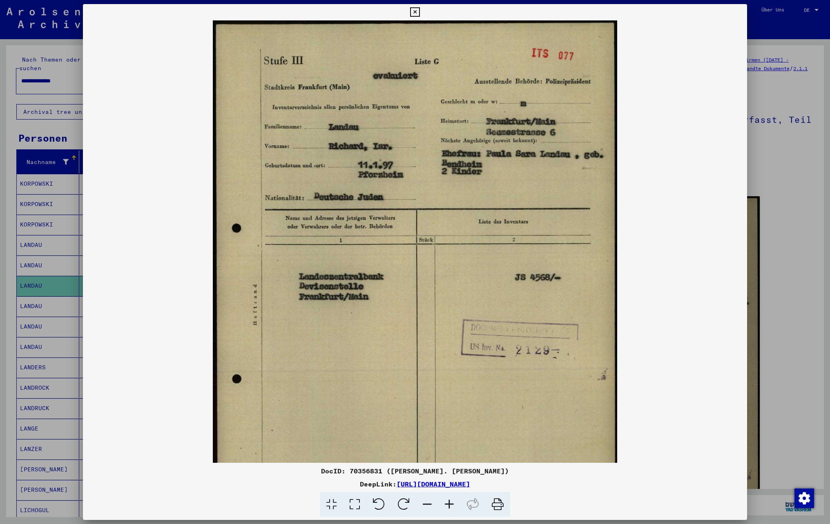
click at [452, 504] on icon at bounding box center [449, 504] width 22 height 25
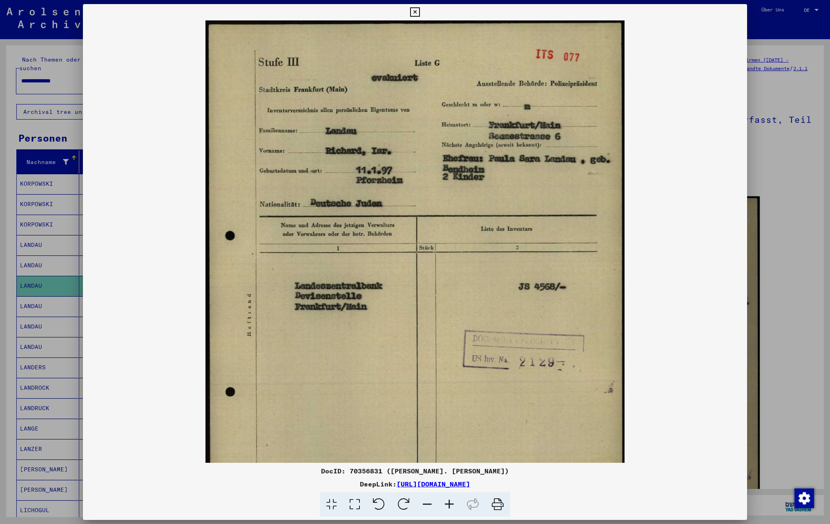
click at [452, 504] on icon at bounding box center [449, 504] width 22 height 25
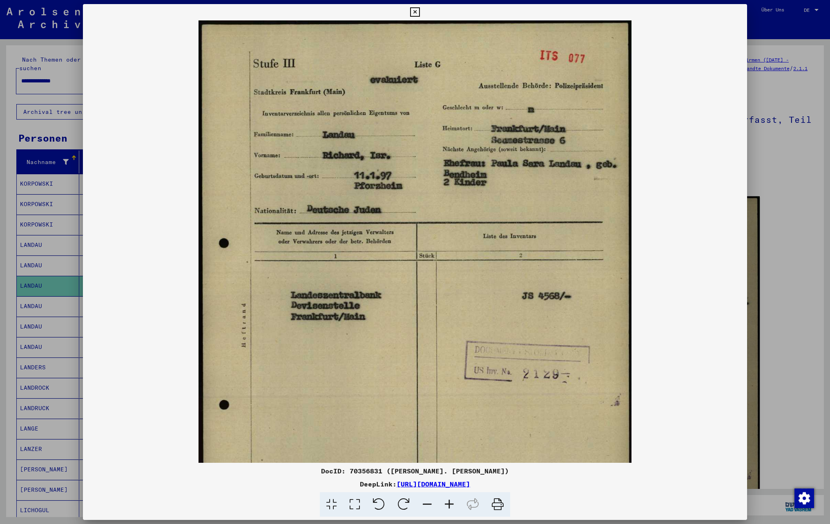
click at [452, 504] on icon at bounding box center [449, 504] width 22 height 25
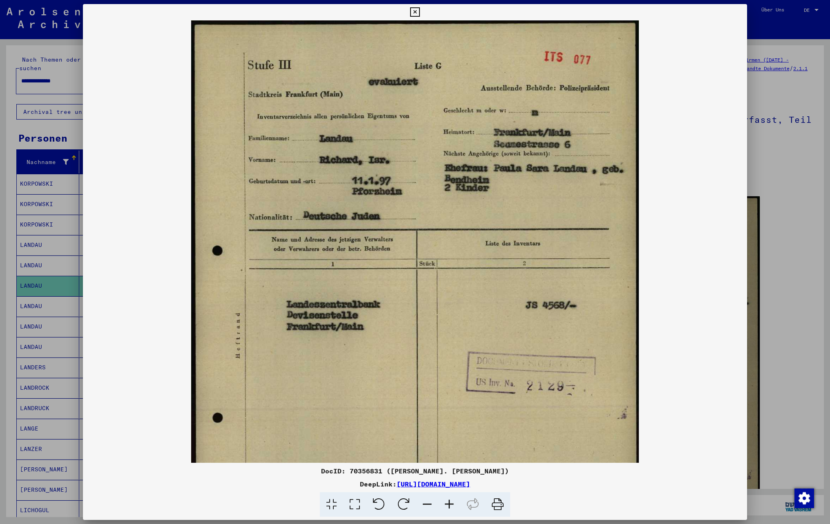
click at [452, 504] on icon at bounding box center [449, 504] width 22 height 25
click at [412, 11] on icon at bounding box center [414, 12] width 9 height 10
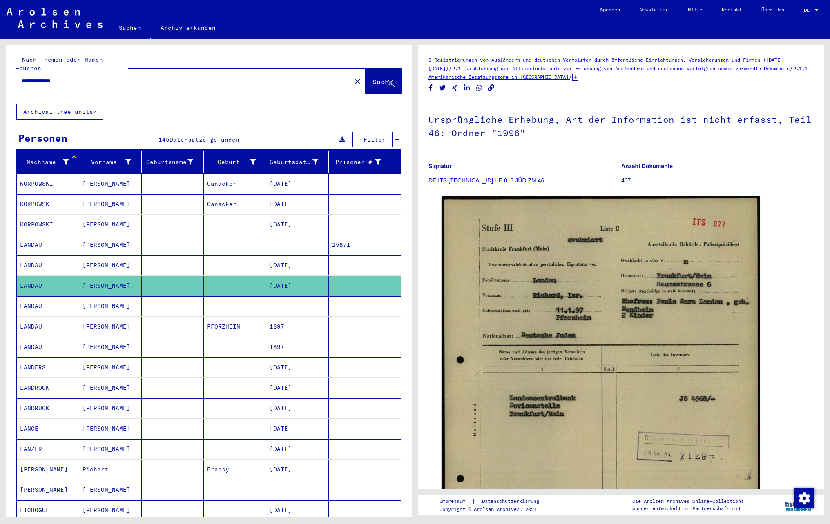
click at [169, 258] on mat-cell at bounding box center [173, 266] width 62 height 20
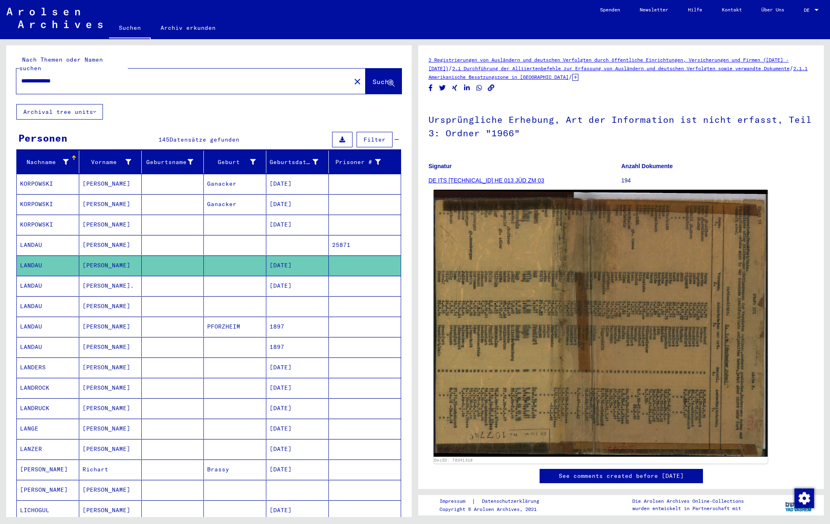
click at [544, 288] on img at bounding box center [601, 323] width 334 height 267
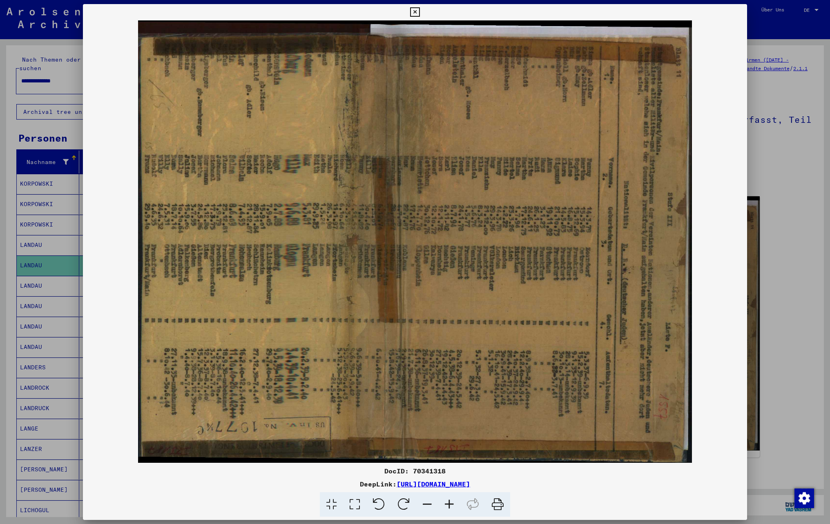
click at [398, 500] on icon at bounding box center [403, 504] width 25 height 25
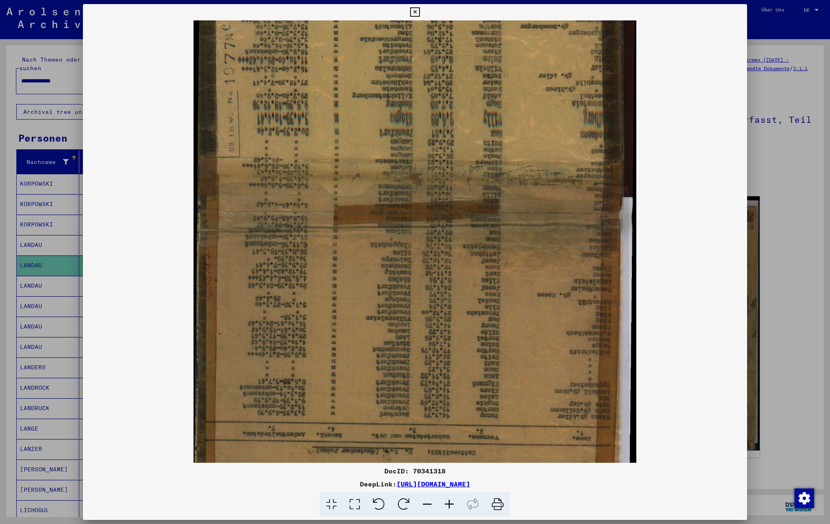
click at [399, 500] on icon at bounding box center [403, 504] width 25 height 25
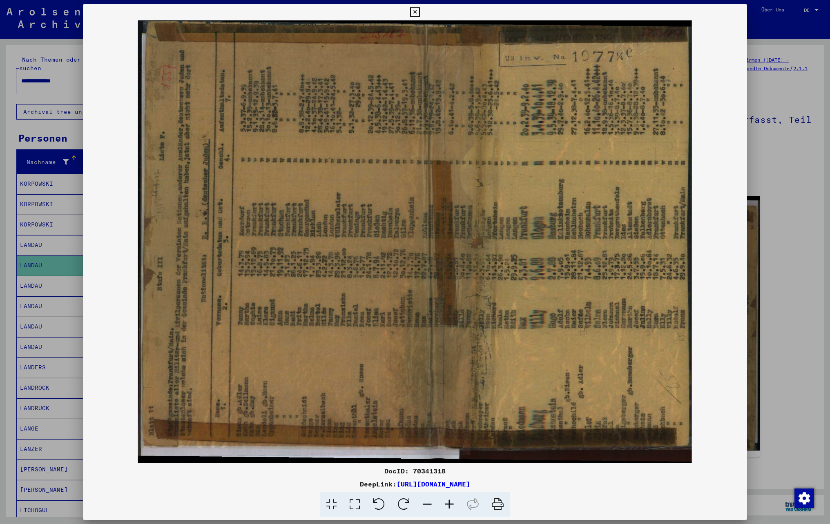
click at [399, 500] on icon at bounding box center [403, 504] width 25 height 25
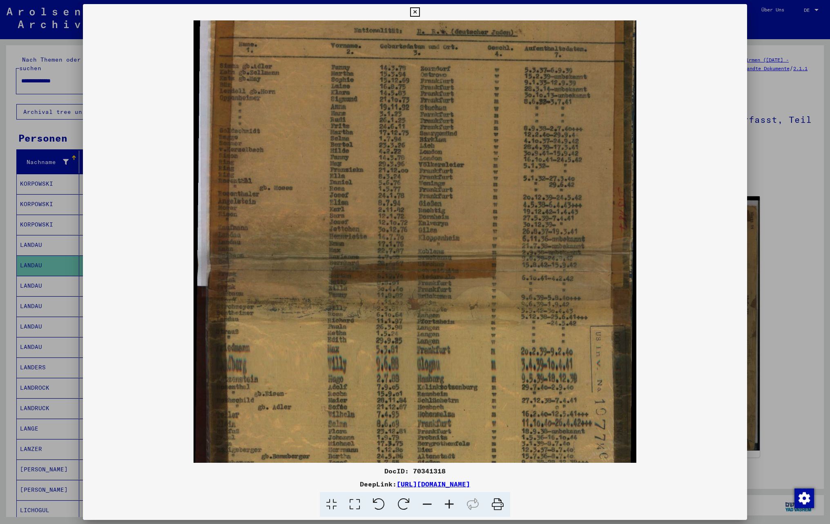
click at [451, 501] on icon at bounding box center [449, 504] width 22 height 25
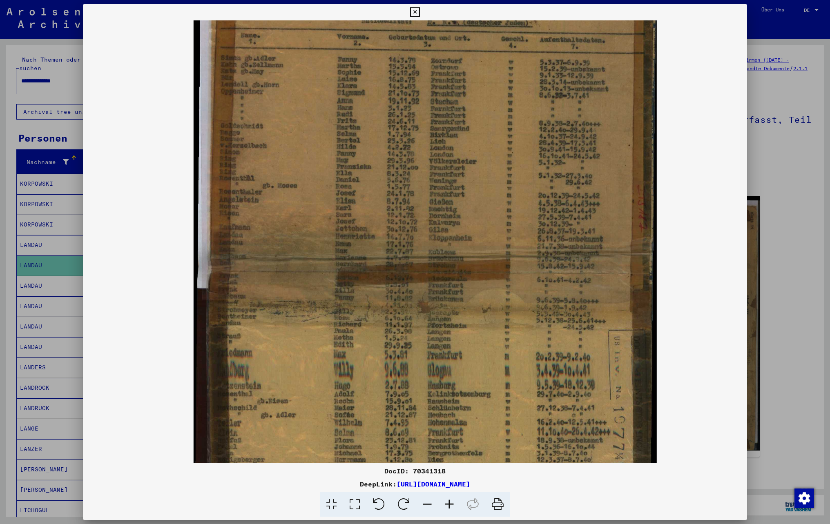
click at [451, 501] on icon at bounding box center [449, 504] width 22 height 25
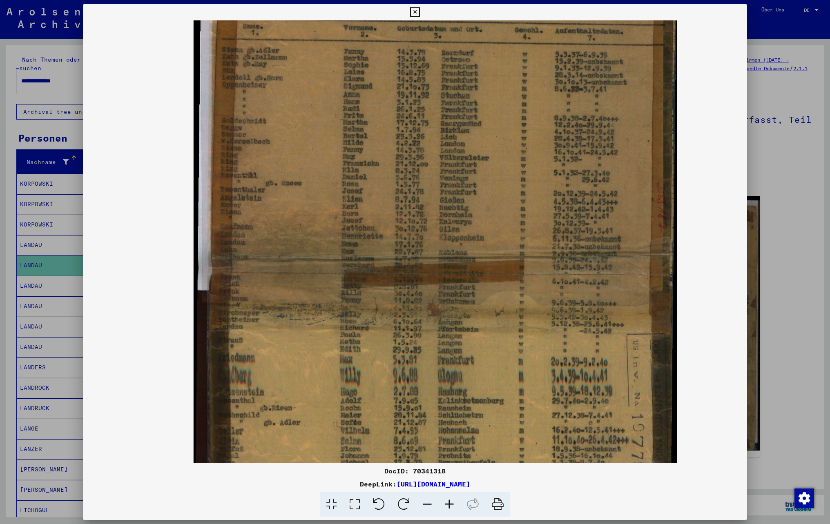
click at [451, 501] on icon at bounding box center [449, 504] width 22 height 25
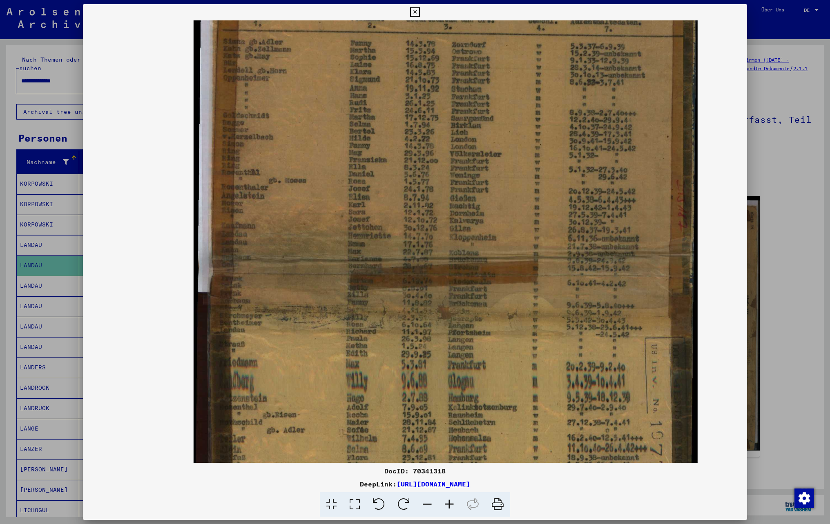
click at [451, 501] on icon at bounding box center [449, 504] width 22 height 25
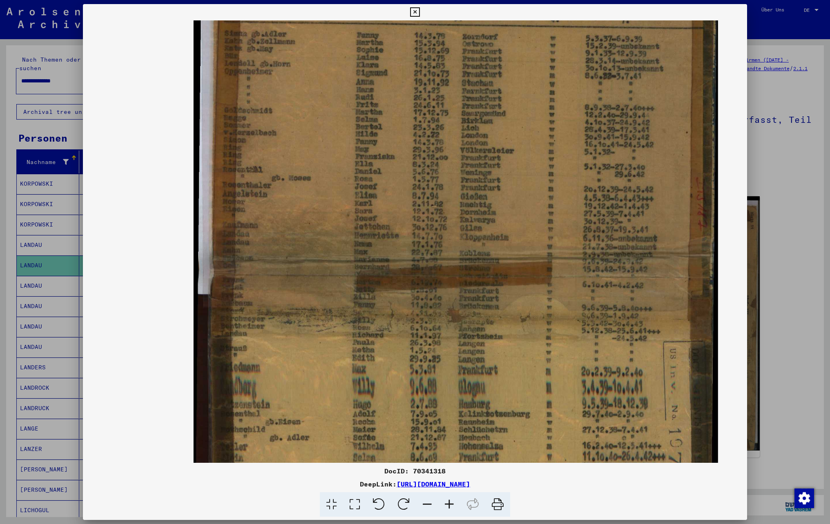
click at [451, 501] on icon at bounding box center [449, 504] width 22 height 25
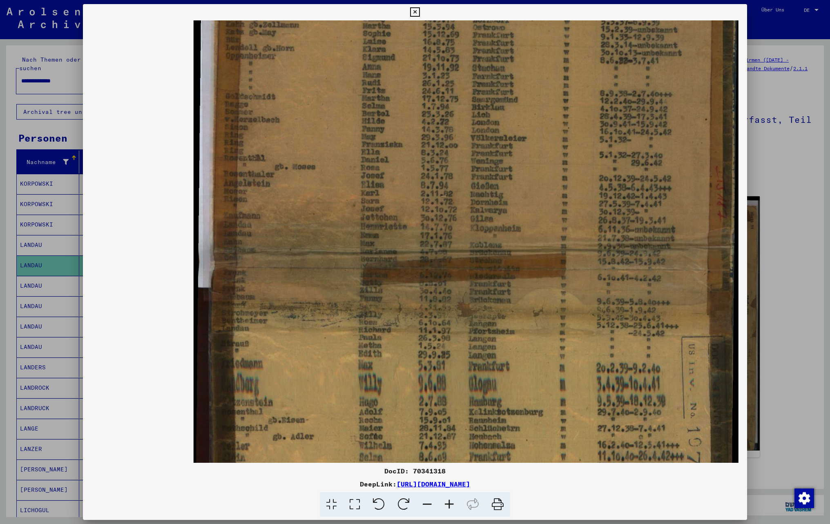
click at [451, 501] on icon at bounding box center [449, 504] width 22 height 25
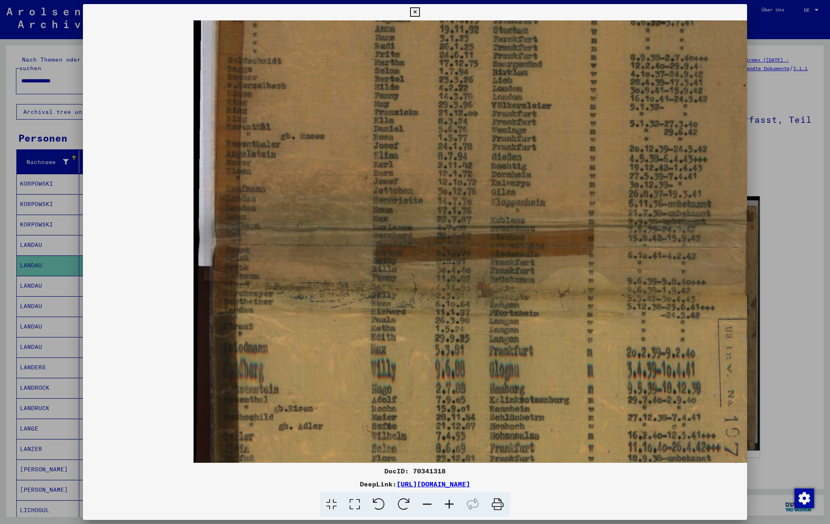
click at [451, 501] on icon at bounding box center [449, 504] width 22 height 25
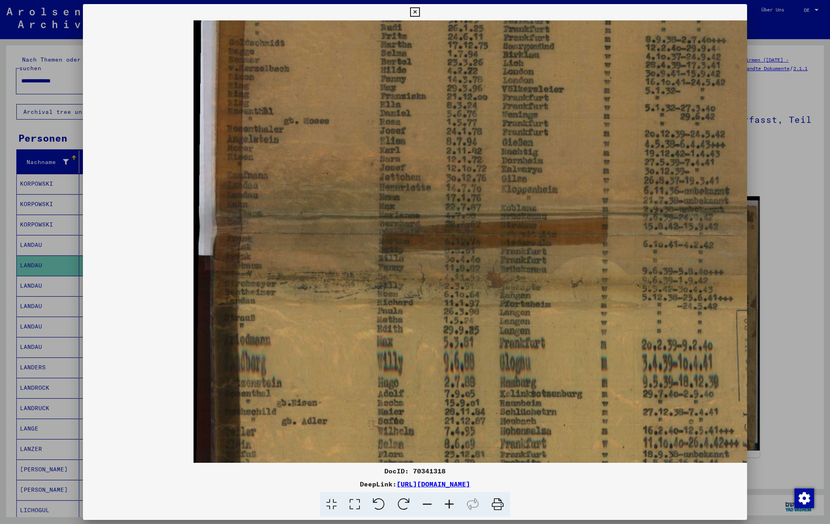
click at [451, 501] on icon at bounding box center [449, 504] width 22 height 25
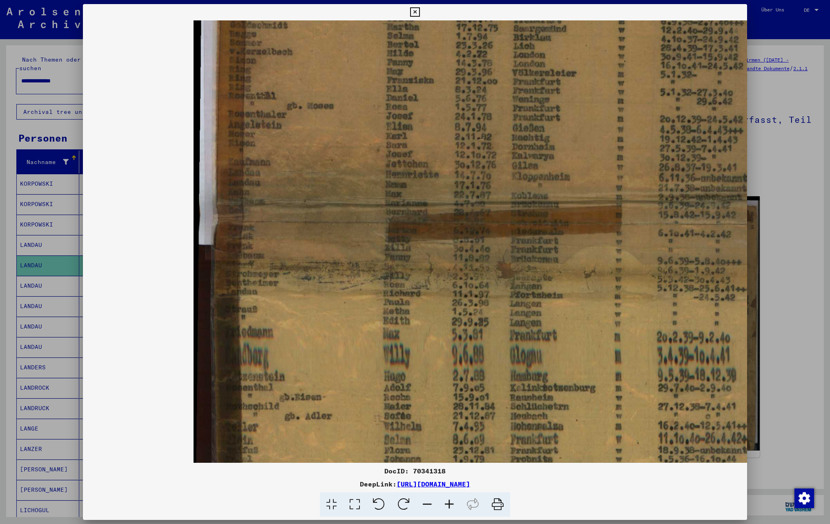
click at [451, 501] on icon at bounding box center [449, 504] width 22 height 25
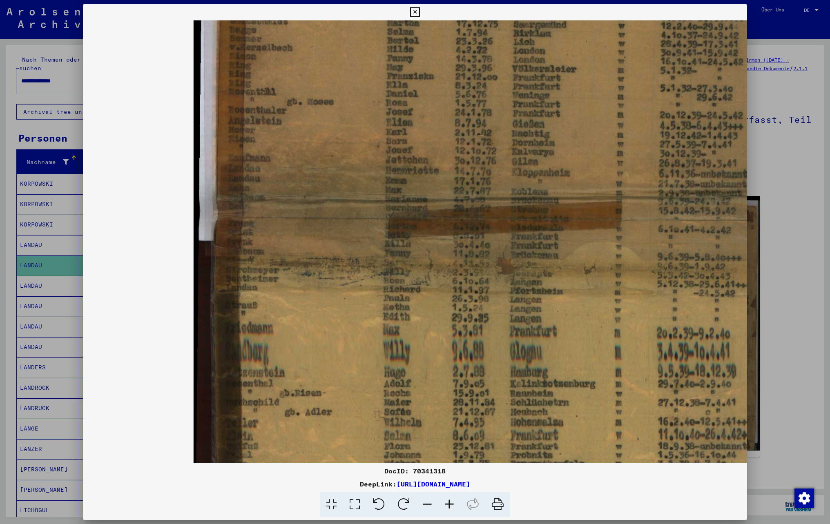
scroll to position [5, 0]
drag, startPoint x: 403, startPoint y: 113, endPoint x: 421, endPoint y: 180, distance: 70.1
click at [421, 180] on img at bounding box center [507, 177] width 626 height 784
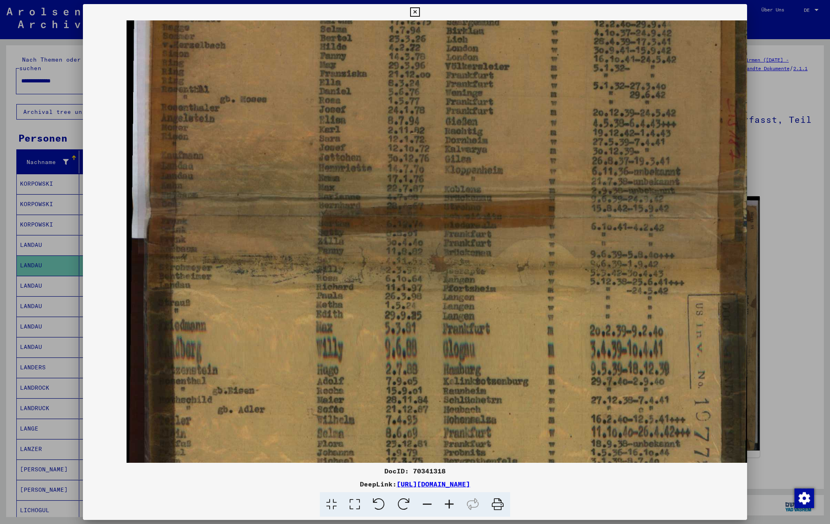
scroll to position [7, 73]
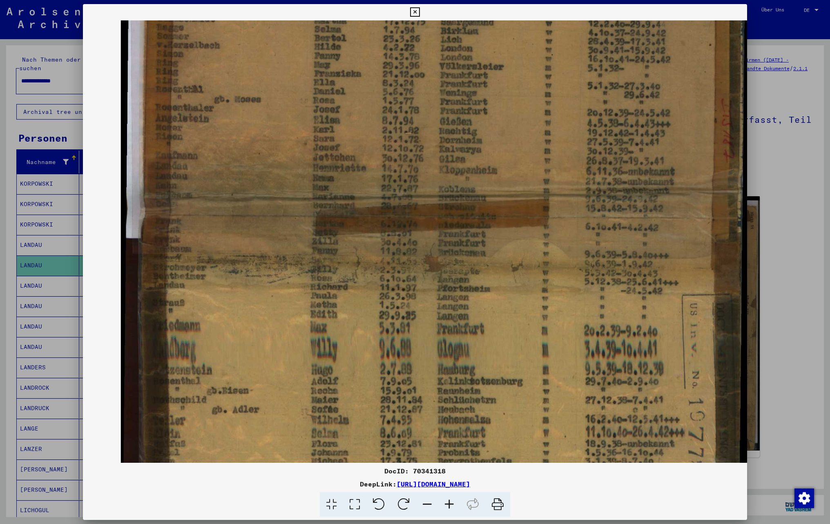
drag, startPoint x: 531, startPoint y: 217, endPoint x: 442, endPoint y: 216, distance: 89.0
click at [442, 216] on img at bounding box center [434, 175] width 626 height 784
click at [448, 507] on icon at bounding box center [449, 504] width 22 height 25
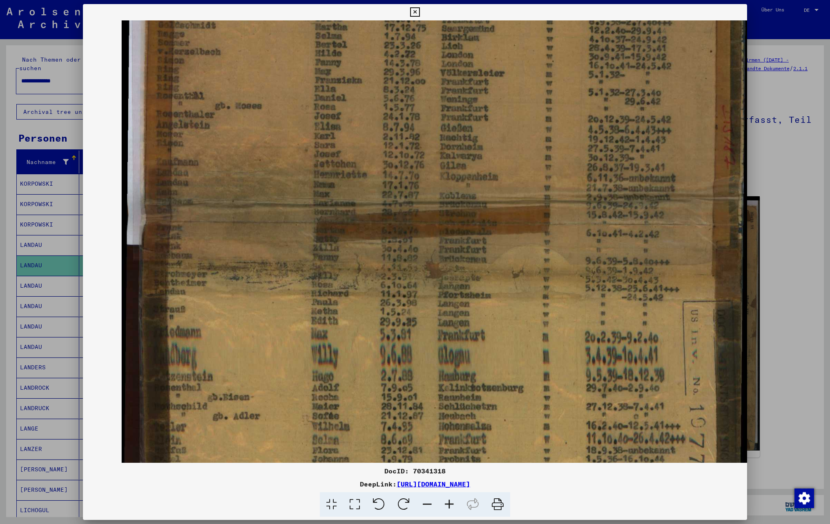
scroll to position [0, 73]
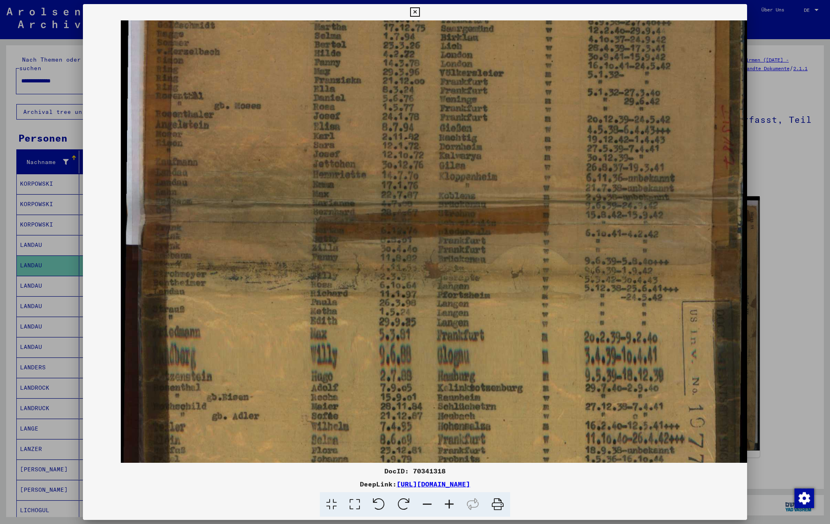
drag, startPoint x: 629, startPoint y: 82, endPoint x: 621, endPoint y: 270, distance: 187.2
click at [621, 270] on img at bounding box center [434, 182] width 626 height 784
click at [431, 511] on icon at bounding box center [427, 504] width 22 height 25
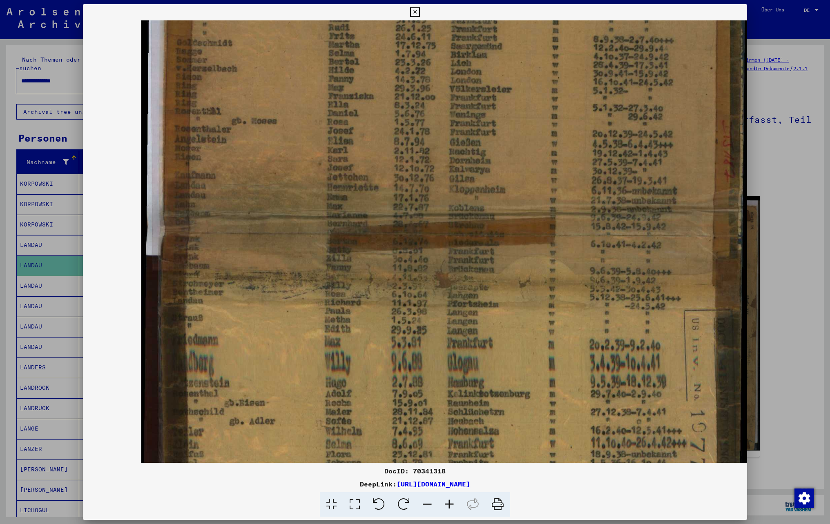
click at [431, 511] on icon at bounding box center [427, 504] width 22 height 25
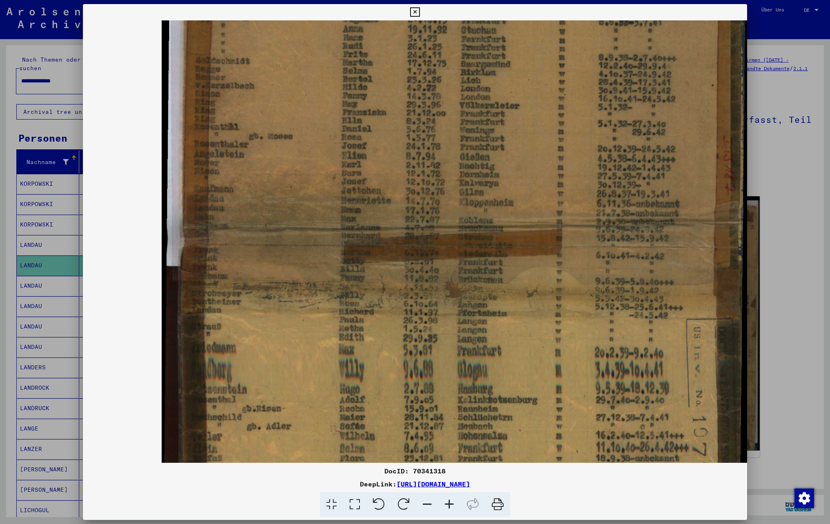
click at [431, 511] on icon at bounding box center [427, 504] width 22 height 25
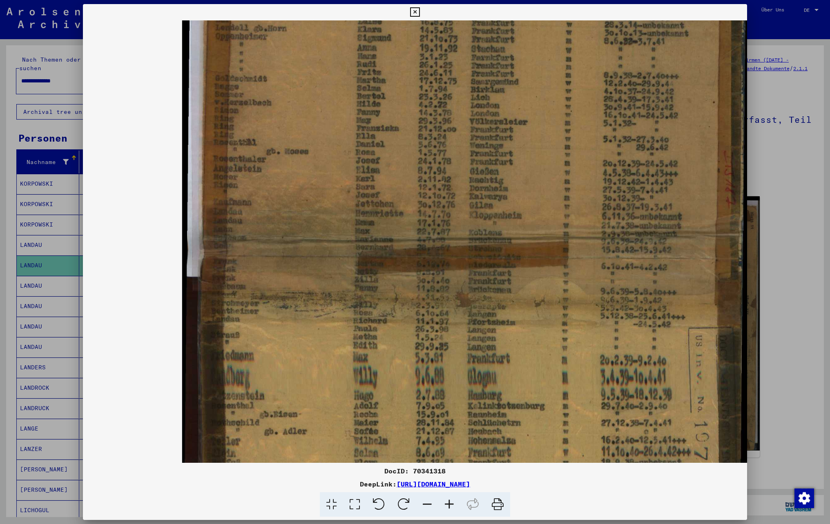
click at [431, 511] on icon at bounding box center [427, 504] width 22 height 25
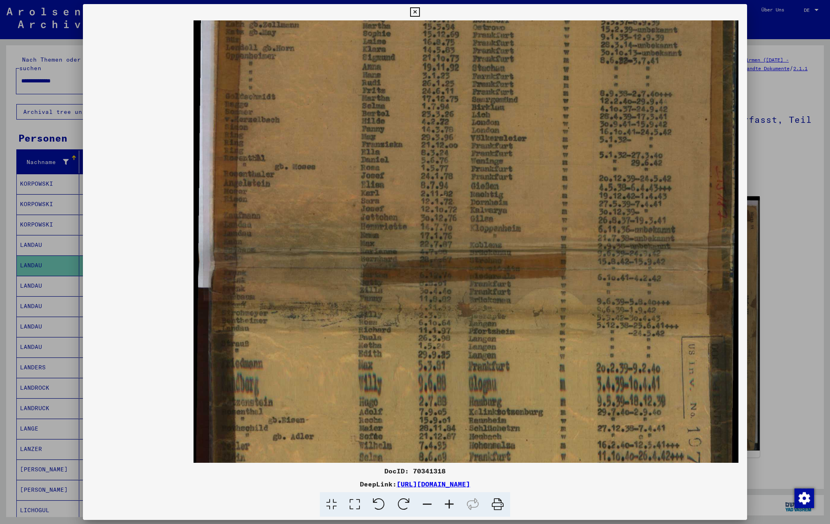
click at [431, 511] on icon at bounding box center [427, 504] width 22 height 25
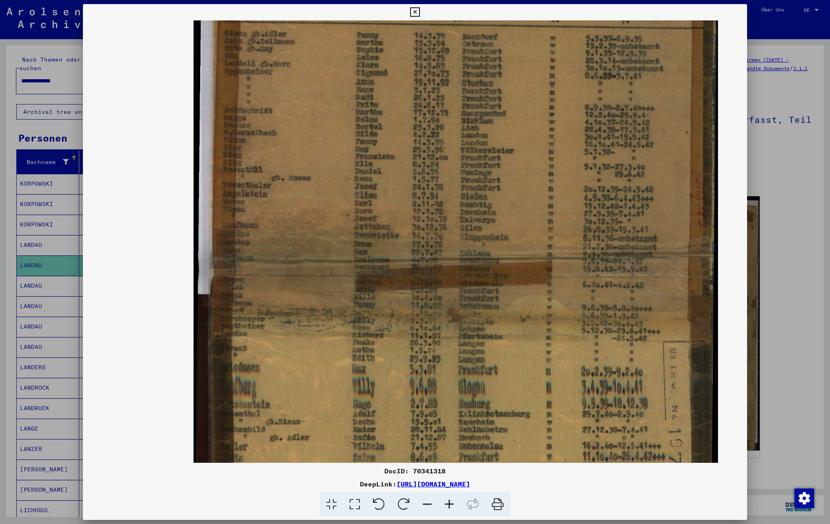
click at [431, 511] on icon at bounding box center [427, 504] width 22 height 25
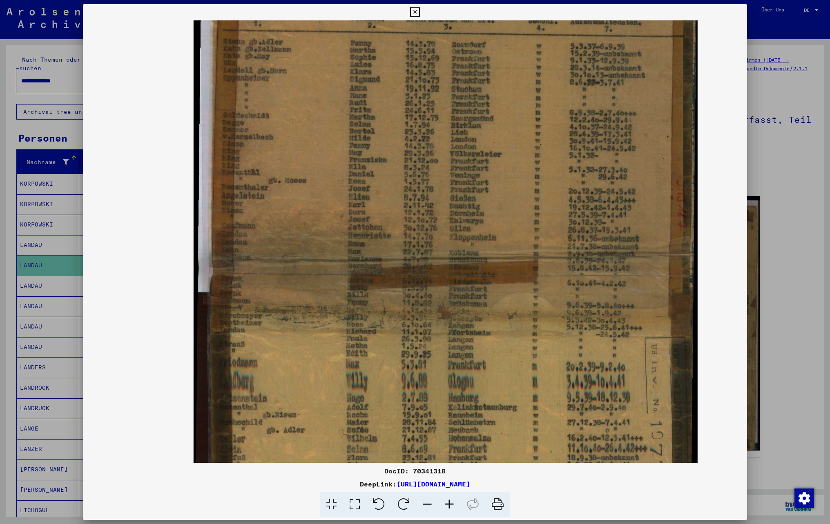
click at [431, 511] on icon at bounding box center [427, 504] width 22 height 25
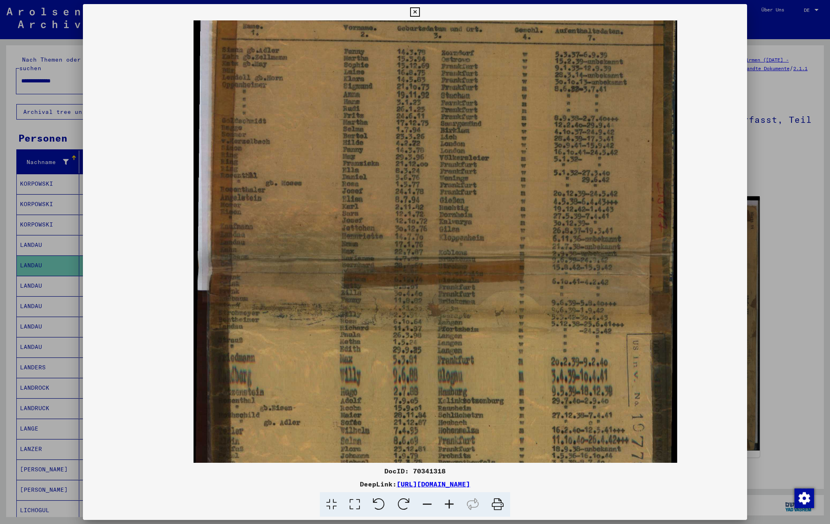
click at [431, 511] on icon at bounding box center [427, 504] width 22 height 25
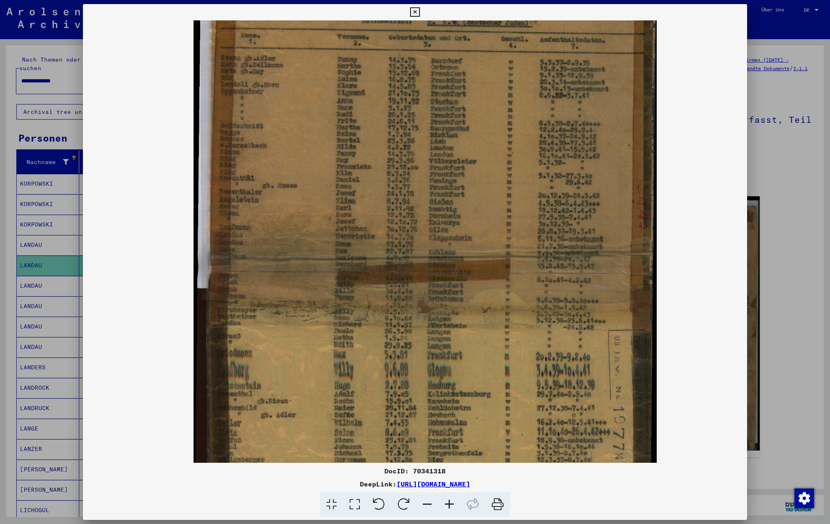
click at [431, 511] on icon at bounding box center [427, 504] width 22 height 25
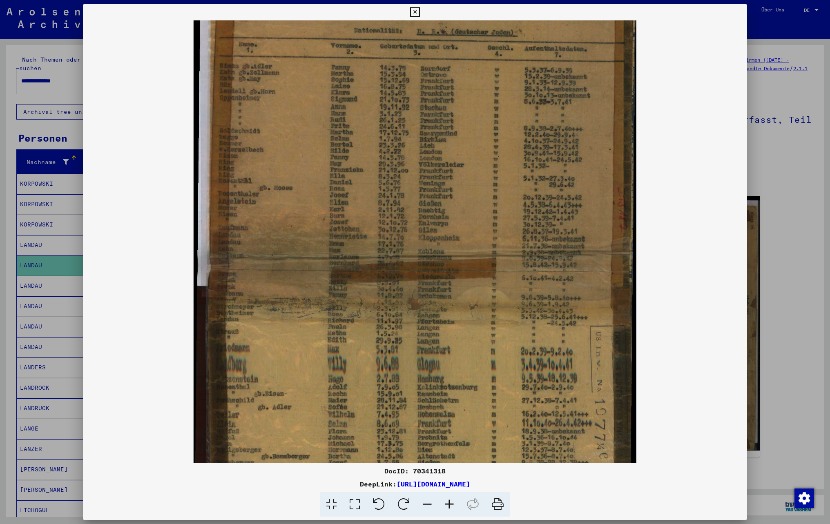
click at [431, 511] on icon at bounding box center [427, 504] width 22 height 25
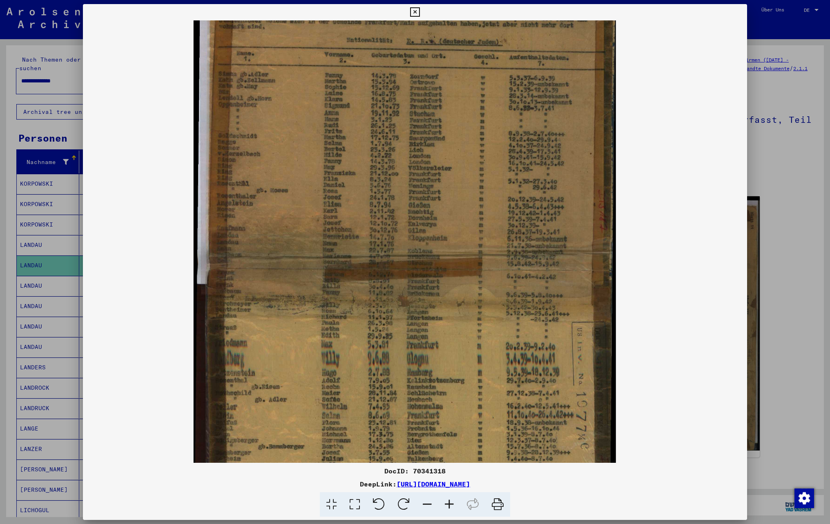
click at [452, 509] on icon at bounding box center [449, 504] width 22 height 25
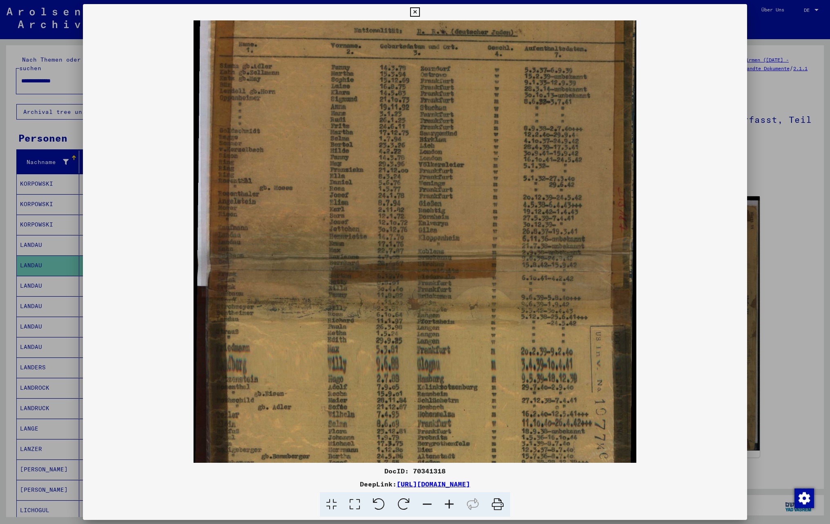
click at [452, 505] on icon at bounding box center [449, 504] width 22 height 25
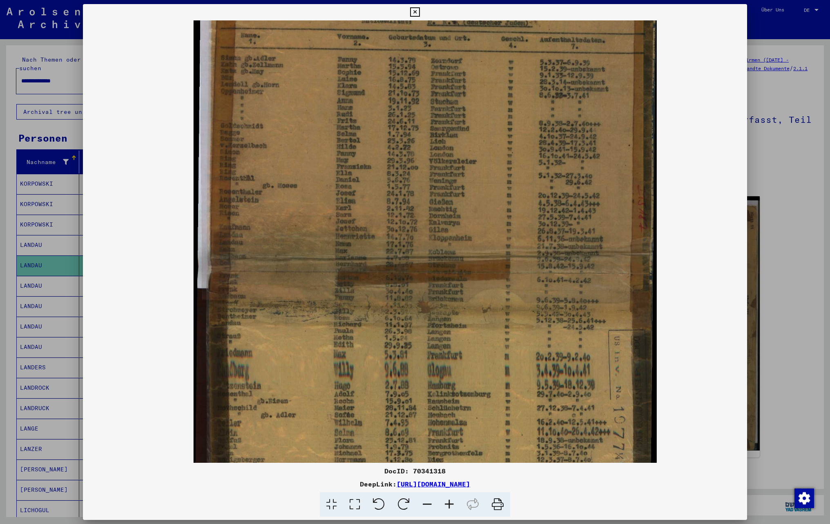
click at [432, 505] on icon at bounding box center [427, 504] width 22 height 25
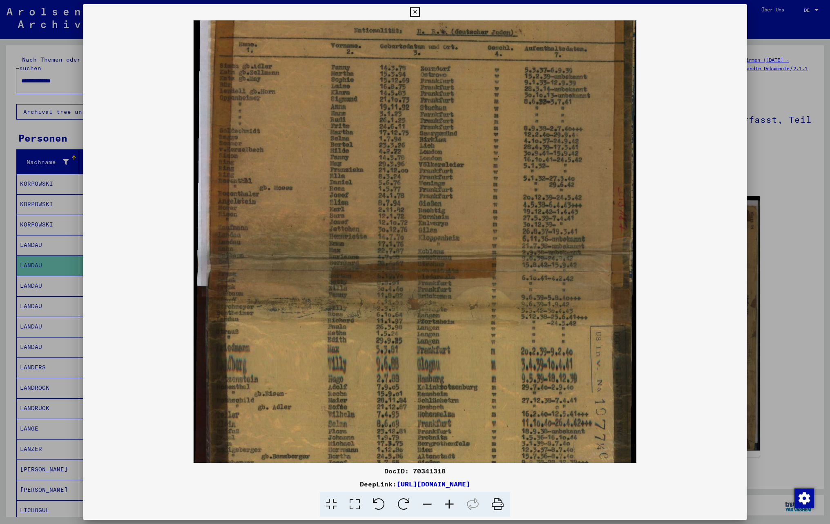
click at [432, 505] on icon at bounding box center [427, 504] width 22 height 25
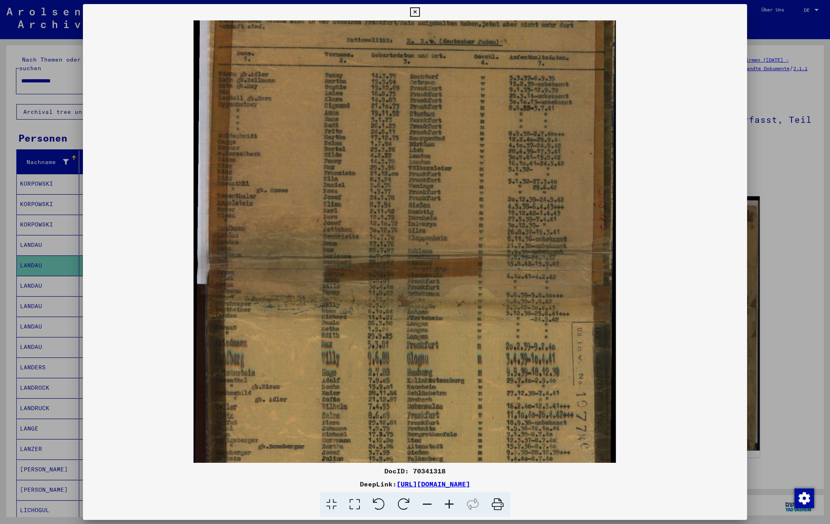
drag, startPoint x: 417, startPoint y: 173, endPoint x: 421, endPoint y: 229, distance: 56.4
click at [421, 229] on img at bounding box center [405, 242] width 422 height 528
click at [430, 502] on icon at bounding box center [427, 504] width 22 height 25
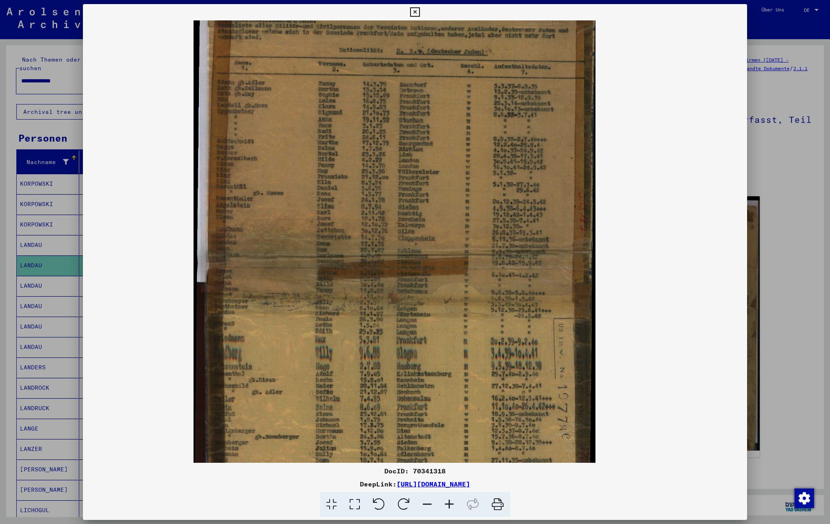
click at [430, 502] on icon at bounding box center [427, 504] width 22 height 25
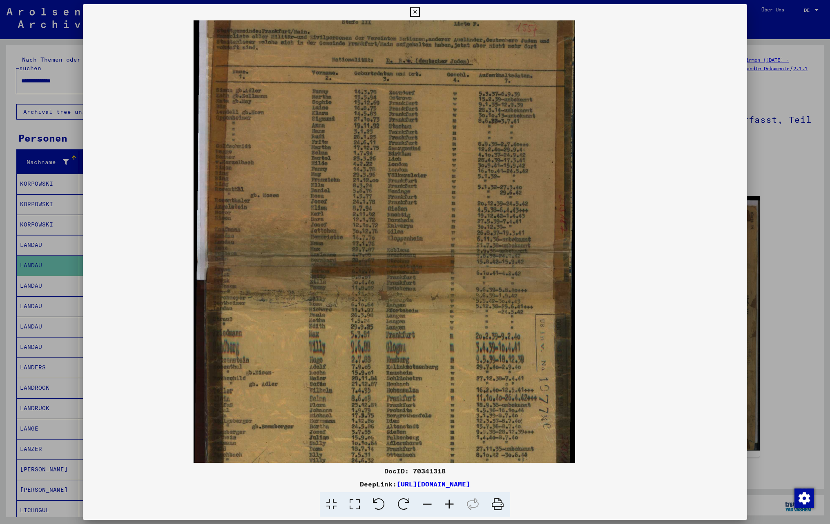
click at [416, 11] on icon at bounding box center [414, 12] width 9 height 10
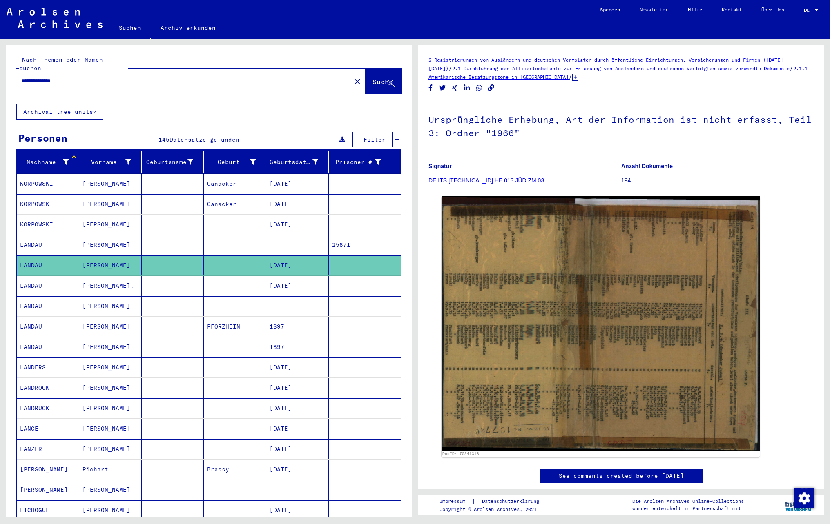
click at [167, 327] on mat-cell at bounding box center [173, 327] width 62 height 20
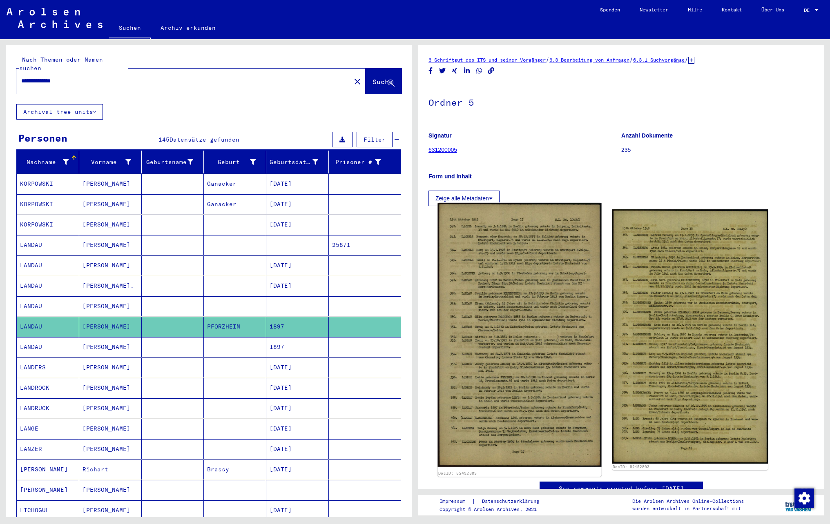
click at [490, 340] on img at bounding box center [519, 335] width 164 height 264
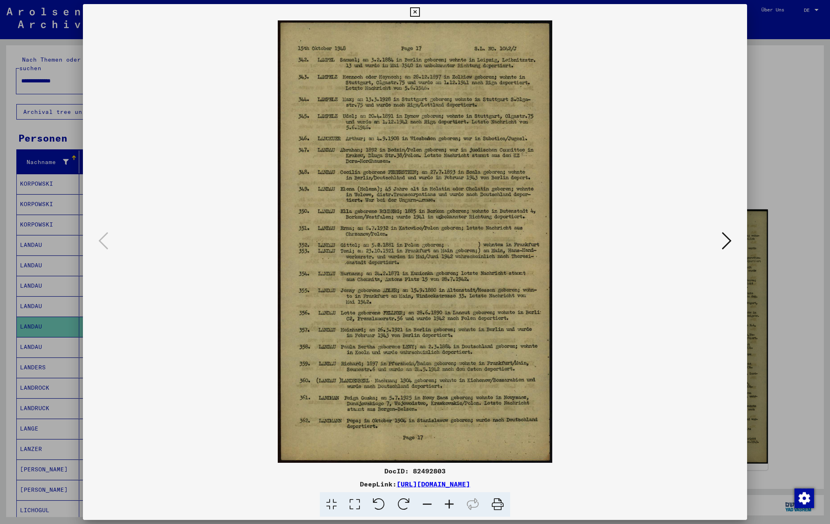
click at [448, 510] on icon at bounding box center [449, 504] width 22 height 25
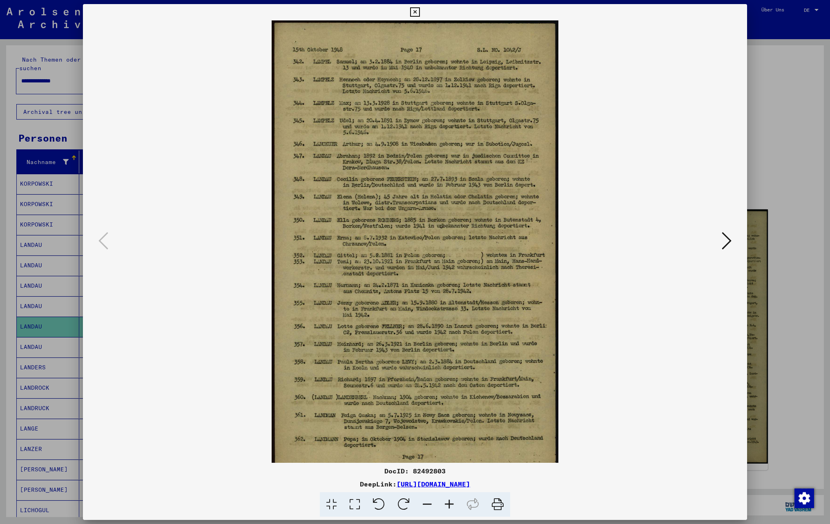
click at [448, 510] on icon at bounding box center [449, 504] width 22 height 25
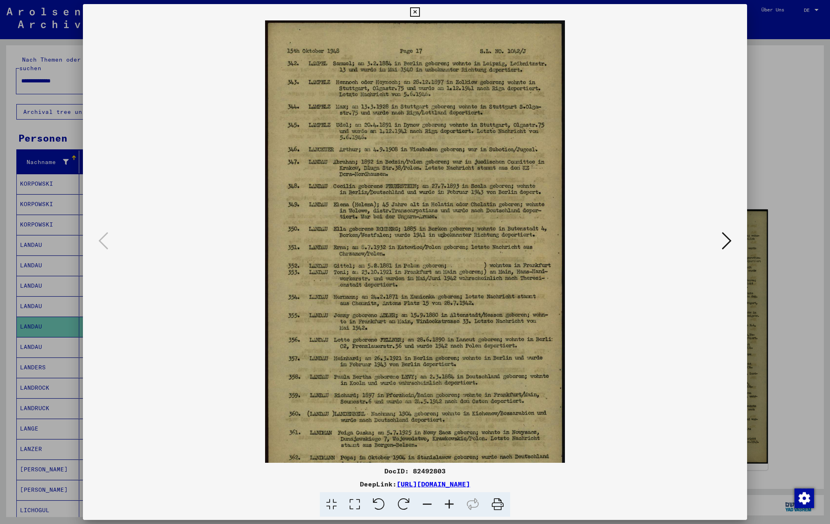
click at [448, 510] on icon at bounding box center [449, 504] width 22 height 25
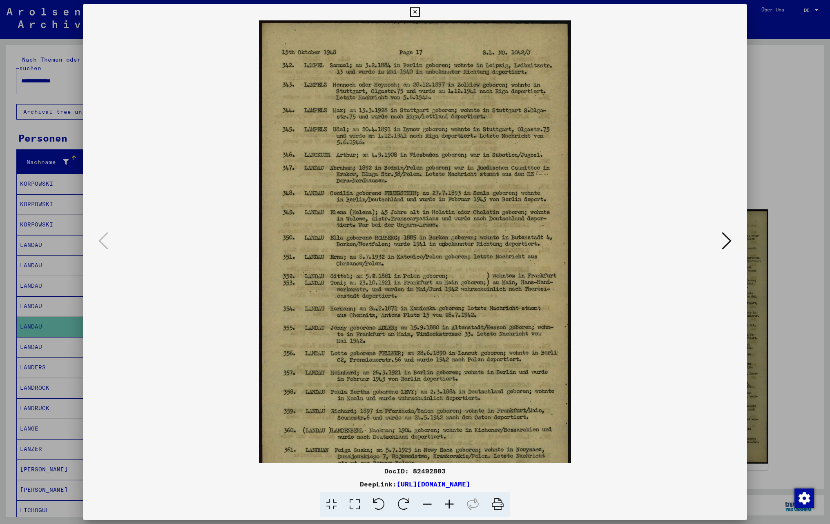
click at [448, 510] on icon at bounding box center [449, 504] width 22 height 25
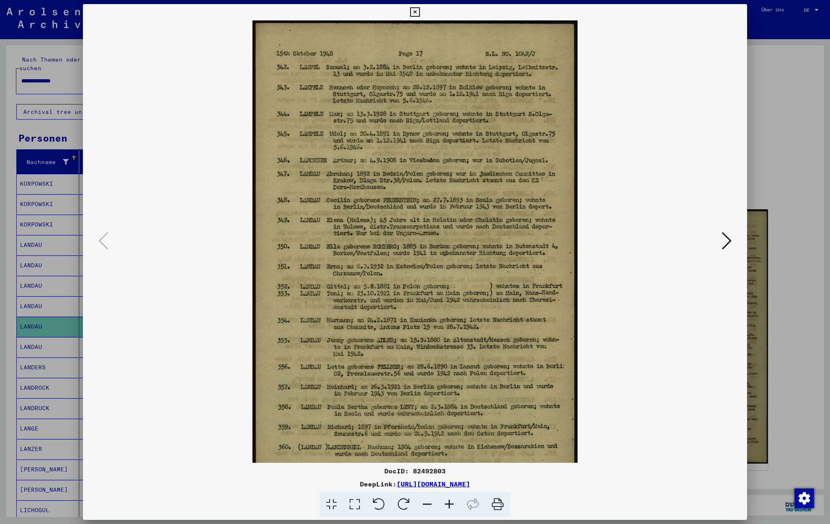
click at [448, 510] on icon at bounding box center [449, 504] width 22 height 25
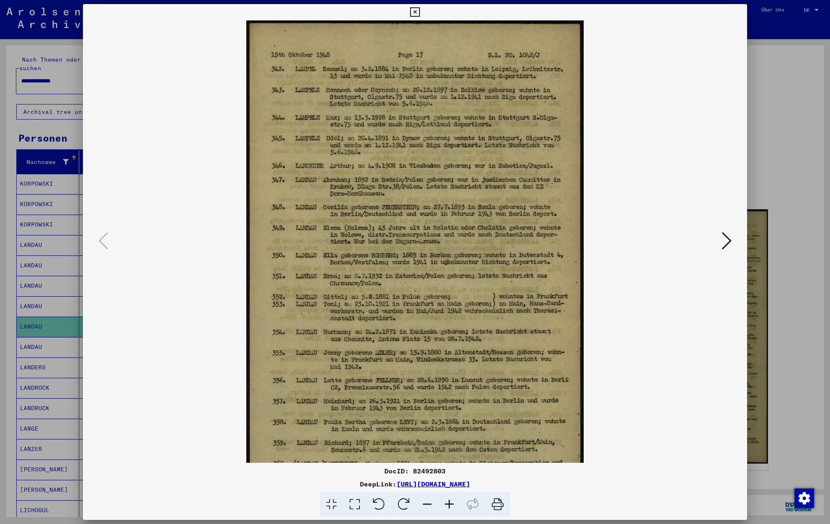
click at [448, 510] on icon at bounding box center [449, 504] width 22 height 25
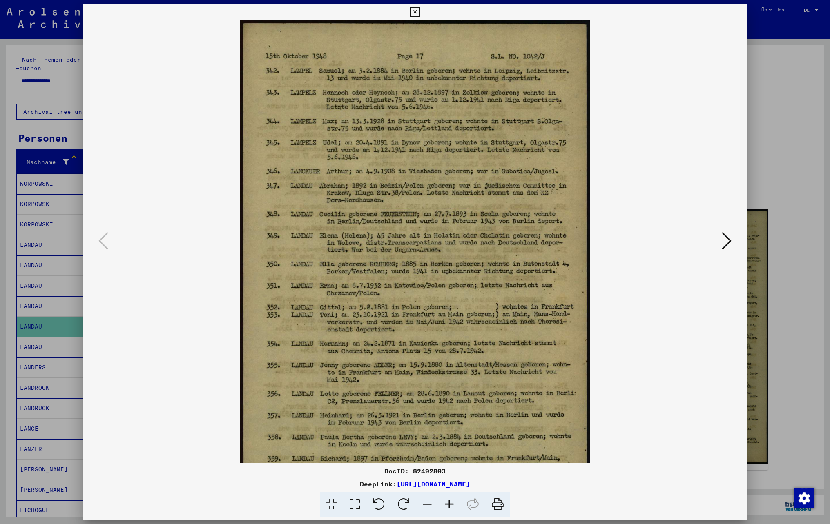
click at [448, 510] on icon at bounding box center [449, 504] width 22 height 25
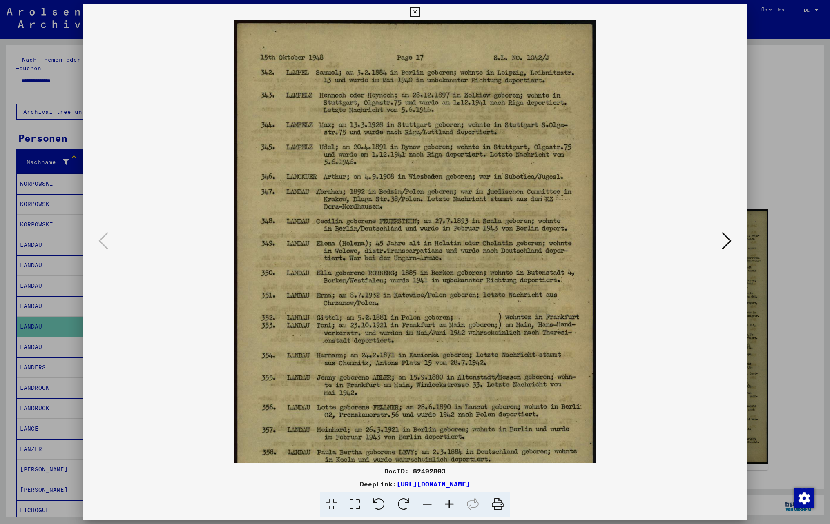
click at [448, 510] on icon at bounding box center [449, 504] width 22 height 25
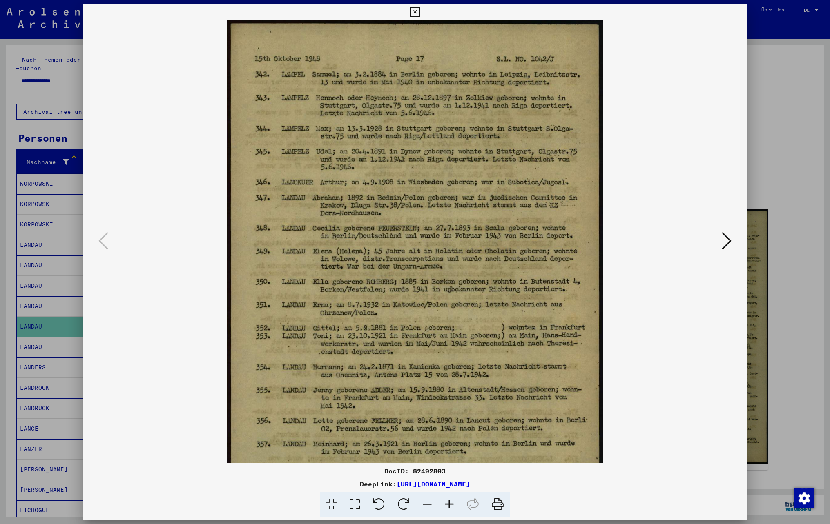
click at [448, 510] on icon at bounding box center [449, 504] width 22 height 25
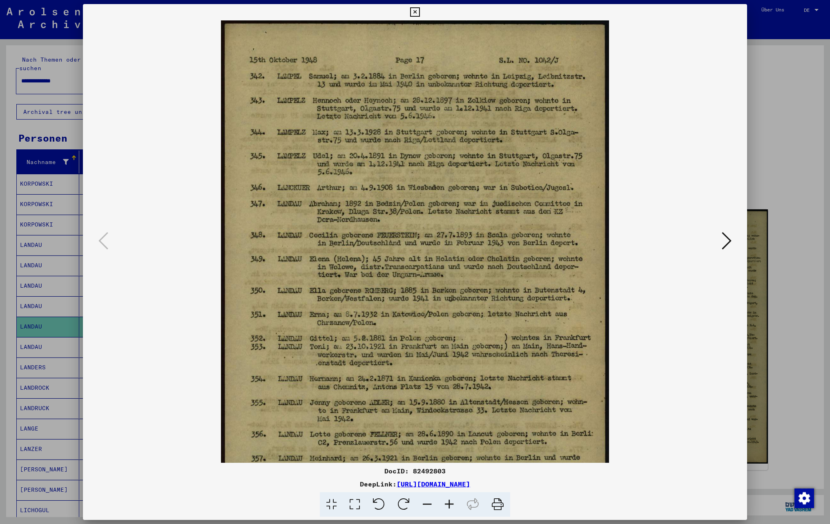
click at [448, 510] on icon at bounding box center [449, 504] width 22 height 25
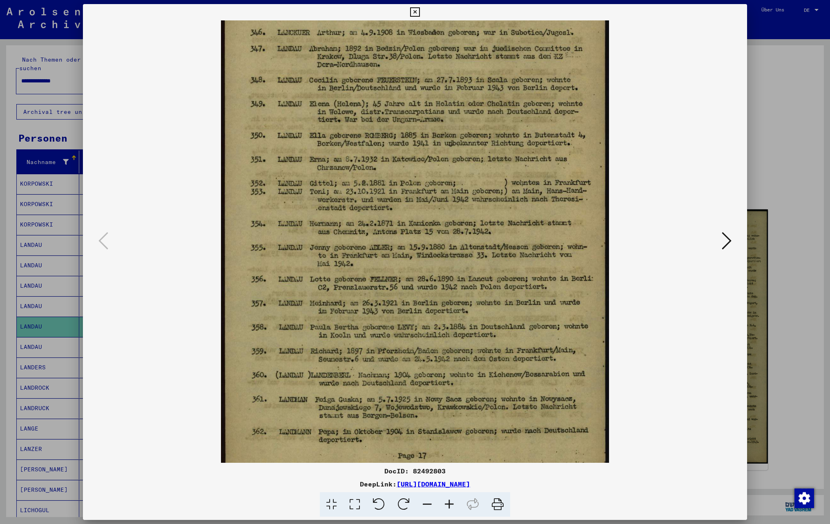
scroll to position [159, 0]
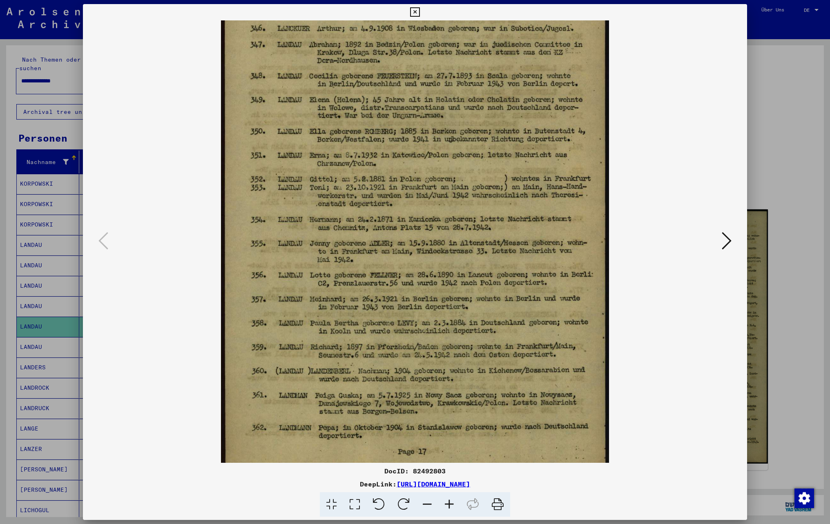
drag, startPoint x: 440, startPoint y: 317, endPoint x: 418, endPoint y: 158, distance: 160.8
click at [418, 158] on img at bounding box center [415, 174] width 388 height 626
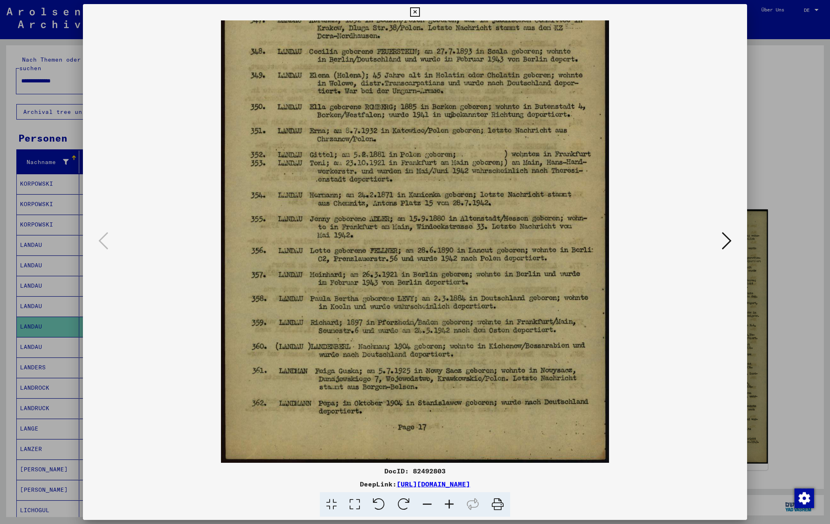
drag, startPoint x: 431, startPoint y: 232, endPoint x: 439, endPoint y: 176, distance: 56.8
click at [439, 176] on img at bounding box center [415, 150] width 388 height 626
click at [417, 11] on icon at bounding box center [414, 12] width 9 height 10
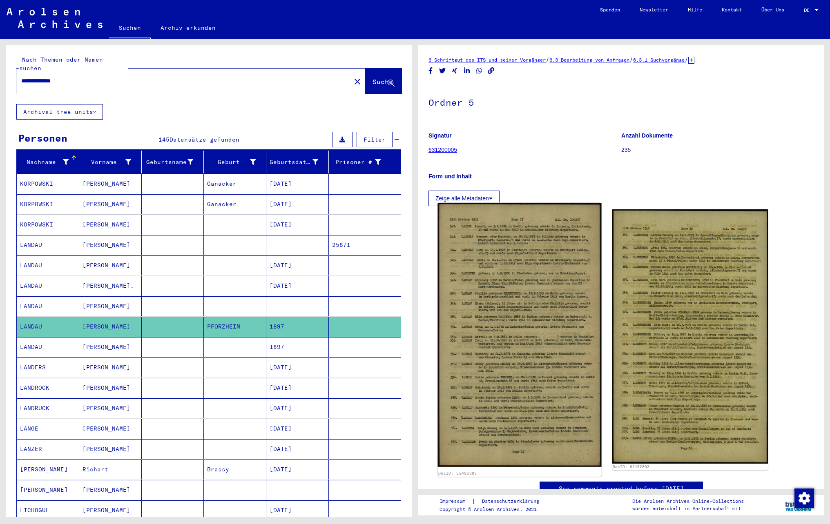
click at [519, 330] on img at bounding box center [519, 335] width 164 height 264
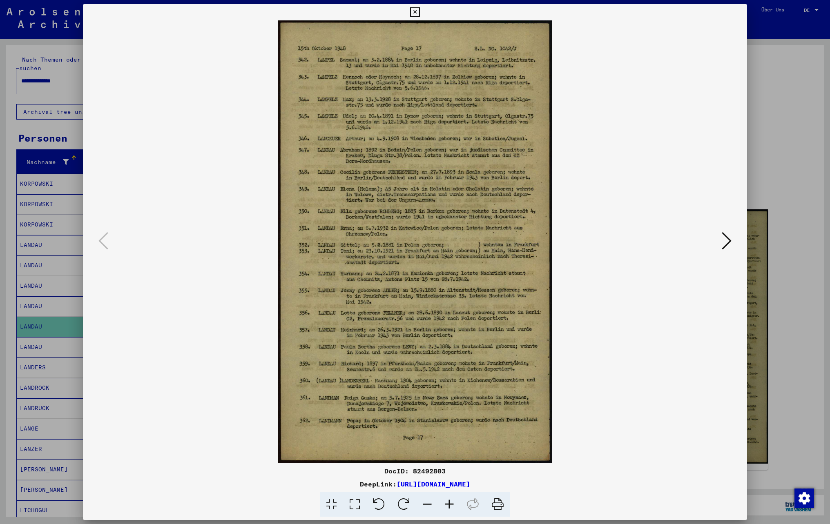
click at [412, 7] on icon at bounding box center [414, 12] width 9 height 10
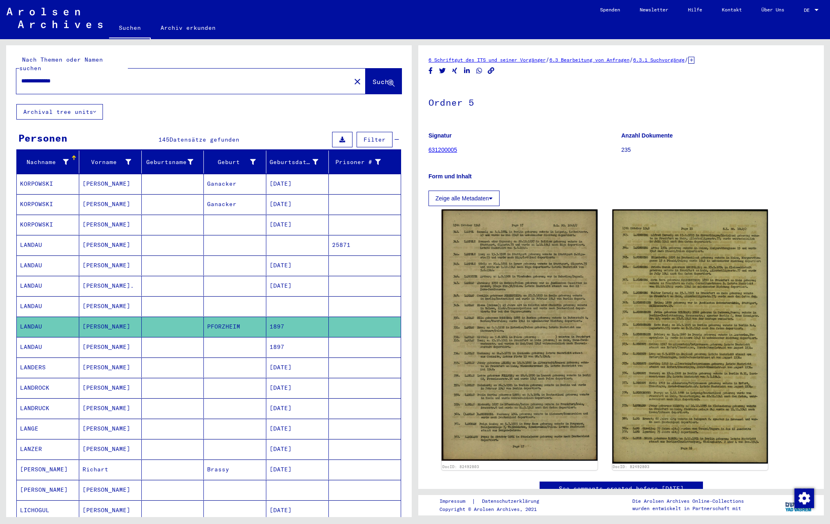
click at [104, 77] on input "**********" at bounding box center [183, 81] width 325 height 9
type input "**********"
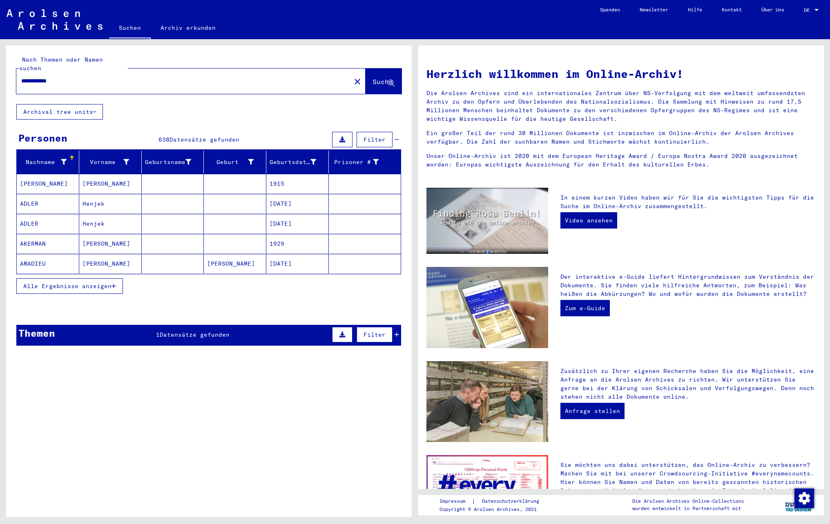
click at [89, 283] on span "Alle Ergebnisse anzeigen" at bounding box center [67, 286] width 88 height 7
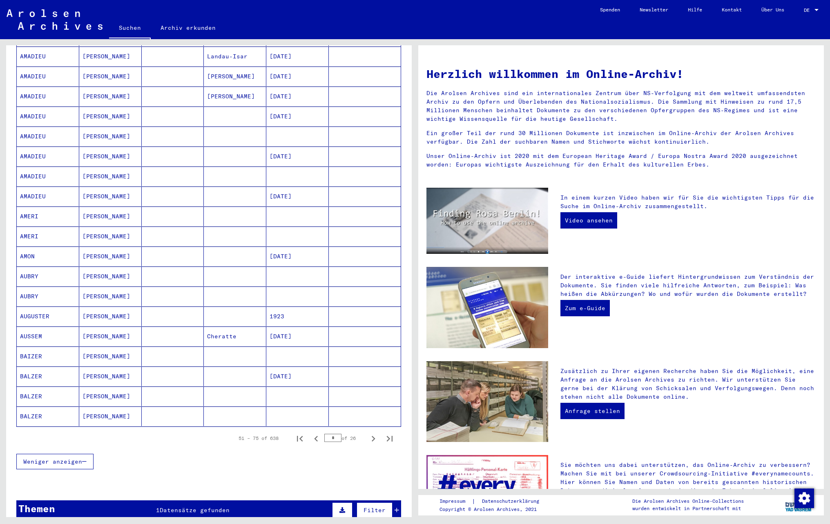
scroll to position [328, 0]
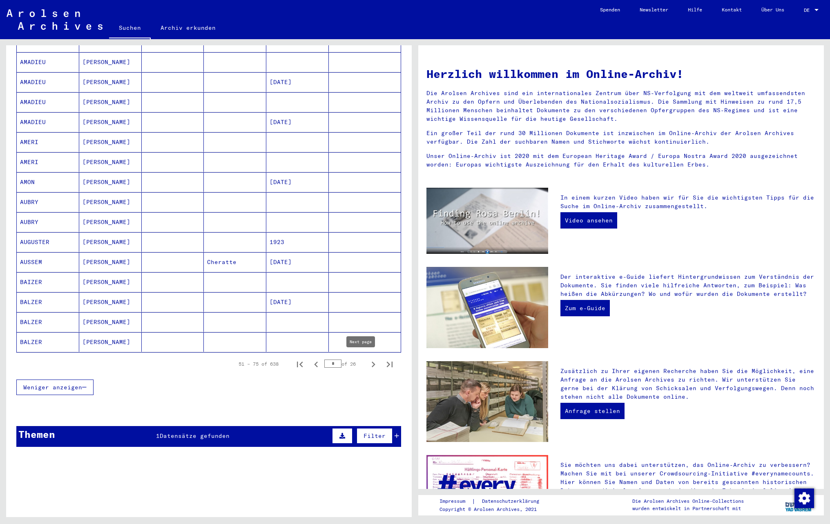
click at [368, 365] on icon "Next page" at bounding box center [373, 364] width 11 height 11
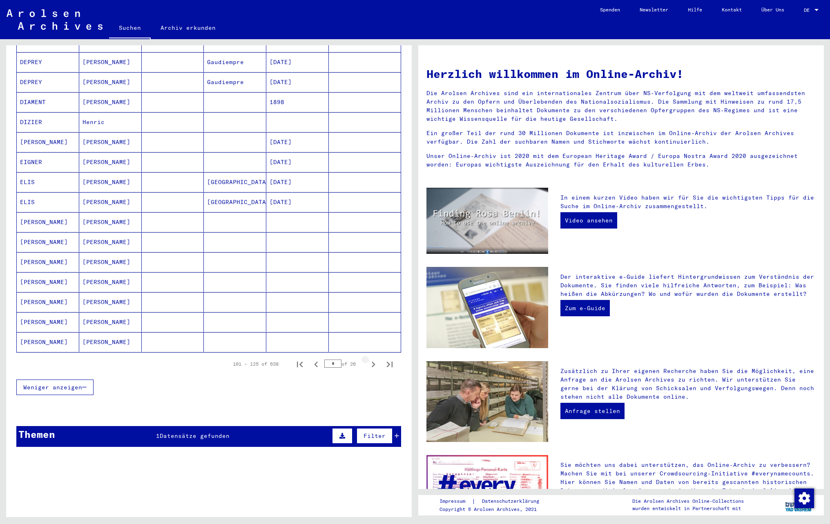
click at [368, 365] on icon "Next page" at bounding box center [373, 364] width 11 height 11
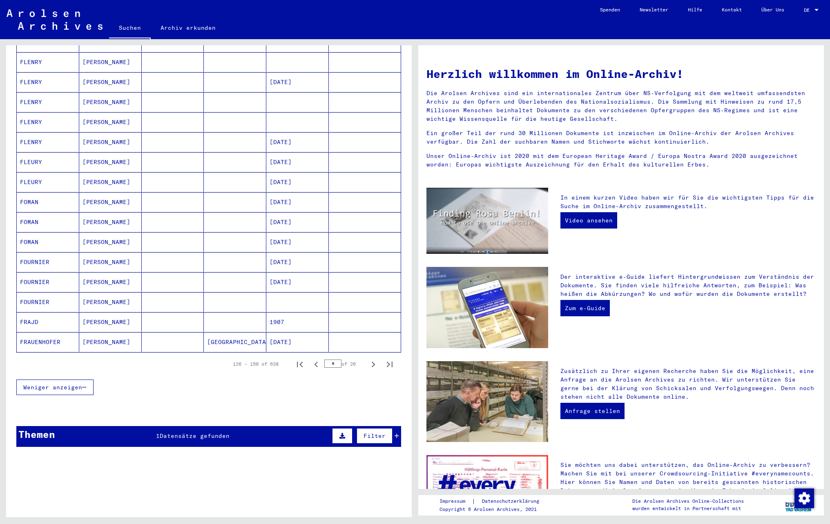
click at [368, 365] on icon "Next page" at bounding box center [373, 364] width 11 height 11
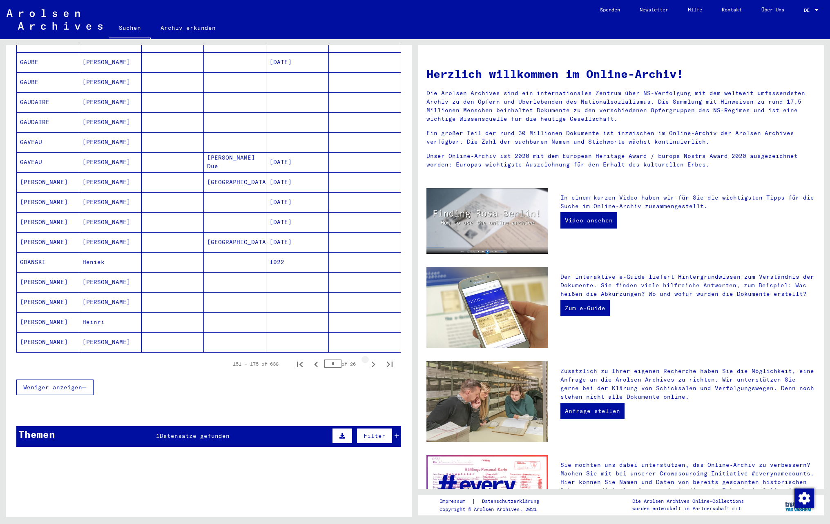
click at [368, 365] on icon "Next page" at bounding box center [373, 364] width 11 height 11
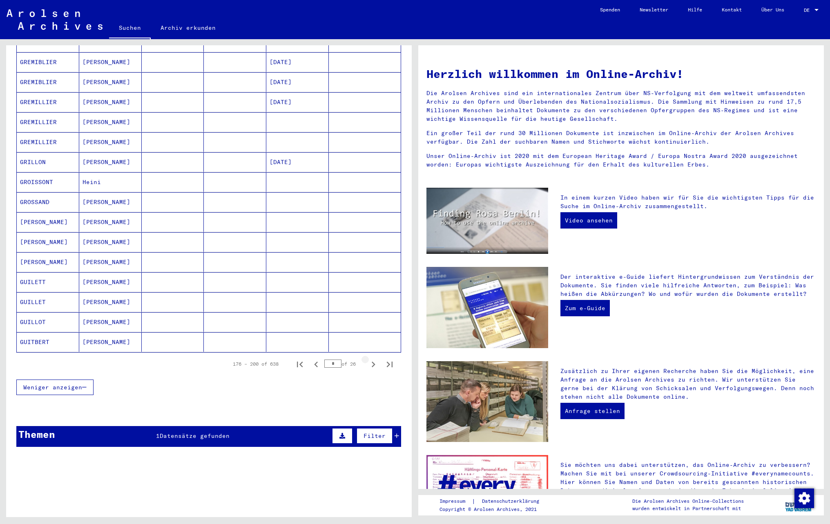
click at [368, 365] on icon "Next page" at bounding box center [373, 364] width 11 height 11
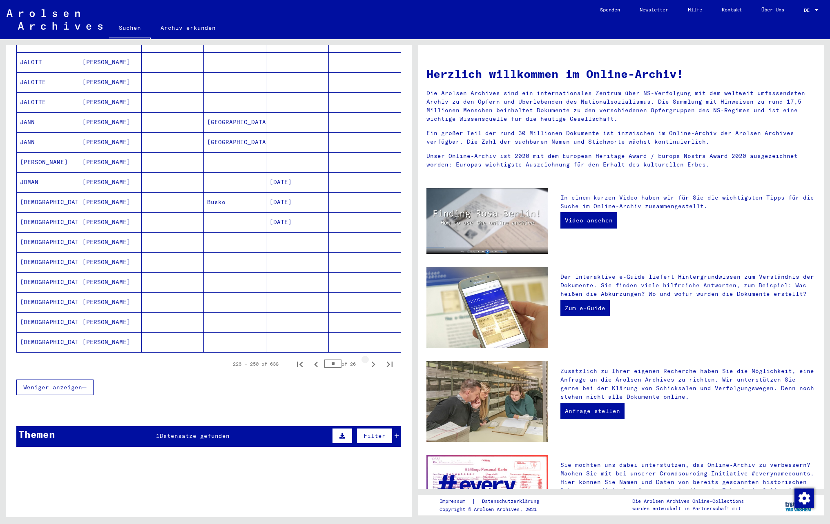
click at [368, 365] on icon "Next page" at bounding box center [373, 364] width 11 height 11
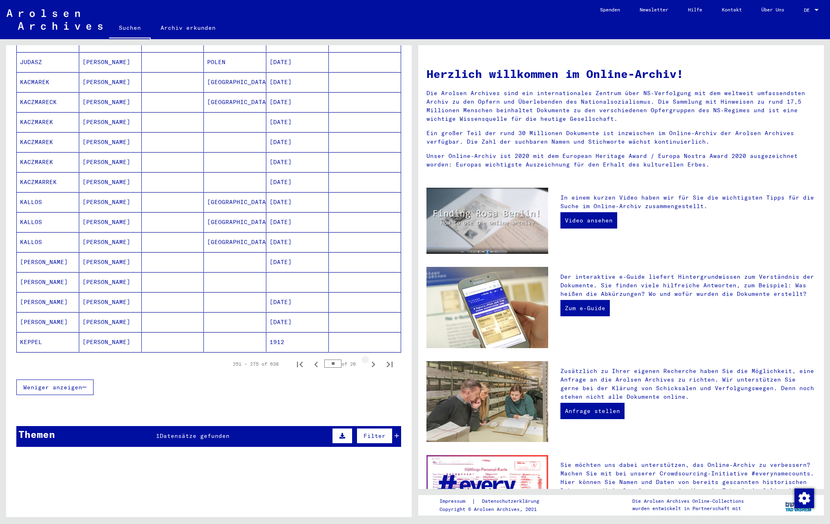
click at [368, 365] on icon "Next page" at bounding box center [373, 364] width 11 height 11
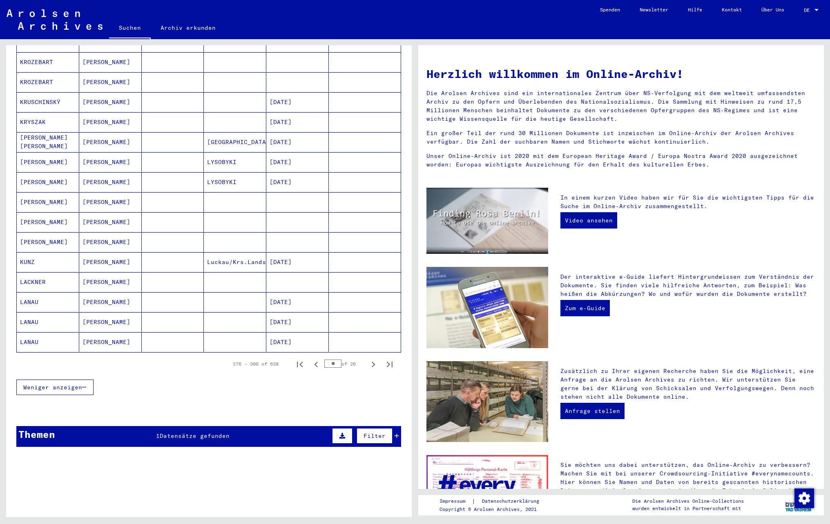
click at [368, 365] on icon "Next page" at bounding box center [373, 364] width 11 height 11
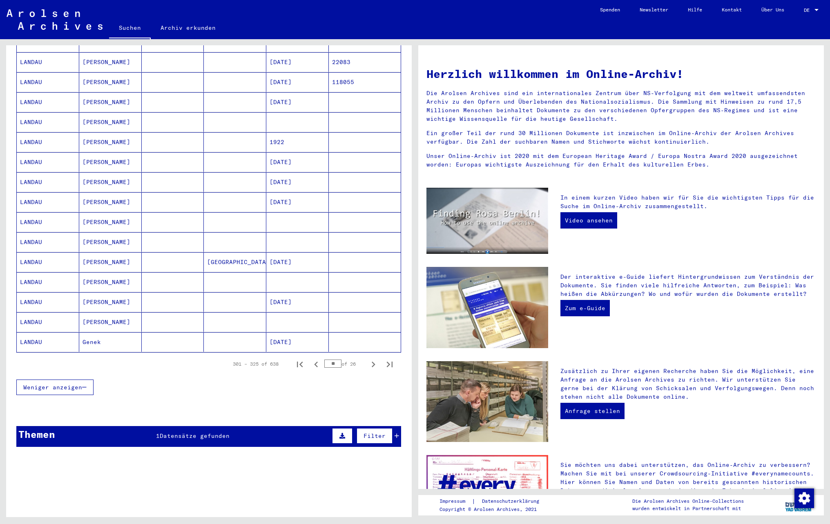
click at [111, 217] on mat-cell "[PERSON_NAME]" at bounding box center [110, 222] width 62 height 20
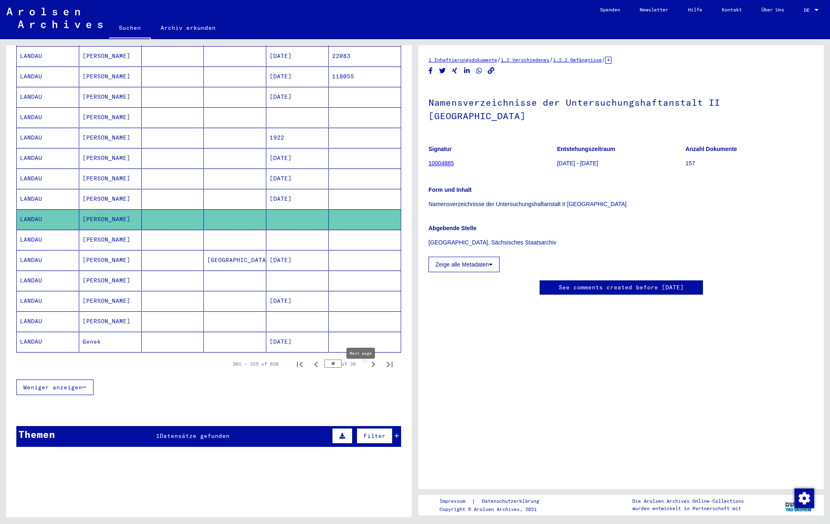
click at [368, 370] on icon "Next page" at bounding box center [373, 364] width 11 height 11
type input "**"
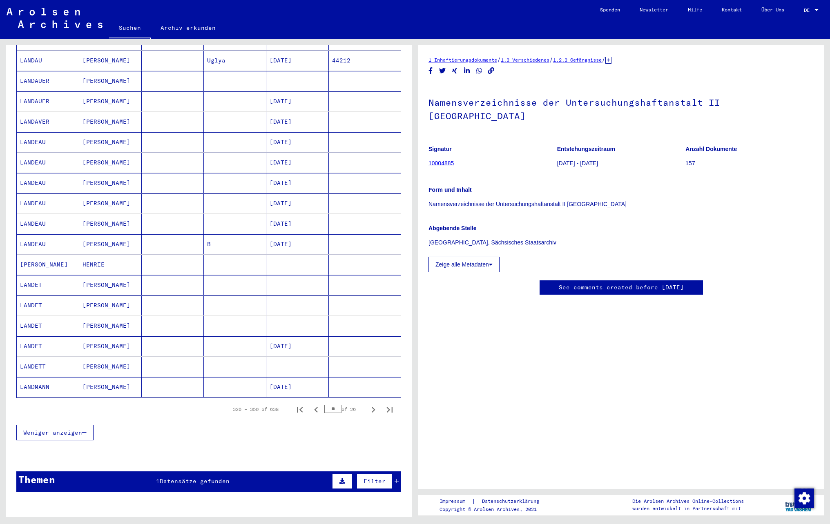
scroll to position [92, 0]
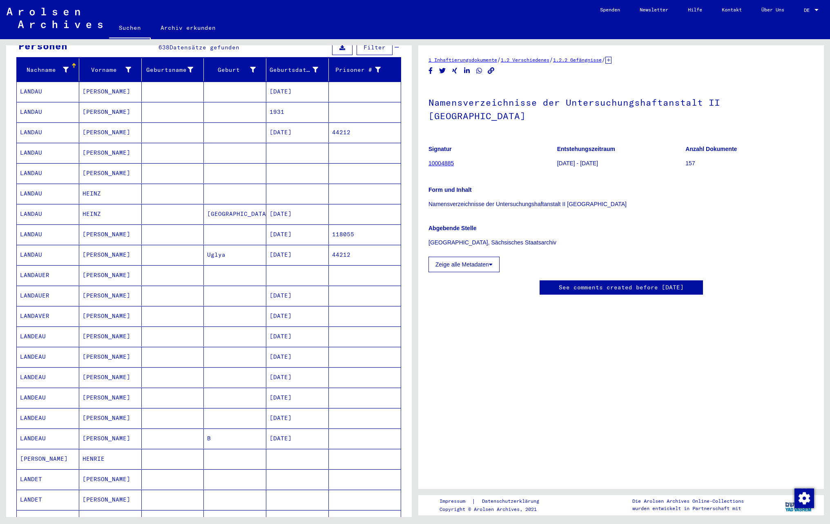
click at [164, 216] on mat-cell at bounding box center [173, 214] width 62 height 20
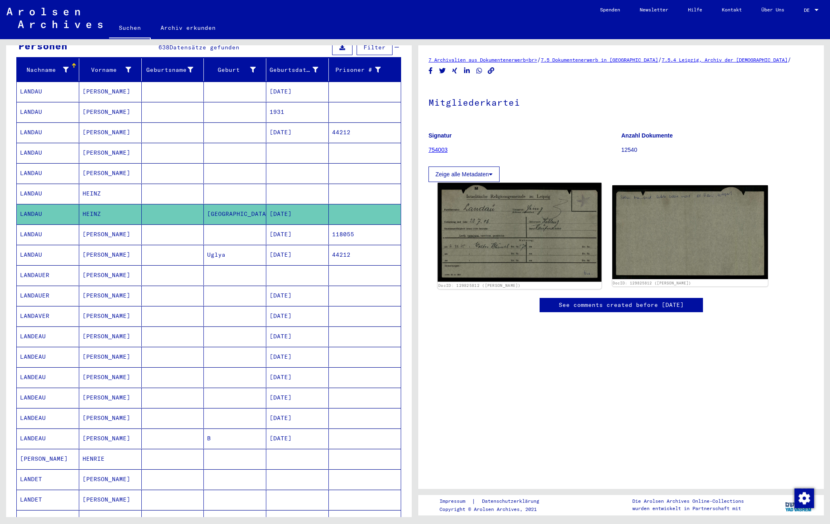
click at [552, 240] on img at bounding box center [519, 232] width 164 height 99
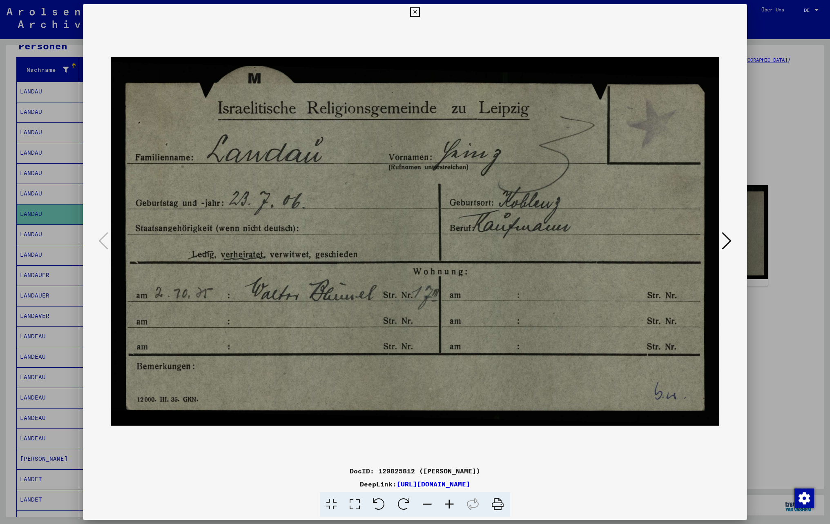
click at [722, 241] on icon at bounding box center [727, 241] width 10 height 20
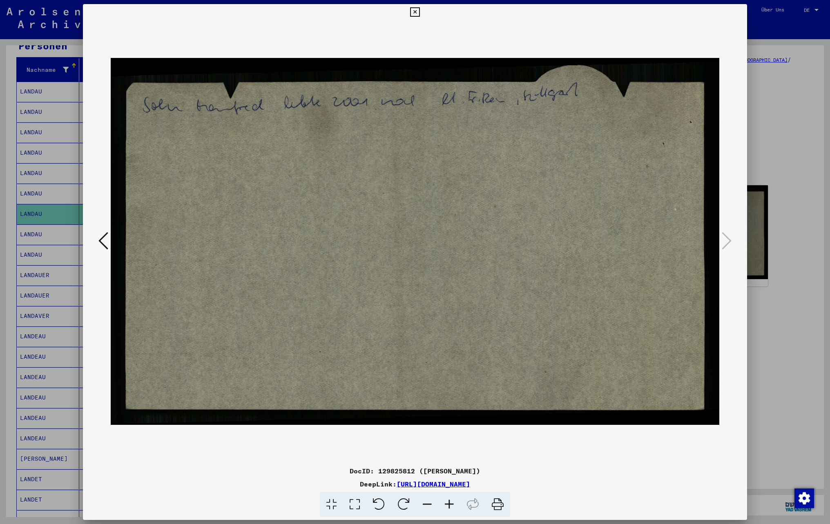
click at [100, 246] on icon at bounding box center [103, 241] width 10 height 20
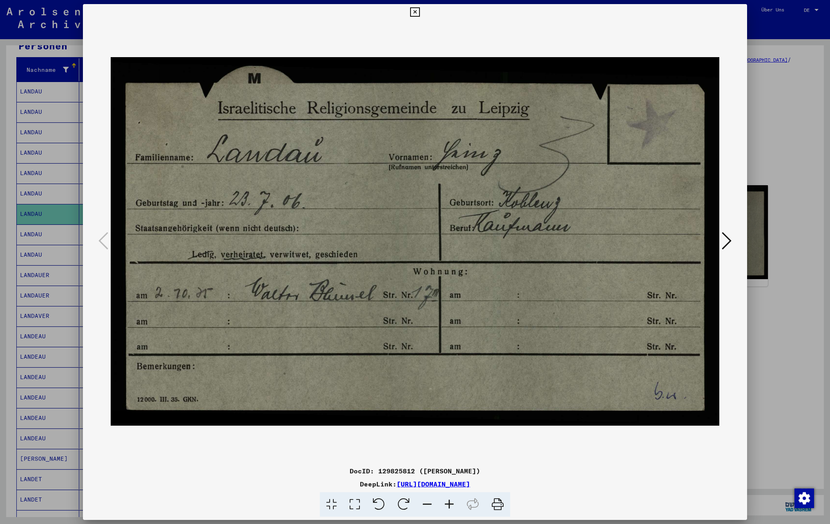
click at [415, 14] on icon at bounding box center [414, 12] width 9 height 10
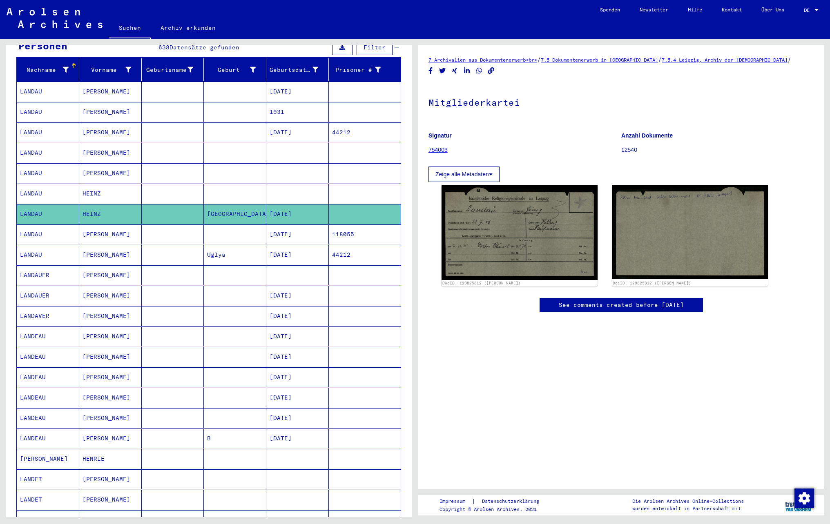
click at [163, 198] on mat-cell at bounding box center [173, 194] width 62 height 20
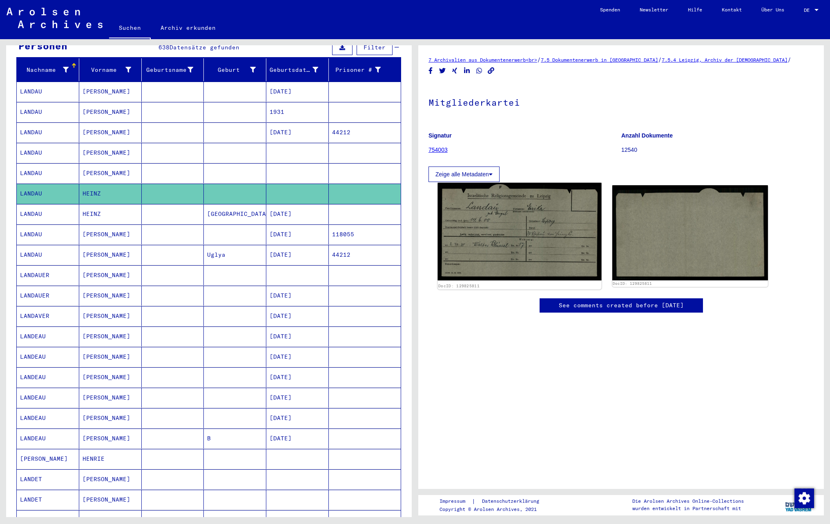
click at [504, 247] on img at bounding box center [519, 232] width 164 height 98
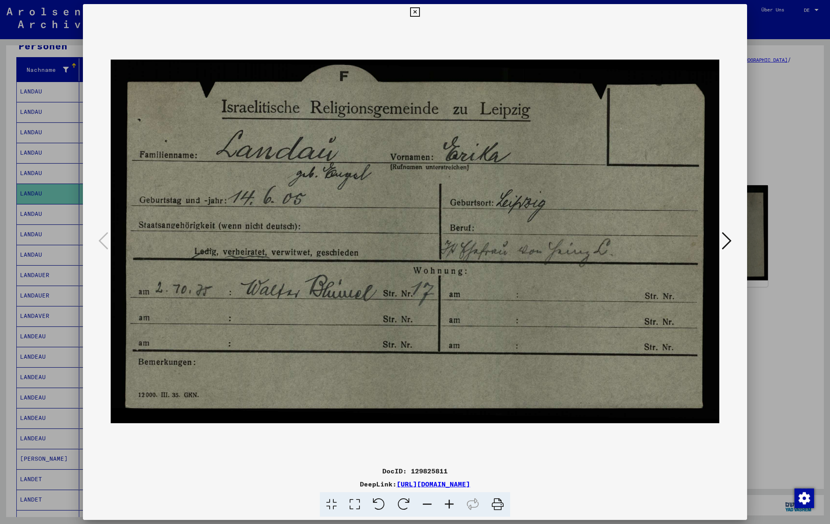
click at [727, 243] on icon at bounding box center [727, 241] width 10 height 20
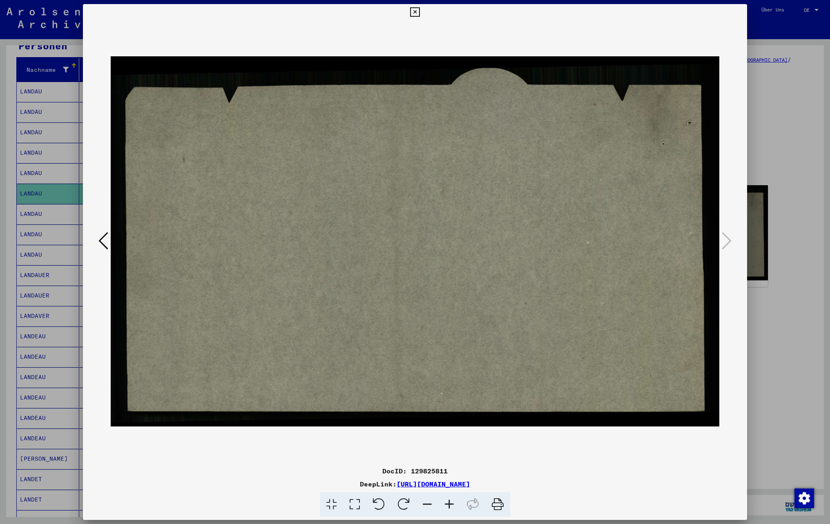
click at [105, 243] on icon at bounding box center [103, 241] width 10 height 20
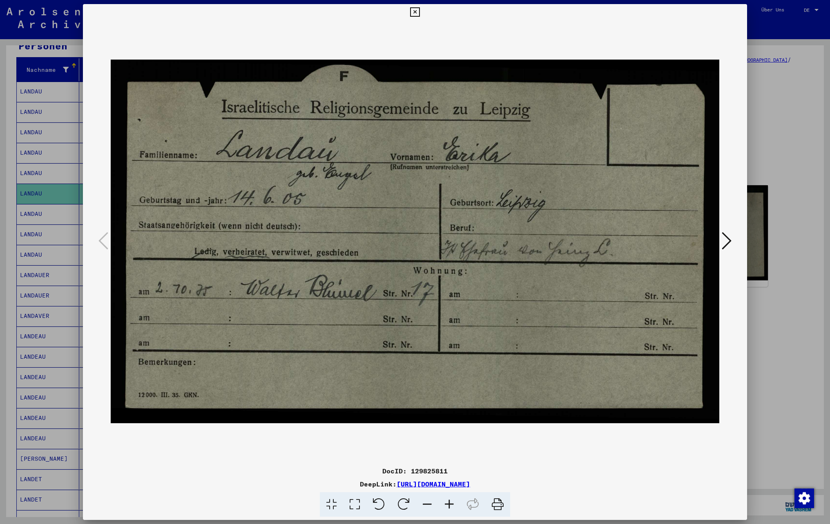
click at [417, 14] on icon at bounding box center [414, 12] width 9 height 10
